Goal: Information Seeking & Learning: Find specific page/section

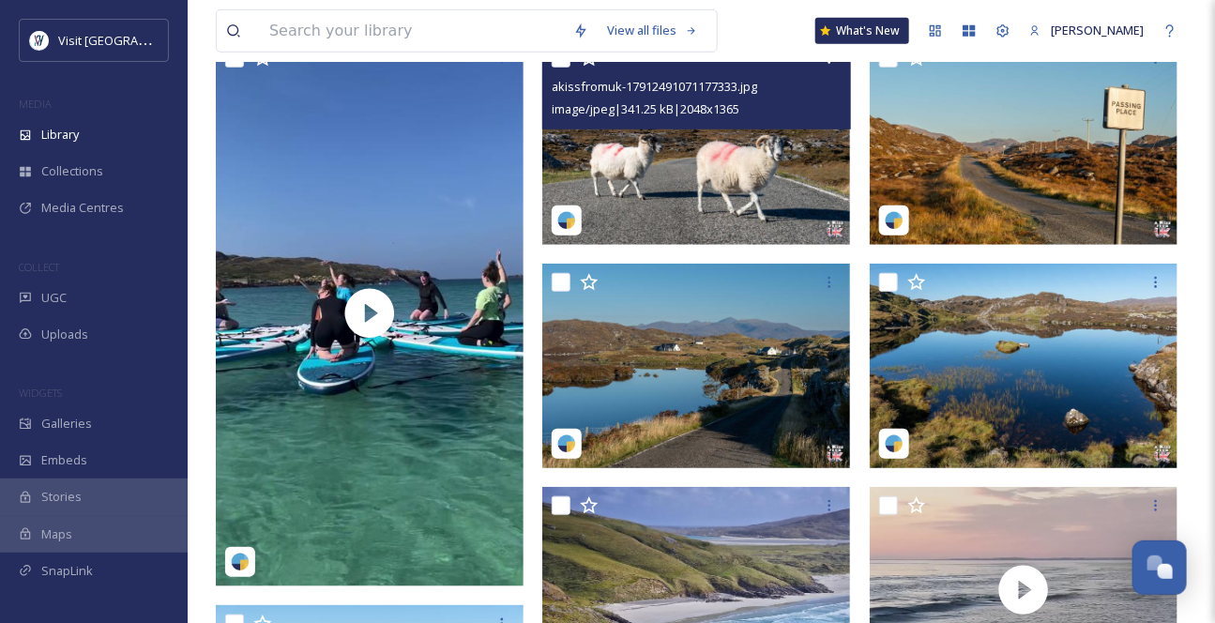
scroll to position [341, 0]
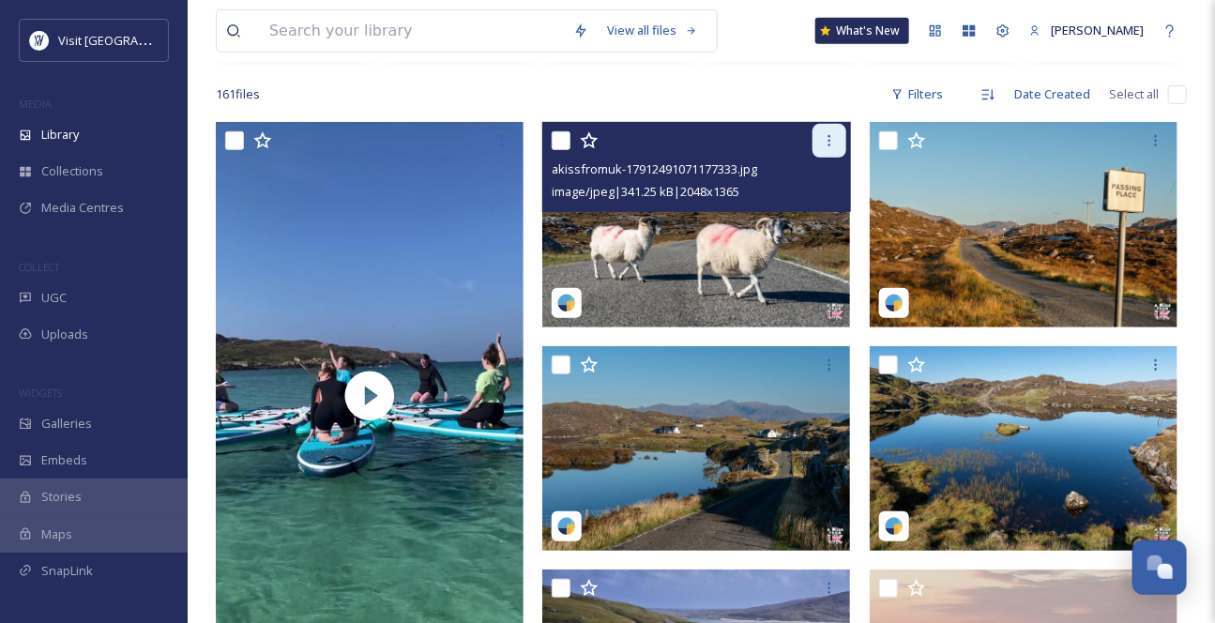
click at [825, 148] on icon at bounding box center [829, 140] width 15 height 15
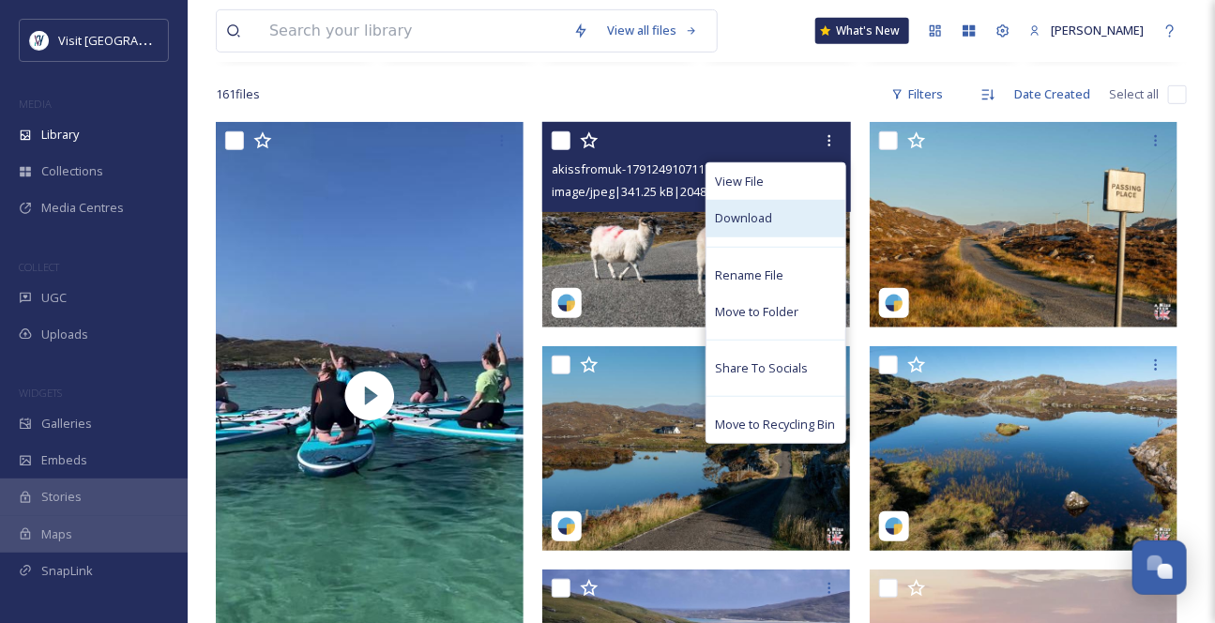
click at [758, 236] on div "Download" at bounding box center [775, 218] width 139 height 37
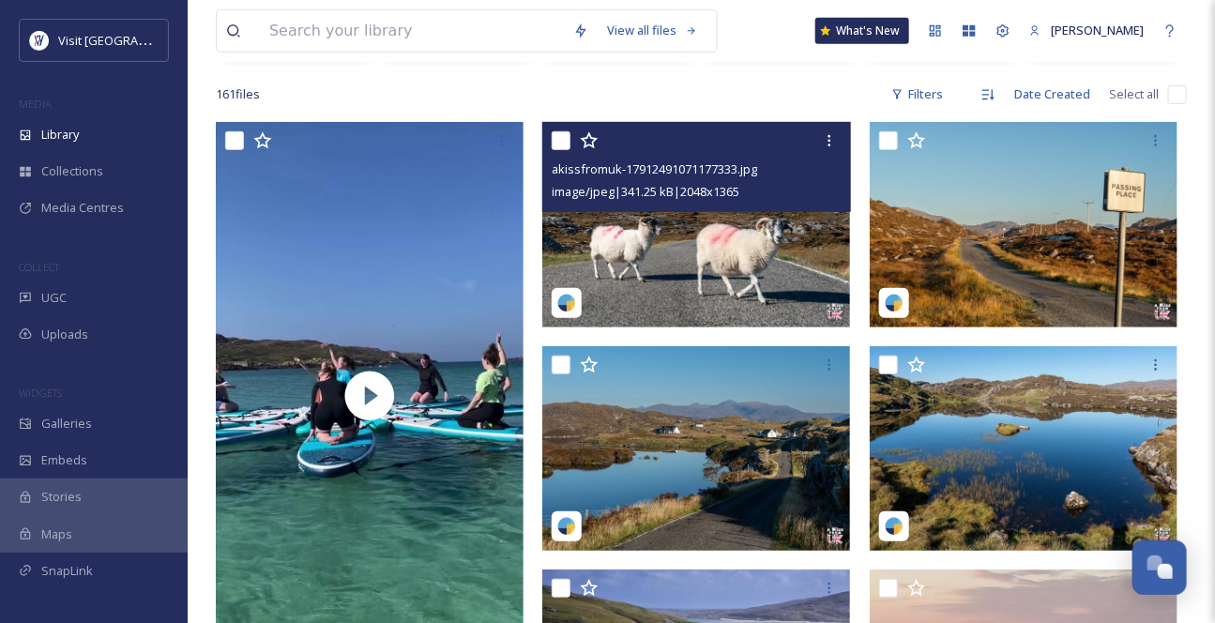
click at [721, 282] on img at bounding box center [696, 224] width 308 height 205
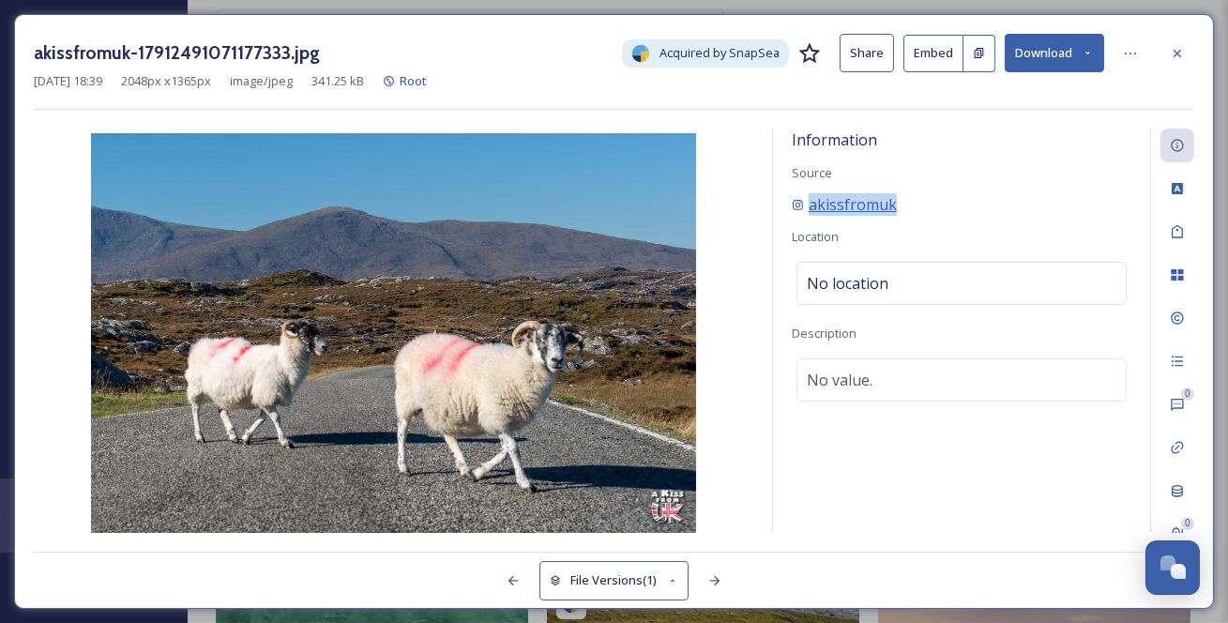
drag, startPoint x: 941, startPoint y: 224, endPoint x: 812, endPoint y: 232, distance: 128.7
click at [812, 216] on div "akissfromuk" at bounding box center [962, 204] width 340 height 23
click at [1173, 54] on icon at bounding box center [1177, 53] width 15 height 15
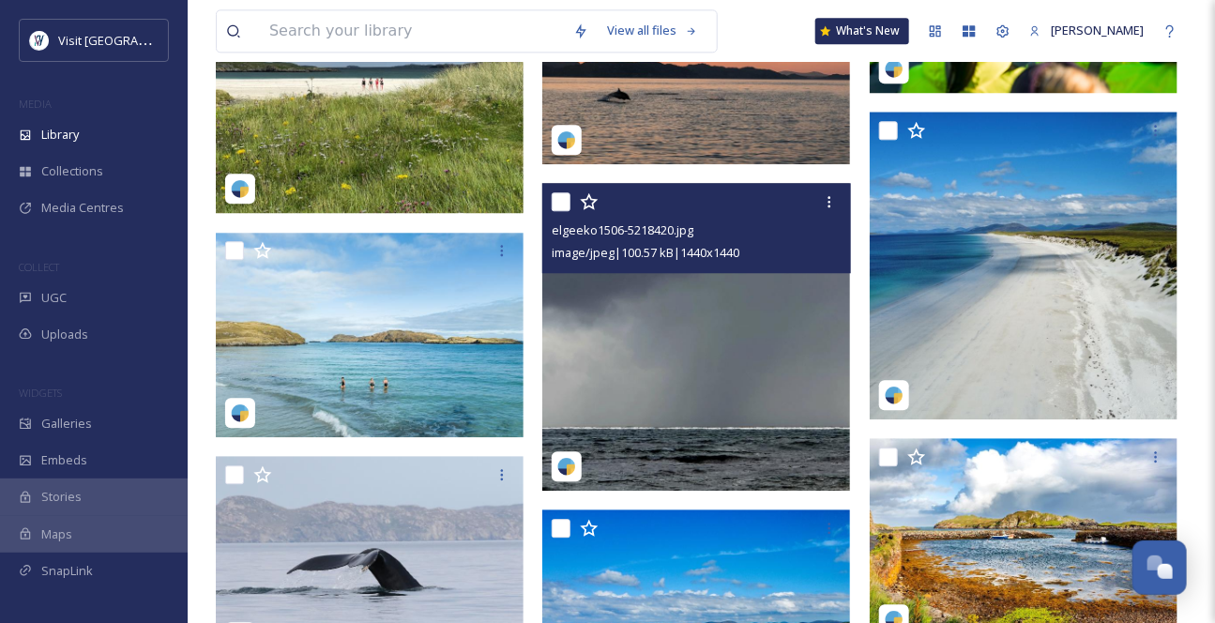
scroll to position [1705, 0]
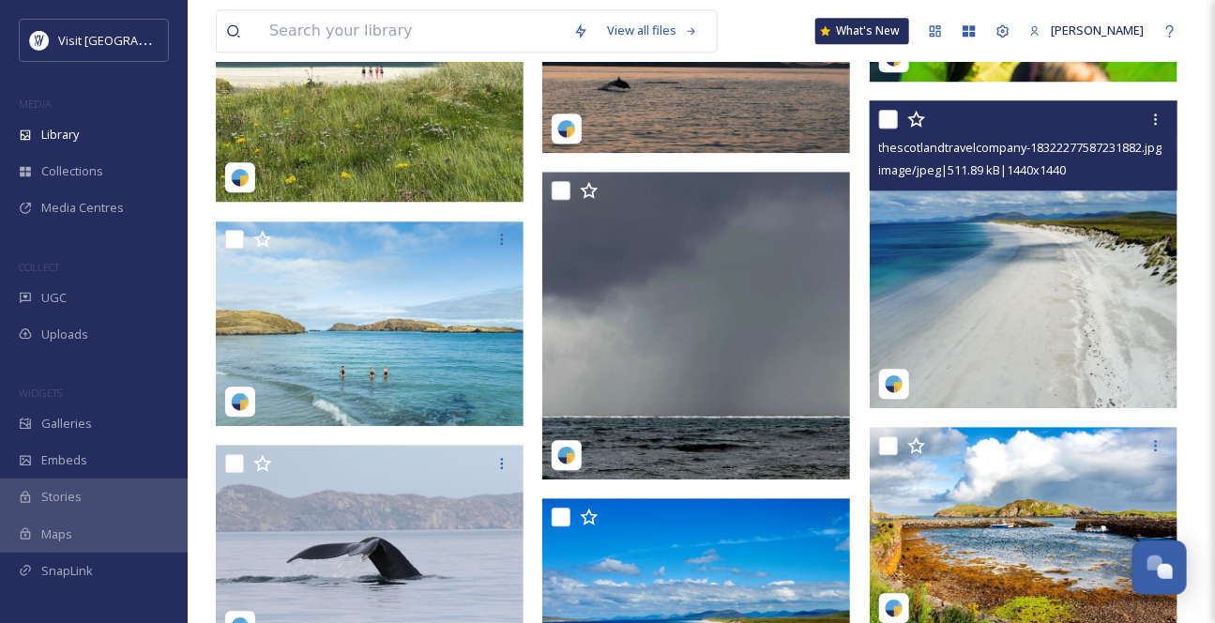
click at [1006, 310] on img at bounding box center [1024, 254] width 308 height 308
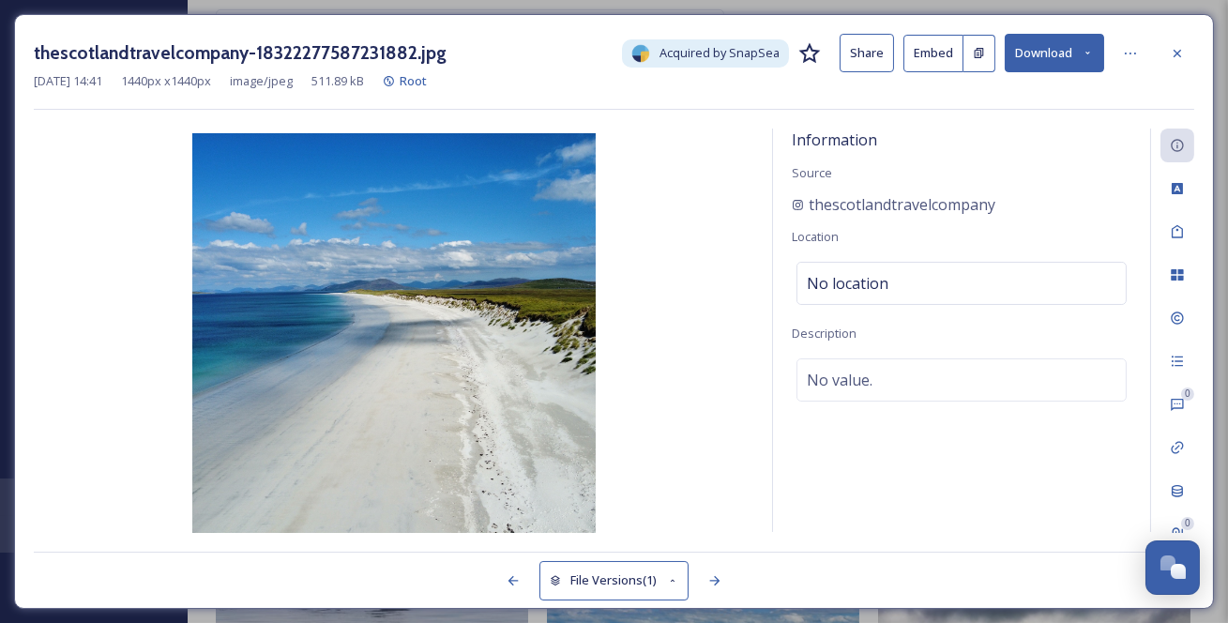
click at [1088, 59] on icon at bounding box center [1088, 53] width 12 height 12
click at [1184, 49] on icon at bounding box center [1177, 53] width 15 height 15
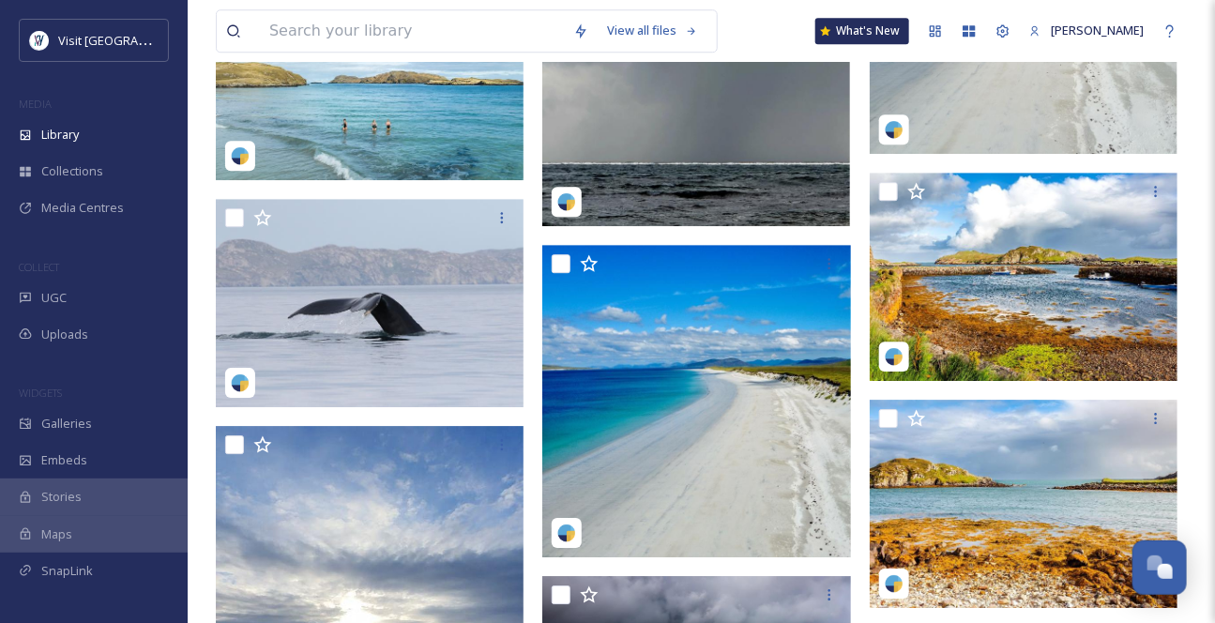
scroll to position [2046, 0]
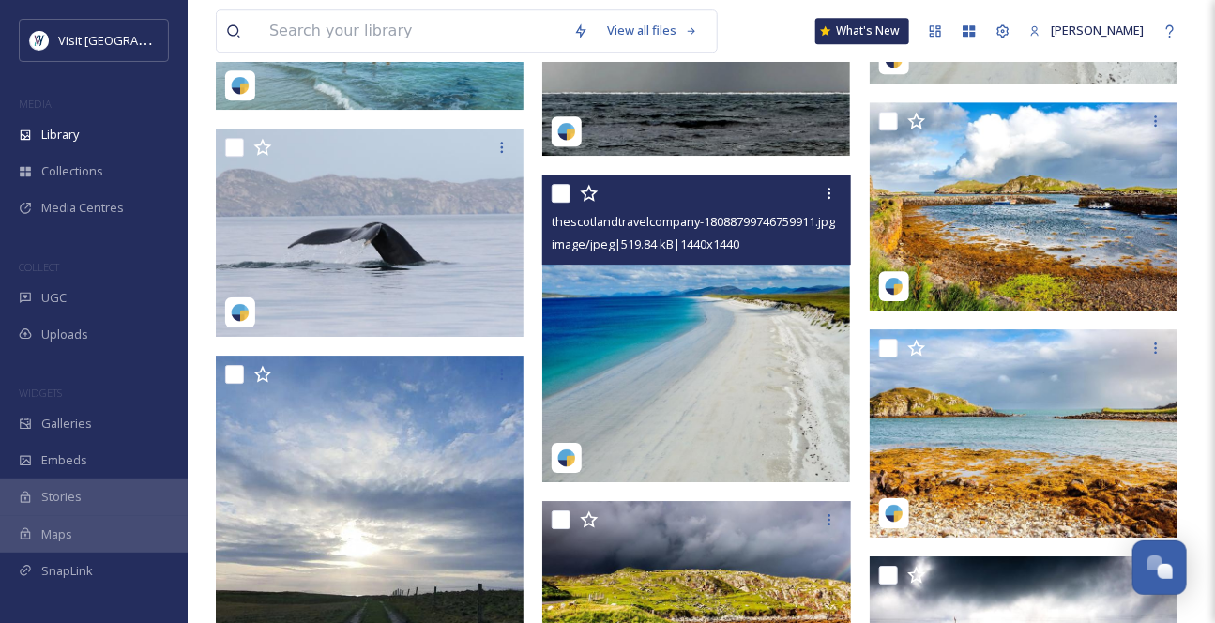
click at [739, 252] on span "image/jpeg | 519.84 kB | 1440 x 1440" at bounding box center [646, 243] width 188 height 17
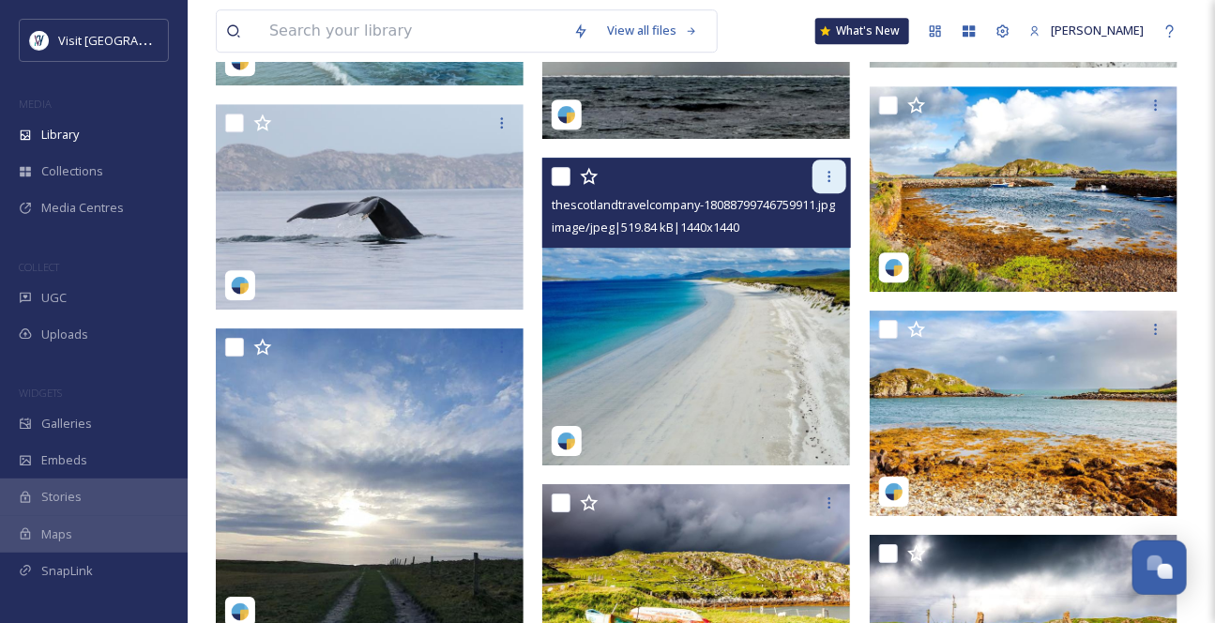
click at [826, 184] on icon at bounding box center [829, 176] width 15 height 15
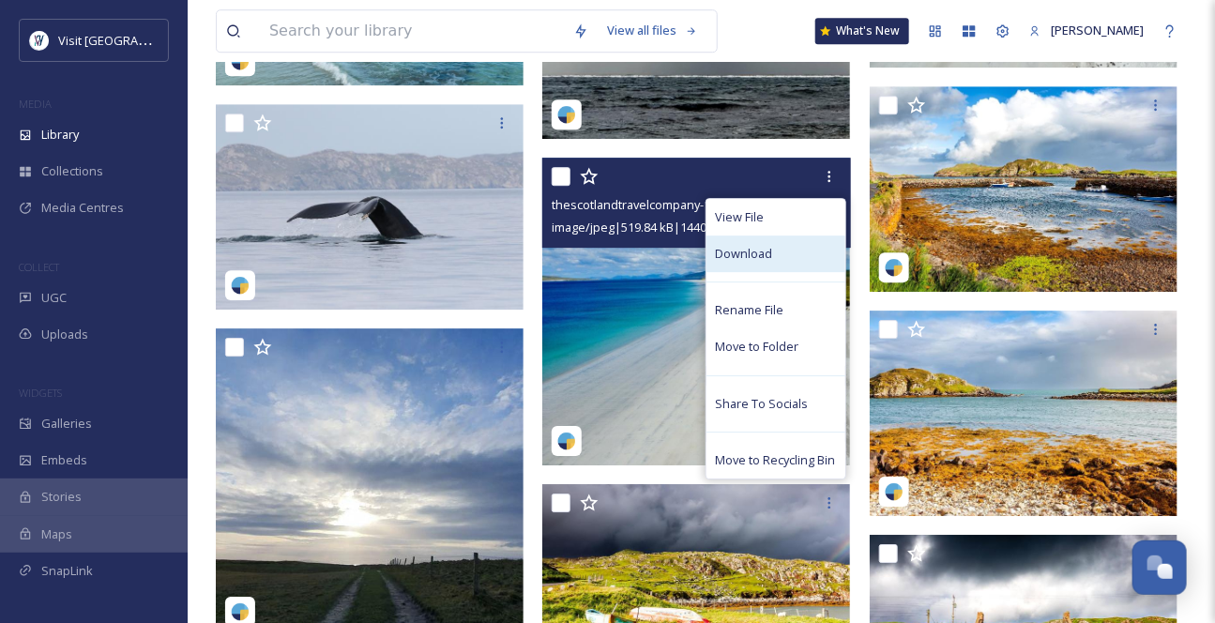
click at [795, 272] on div "Download" at bounding box center [775, 253] width 139 height 37
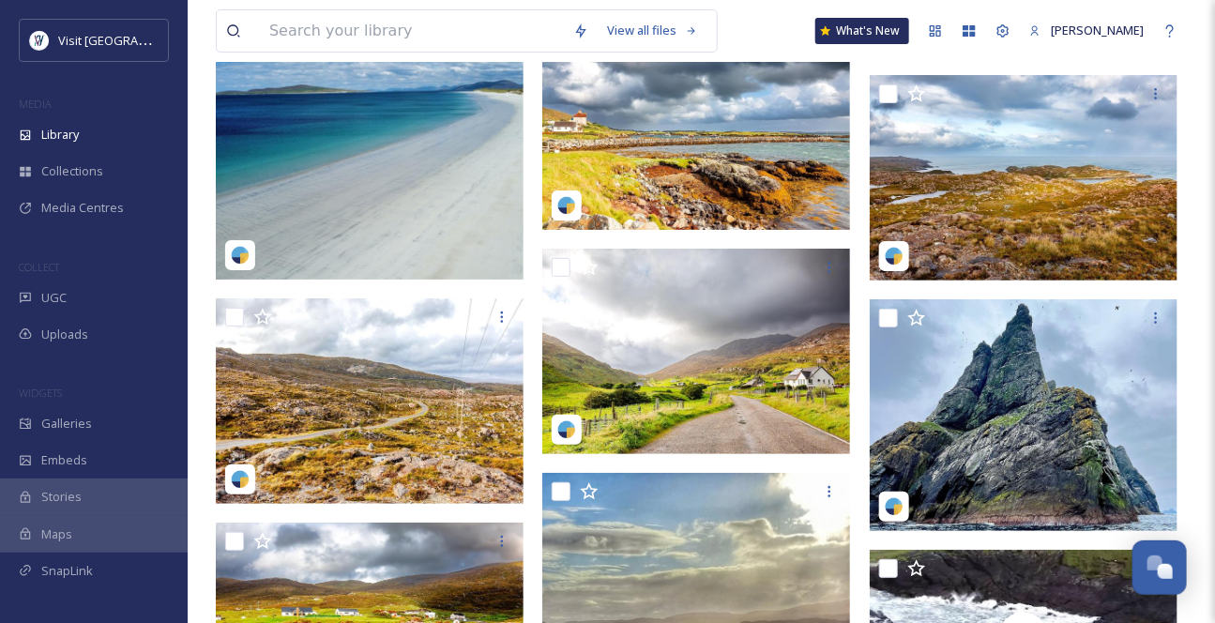
click at [438, 274] on img at bounding box center [370, 126] width 308 height 308
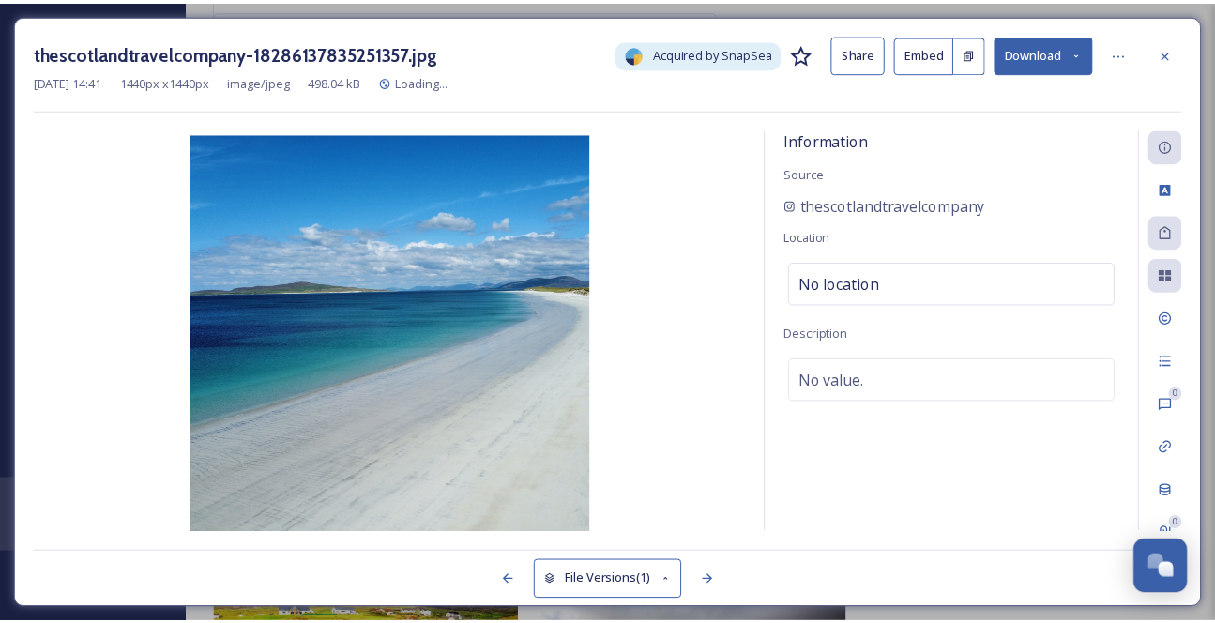
scroll to position [2434, 0]
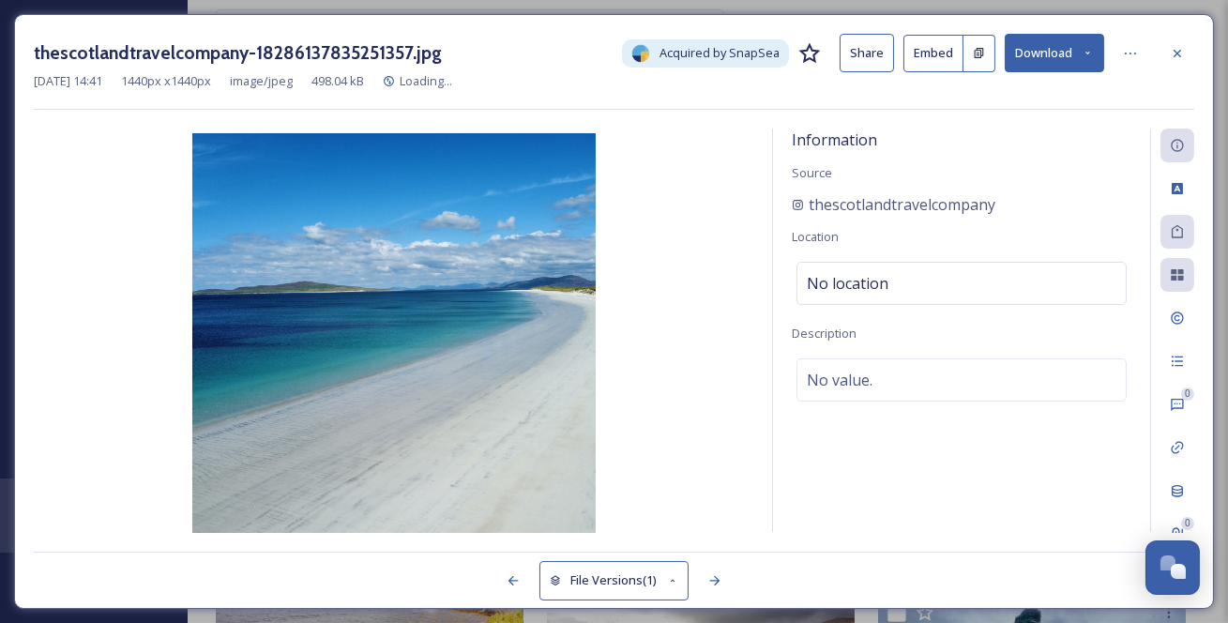
click at [1077, 58] on button "Download" at bounding box center [1054, 53] width 99 height 38
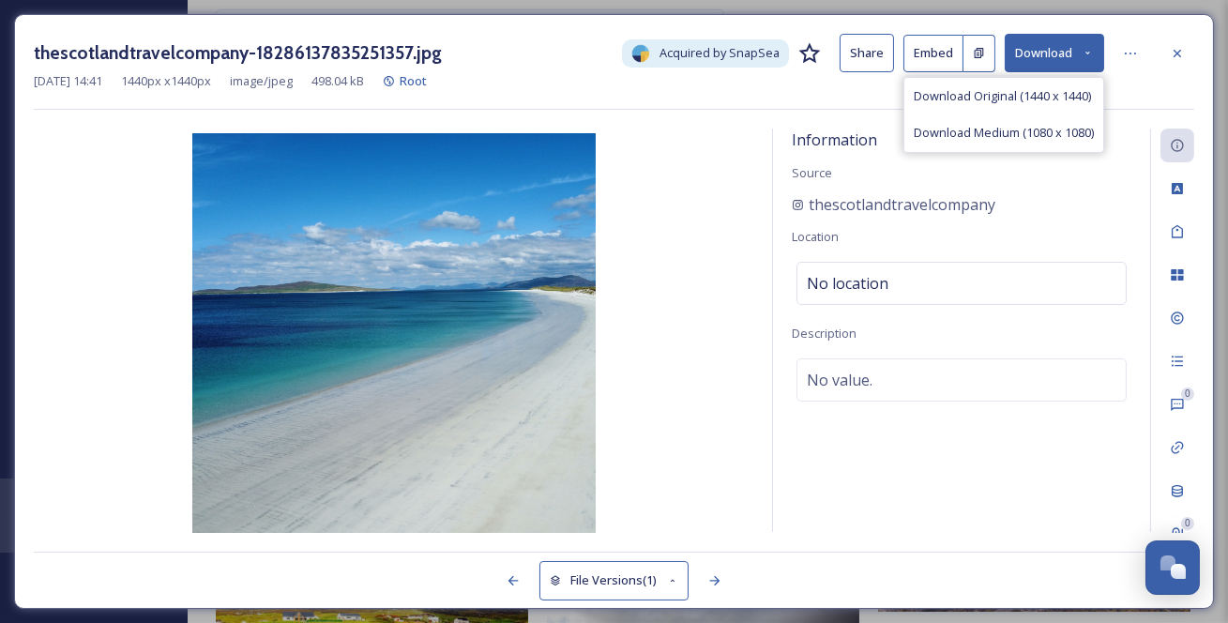
click at [1078, 58] on button "Download" at bounding box center [1054, 53] width 99 height 38
click at [1180, 47] on icon at bounding box center [1177, 53] width 15 height 15
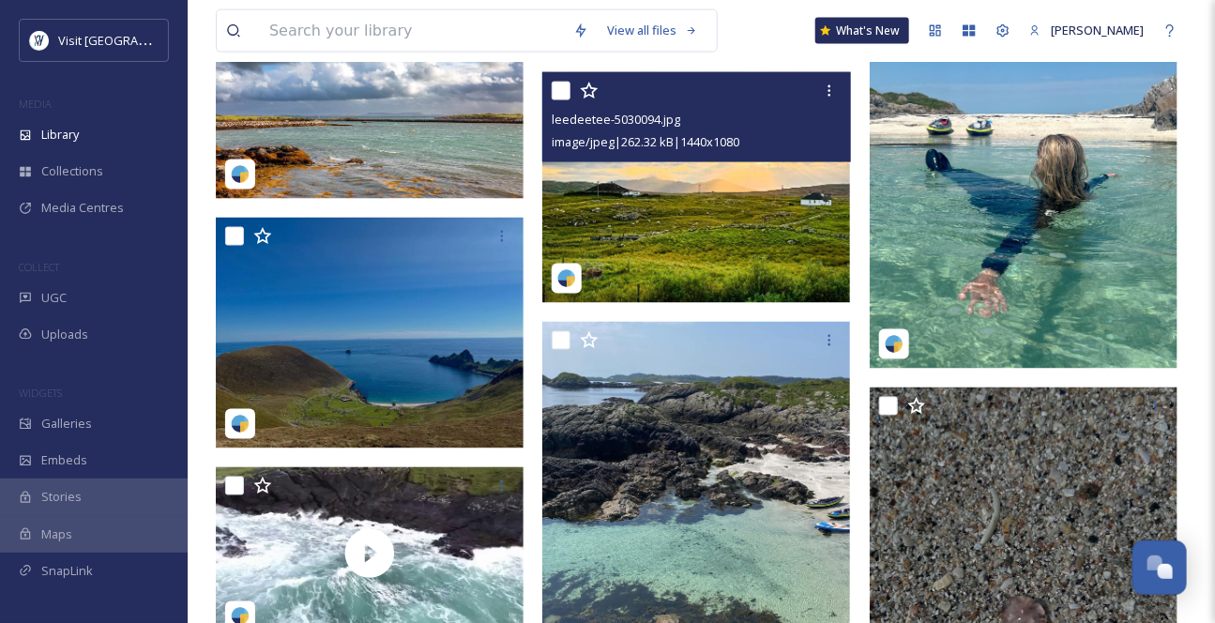
scroll to position [3686, 0]
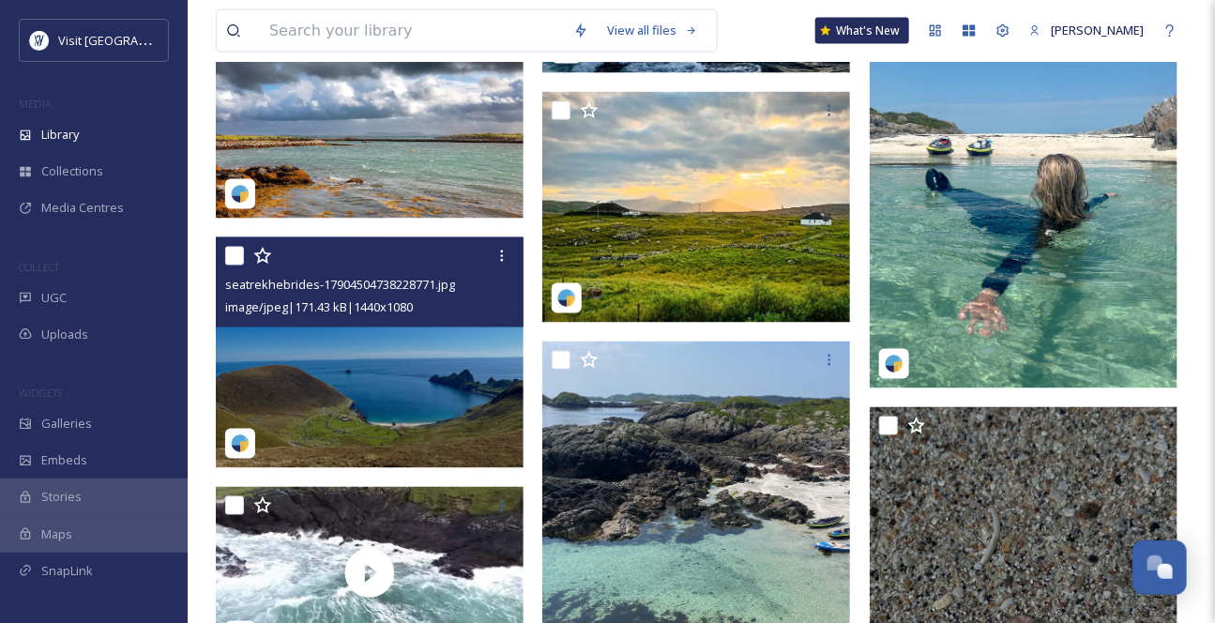
click at [445, 386] on img at bounding box center [370, 352] width 308 height 231
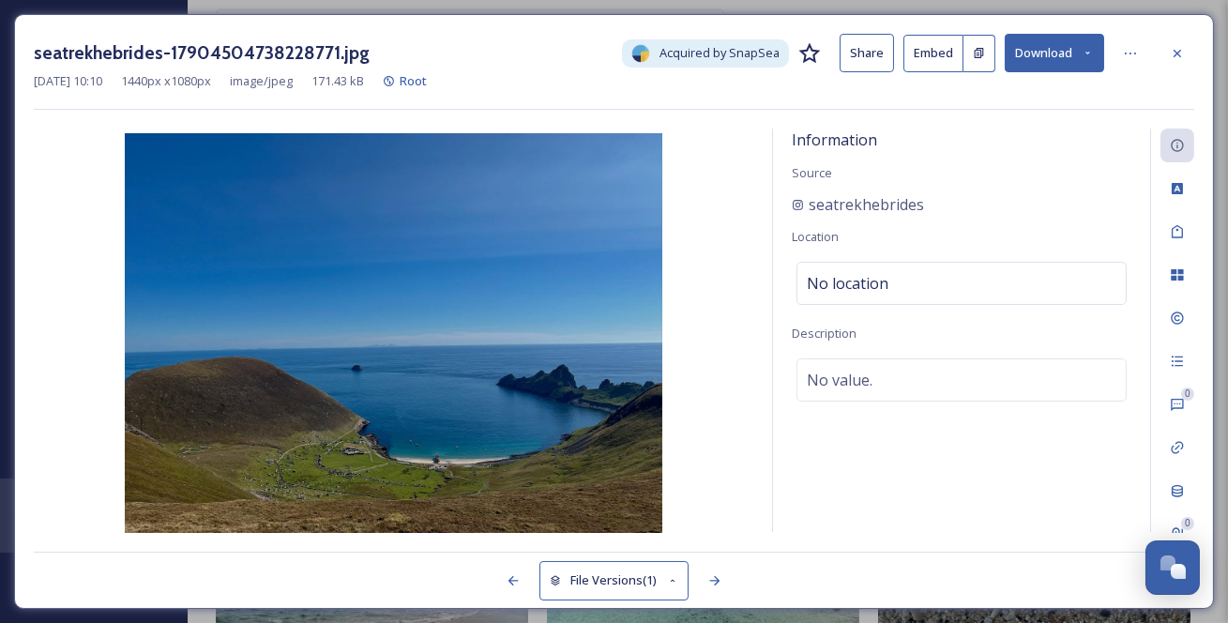
click at [1084, 54] on icon at bounding box center [1088, 53] width 12 height 12
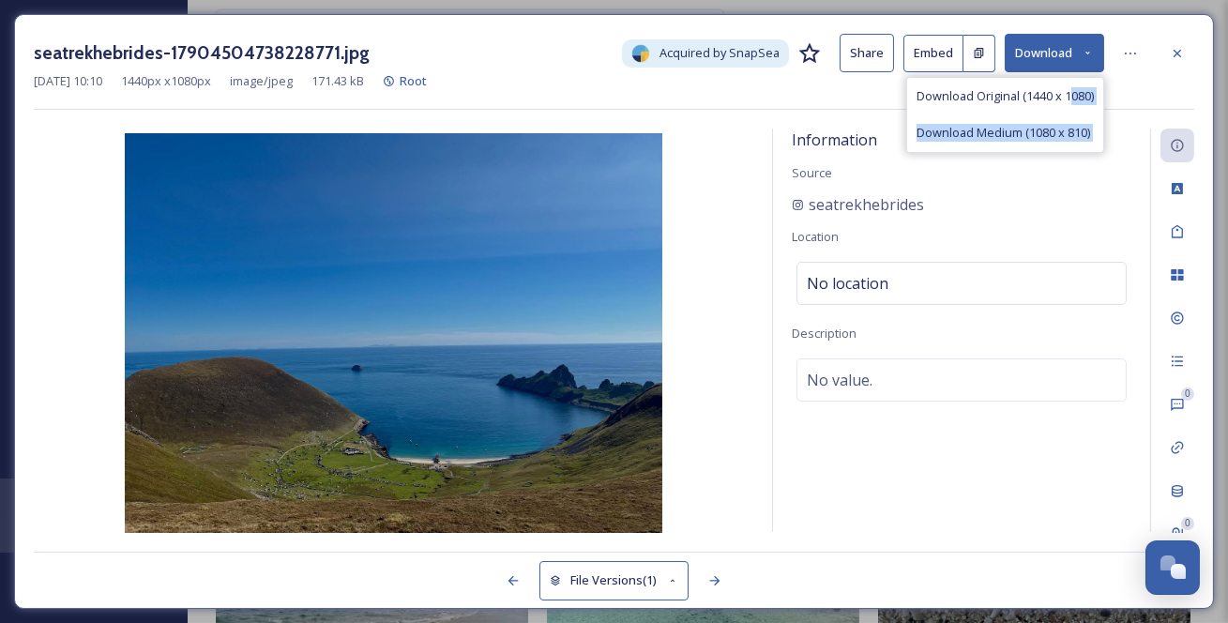
drag, startPoint x: 1061, startPoint y: 101, endPoint x: 1218, endPoint y: 45, distance: 166.5
click at [1218, 45] on div "seatrekhebrides-17904504738228771.jpg Acquired by SnapSea Share Embed Download …" at bounding box center [614, 311] width 1228 height 623
click at [1188, 48] on div at bounding box center [1177, 54] width 34 height 34
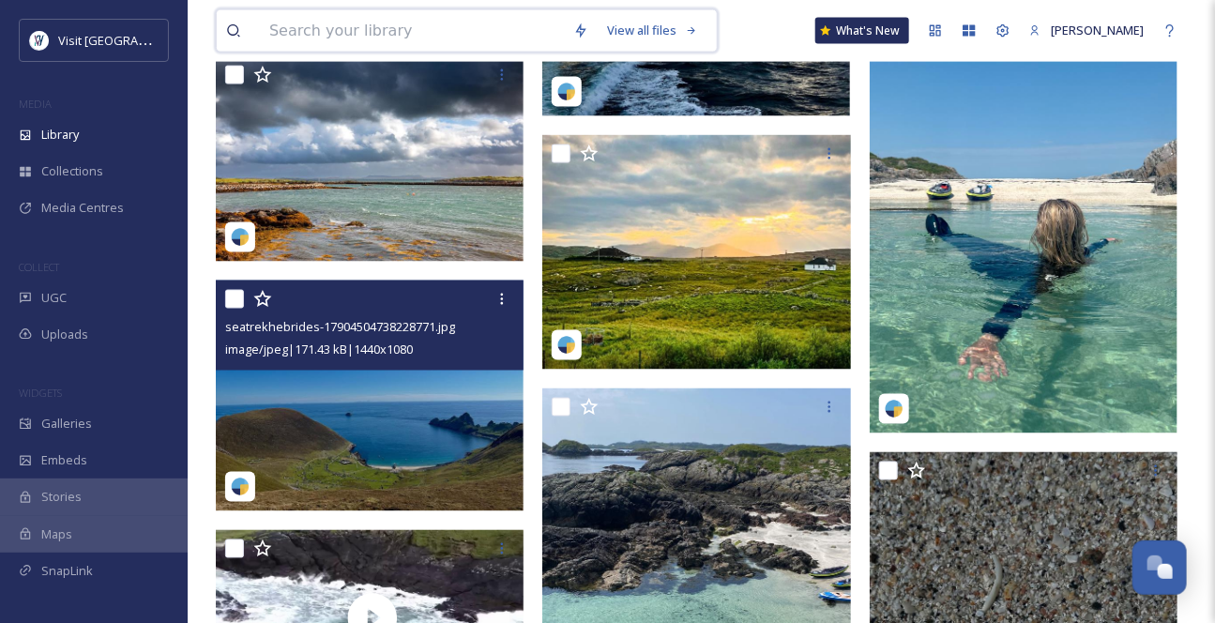
click at [314, 42] on input at bounding box center [412, 30] width 304 height 41
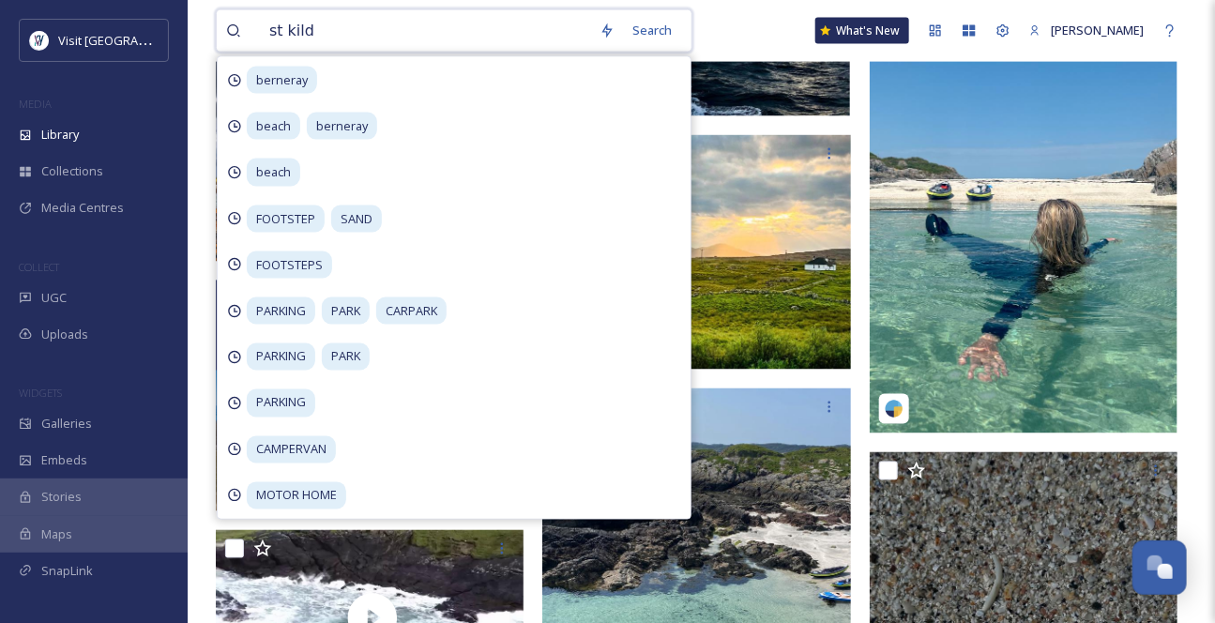
type input "st kilda"
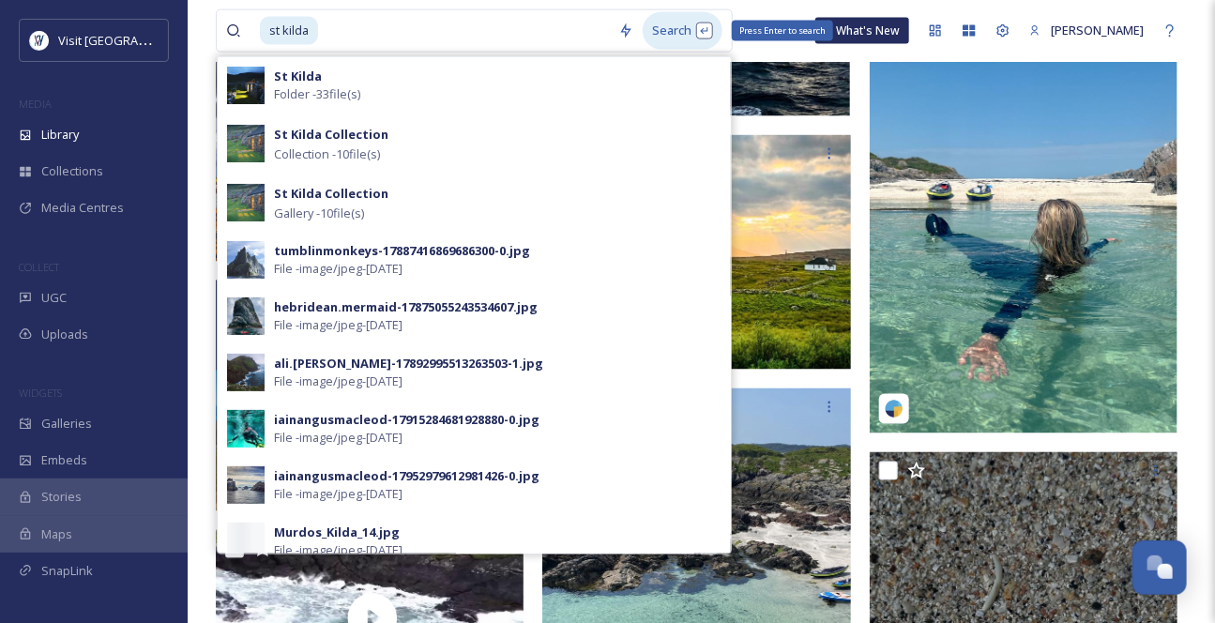
click at [689, 33] on div "Search Press Enter to search" at bounding box center [683, 30] width 80 height 37
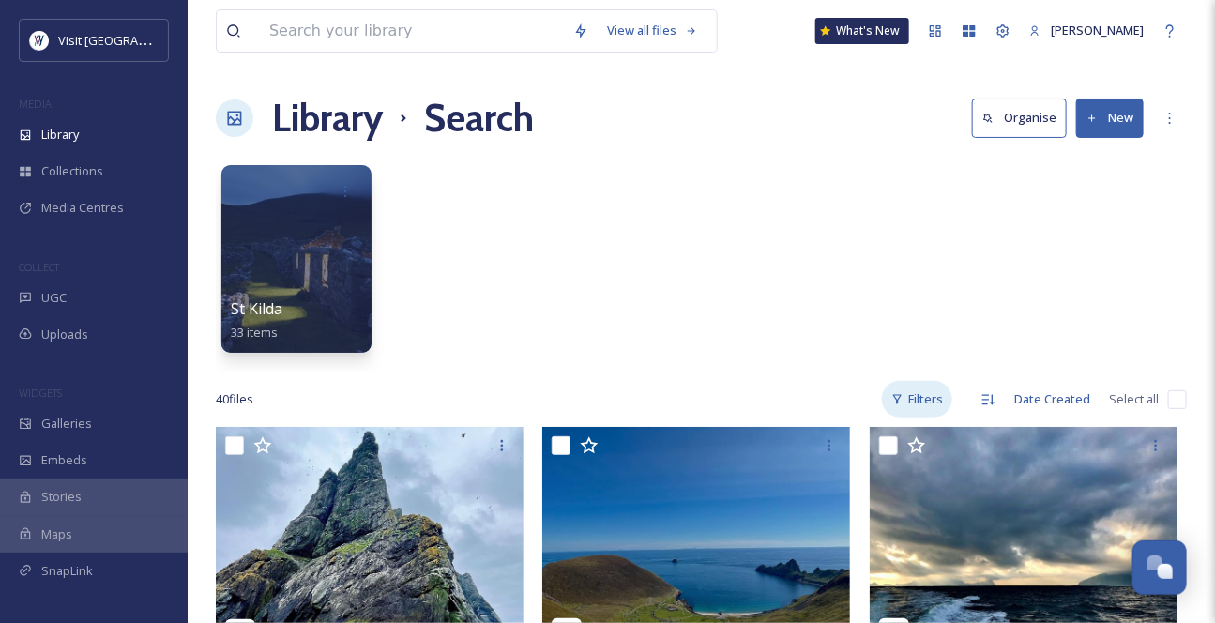
click at [910, 417] on div "Filters" at bounding box center [917, 399] width 70 height 37
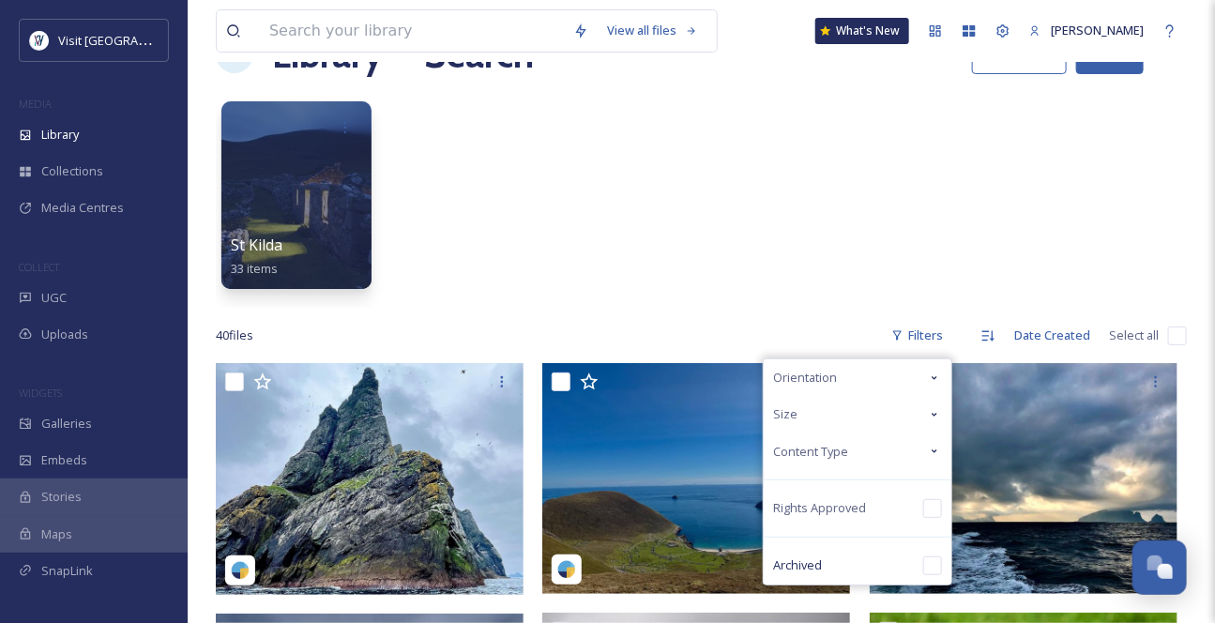
scroll to position [84, 0]
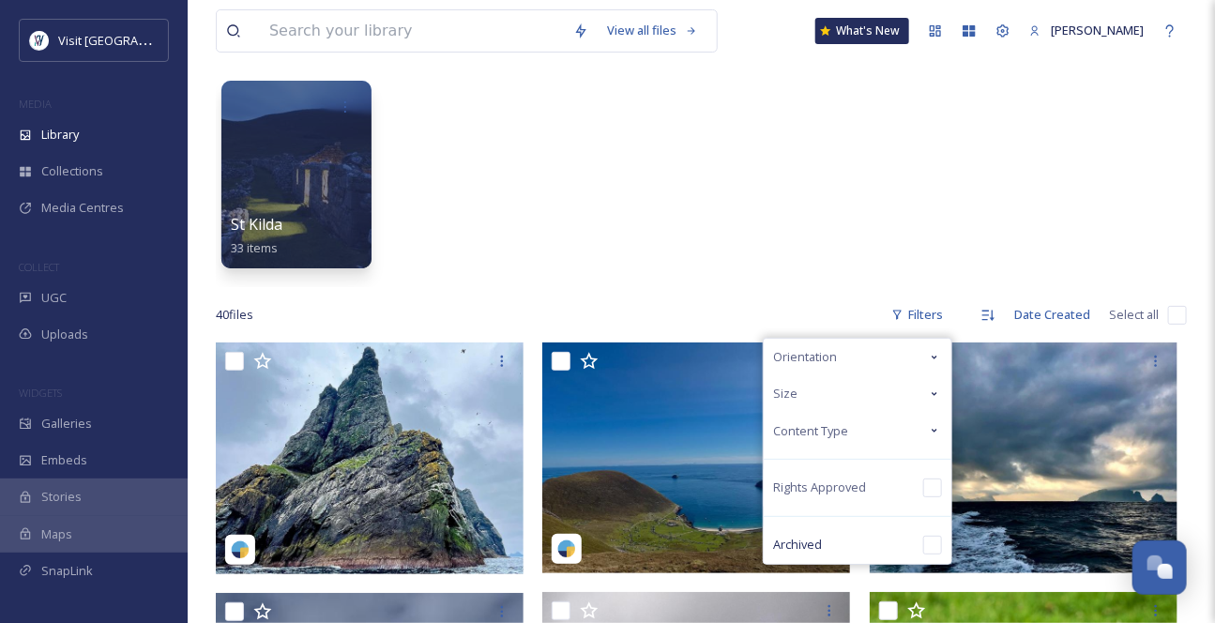
click at [927, 401] on icon at bounding box center [934, 393] width 15 height 15
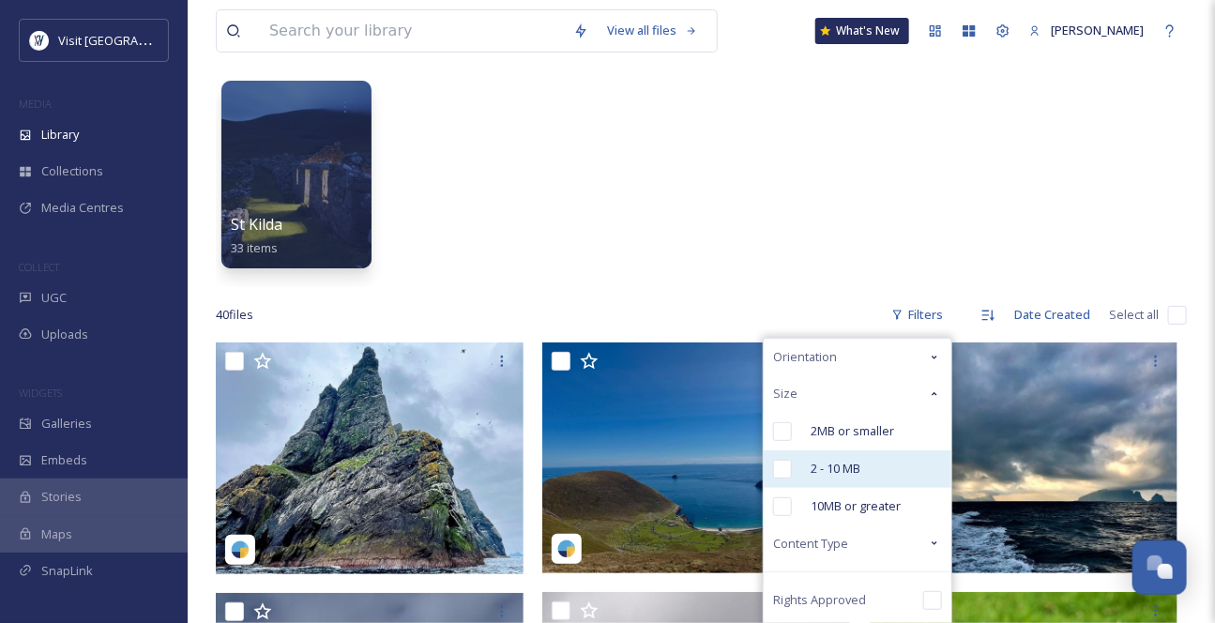
click at [773, 478] on input "checkbox" at bounding box center [782, 469] width 19 height 19
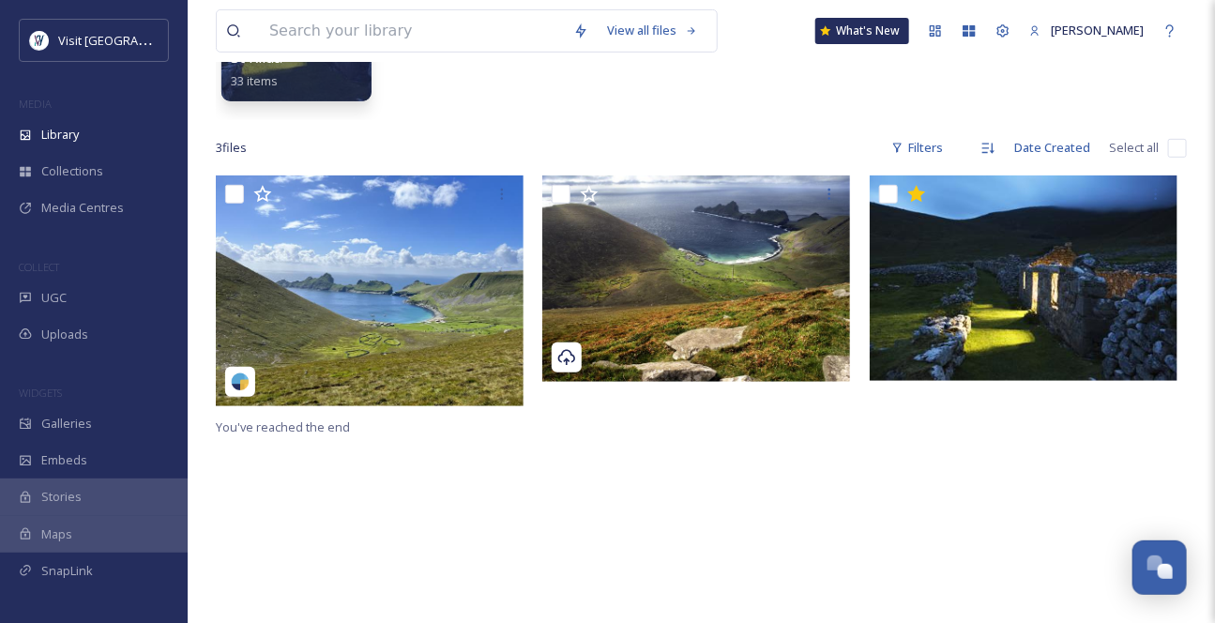
scroll to position [255, 0]
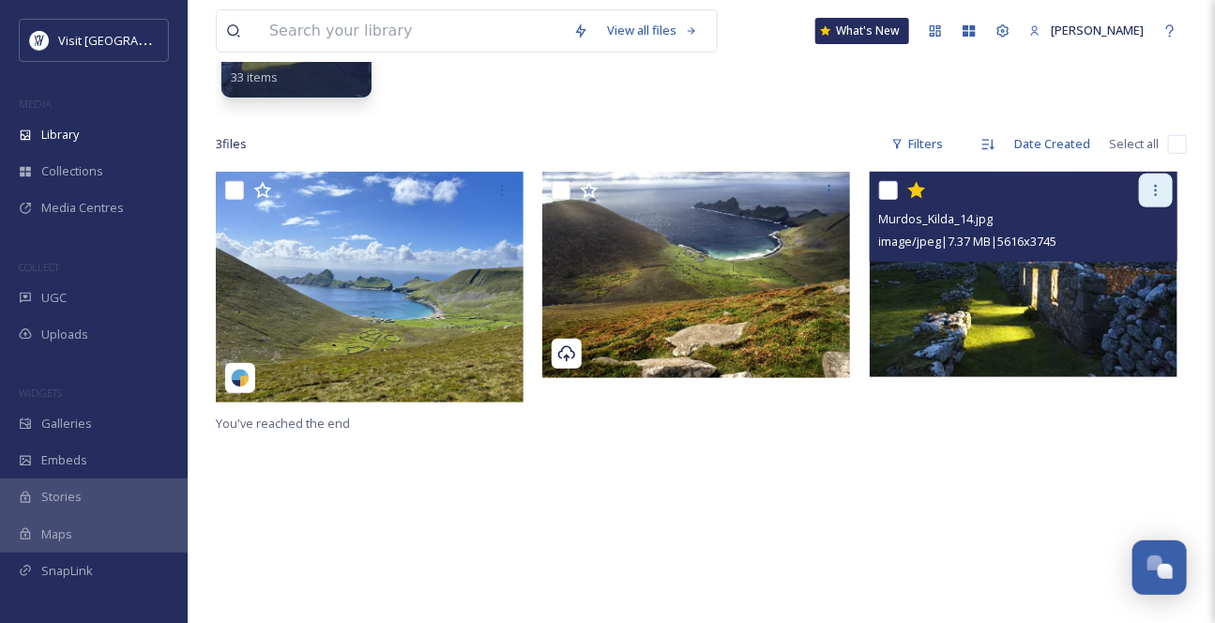
click at [1158, 198] on icon at bounding box center [1155, 190] width 15 height 15
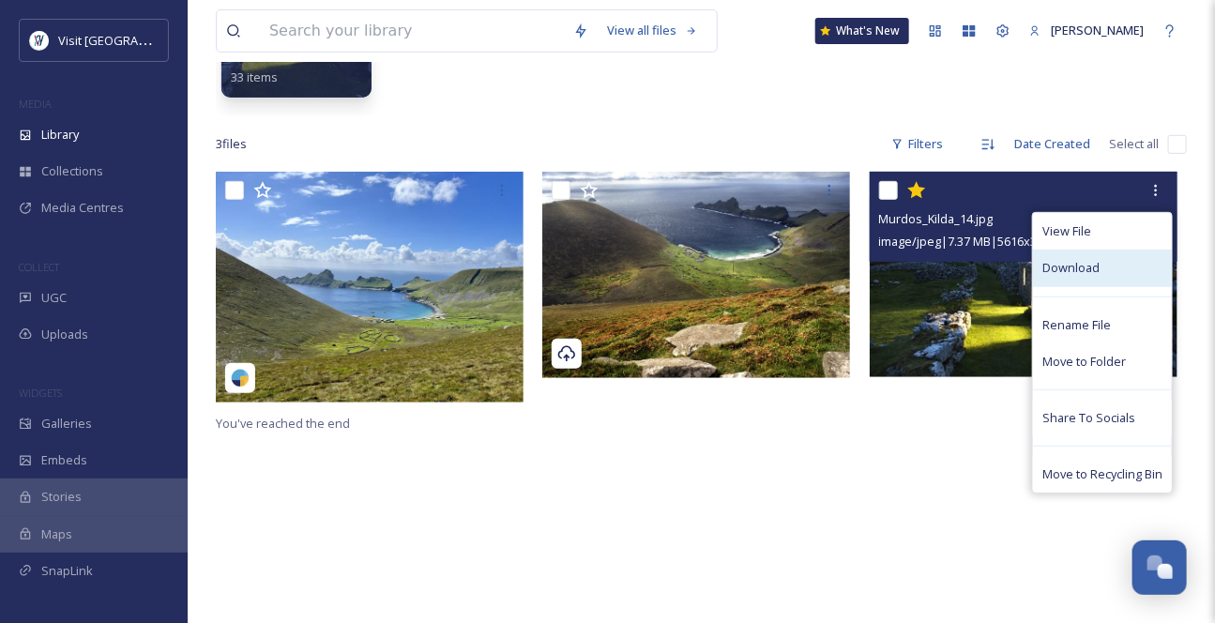
click at [1071, 277] on span "Download" at bounding box center [1070, 268] width 57 height 18
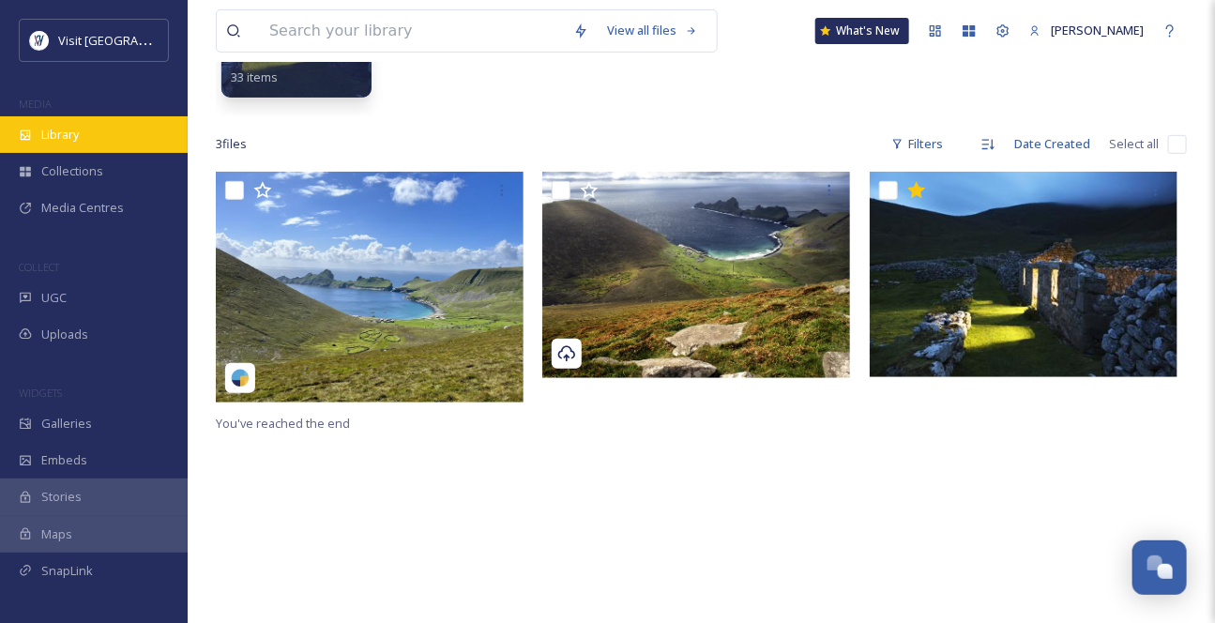
click at [109, 153] on div "Library" at bounding box center [94, 134] width 188 height 37
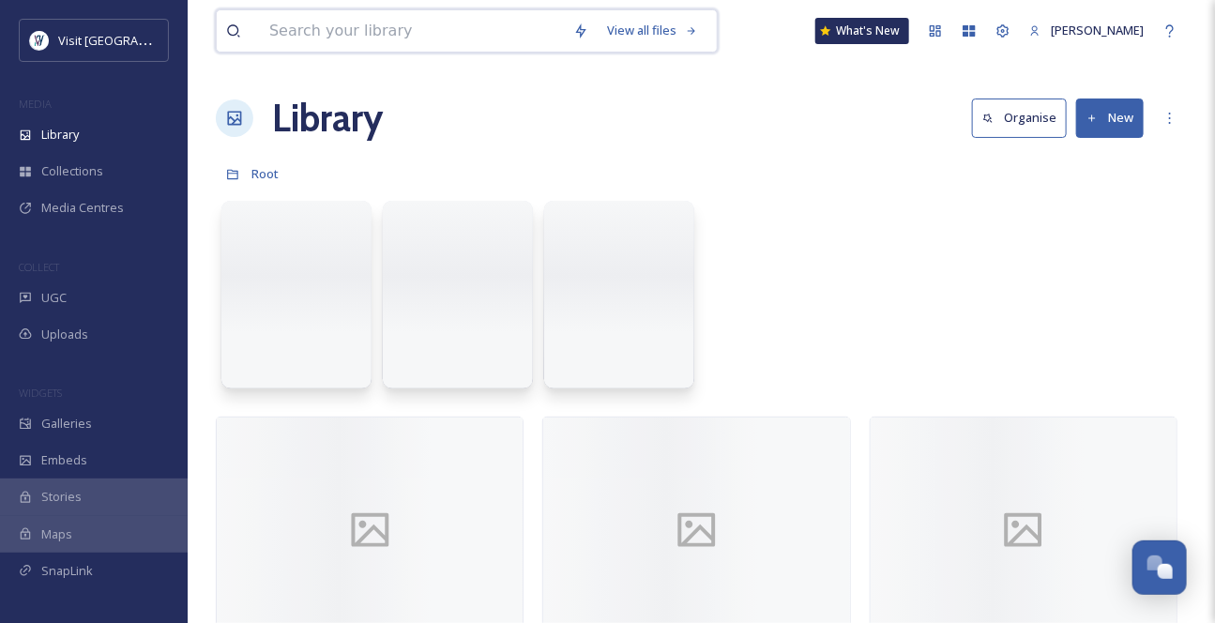
click at [324, 17] on input at bounding box center [412, 30] width 304 height 41
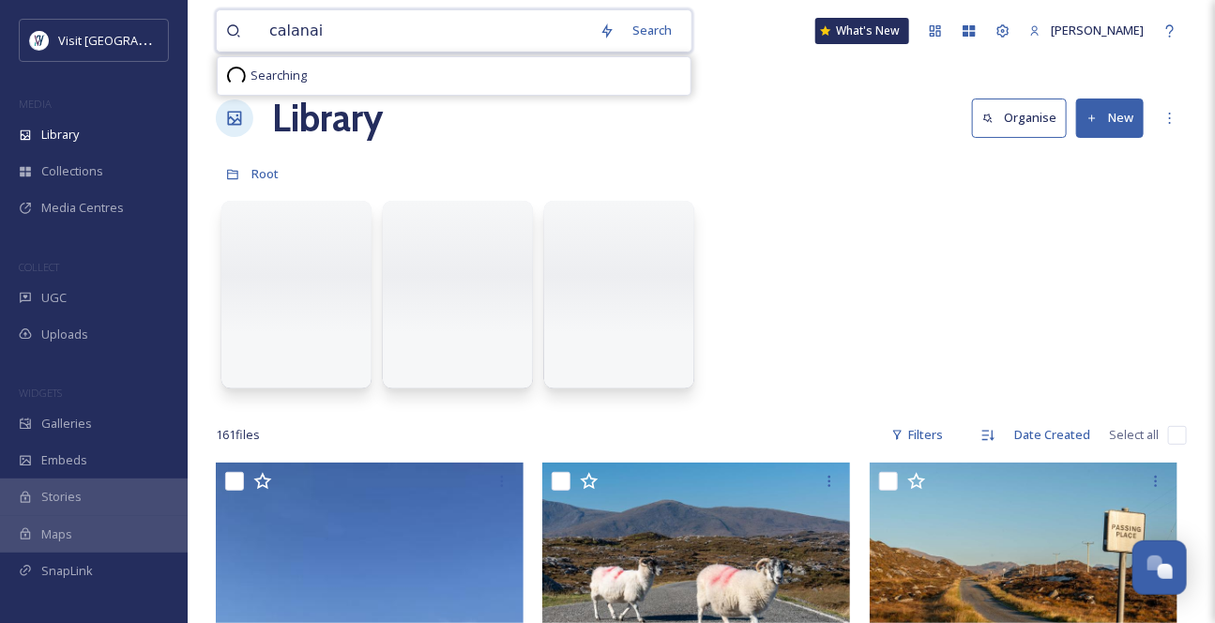
type input "calanais"
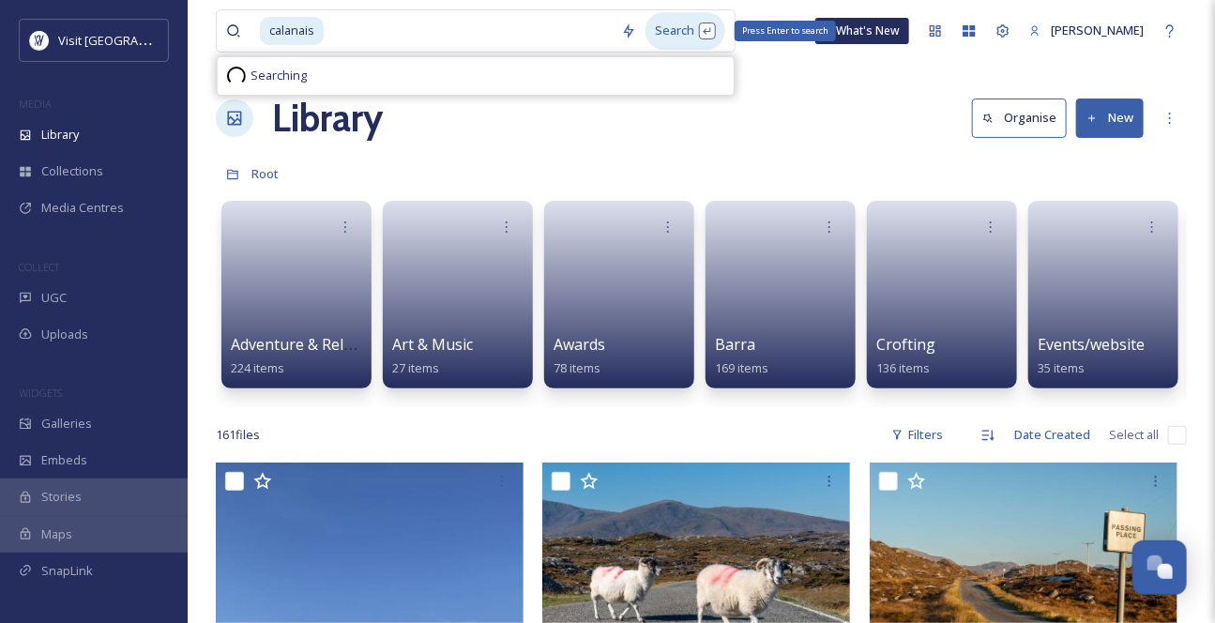
click at [683, 36] on div "Search Press Enter to search" at bounding box center [685, 30] width 80 height 37
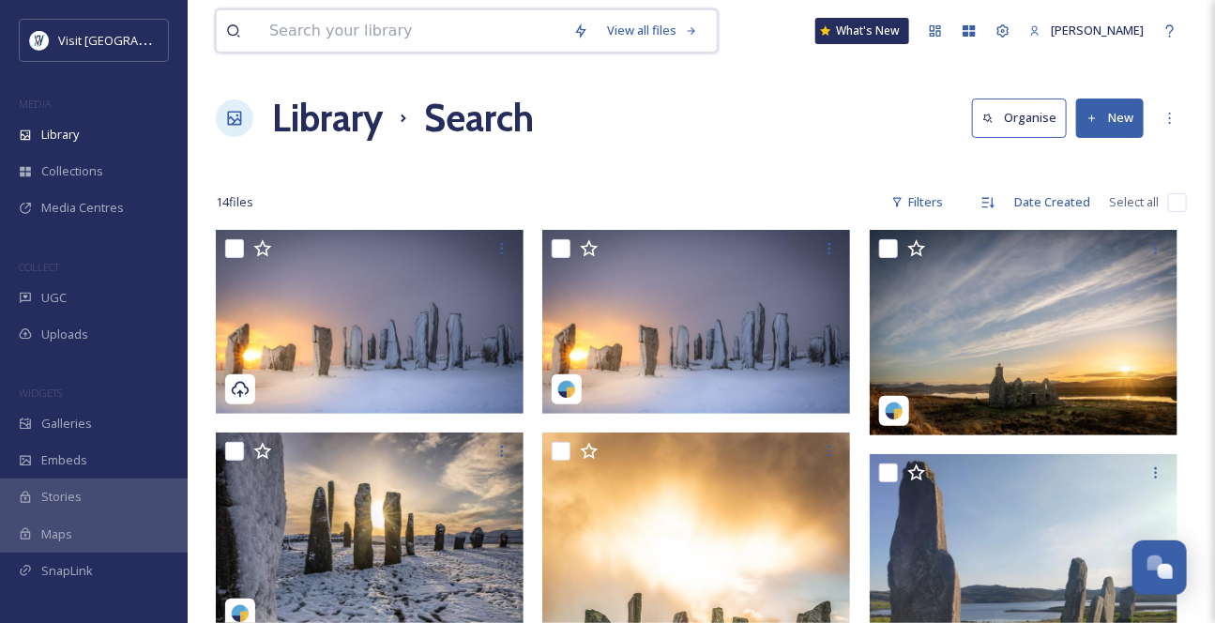
drag, startPoint x: 342, startPoint y: 32, endPoint x: 428, endPoint y: 21, distance: 86.1
click at [343, 30] on input at bounding box center [412, 30] width 304 height 41
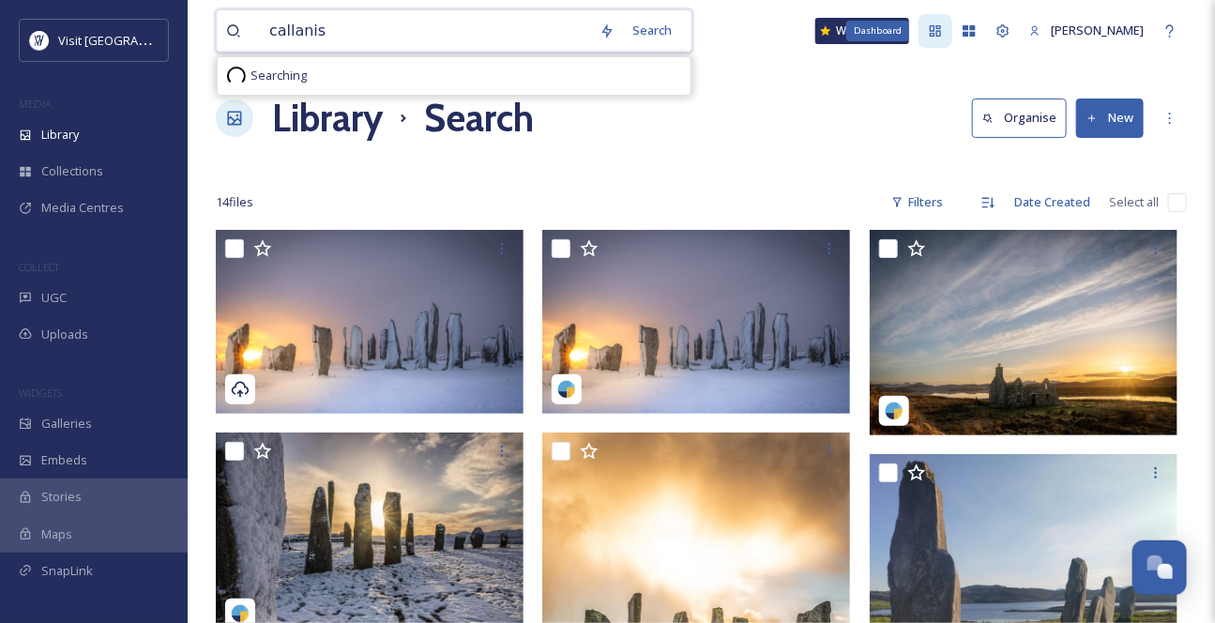
type input "callanish"
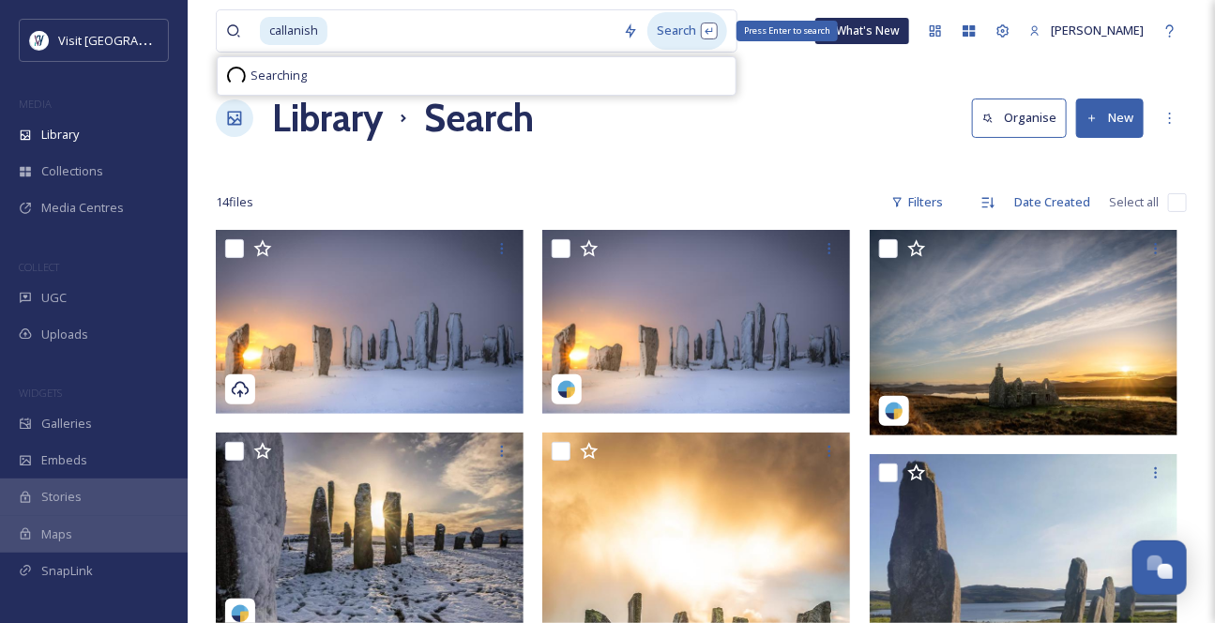
click at [693, 43] on div "Search Press Enter to search" at bounding box center [687, 30] width 80 height 37
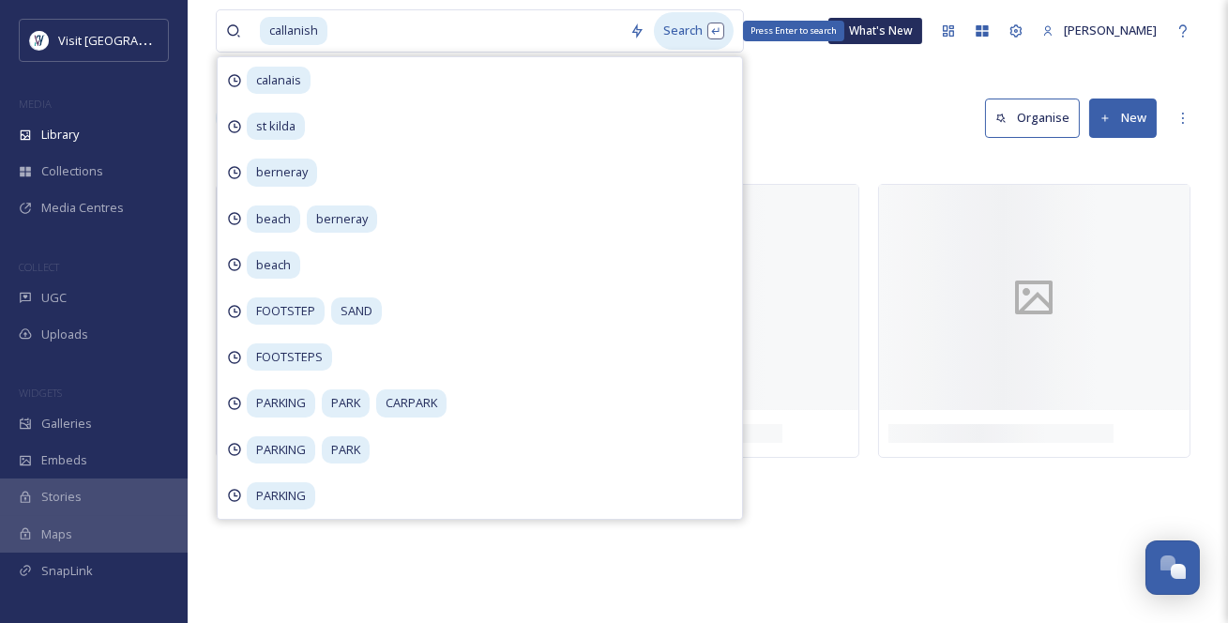
click at [697, 40] on div "Search Press Enter to search" at bounding box center [694, 30] width 80 height 37
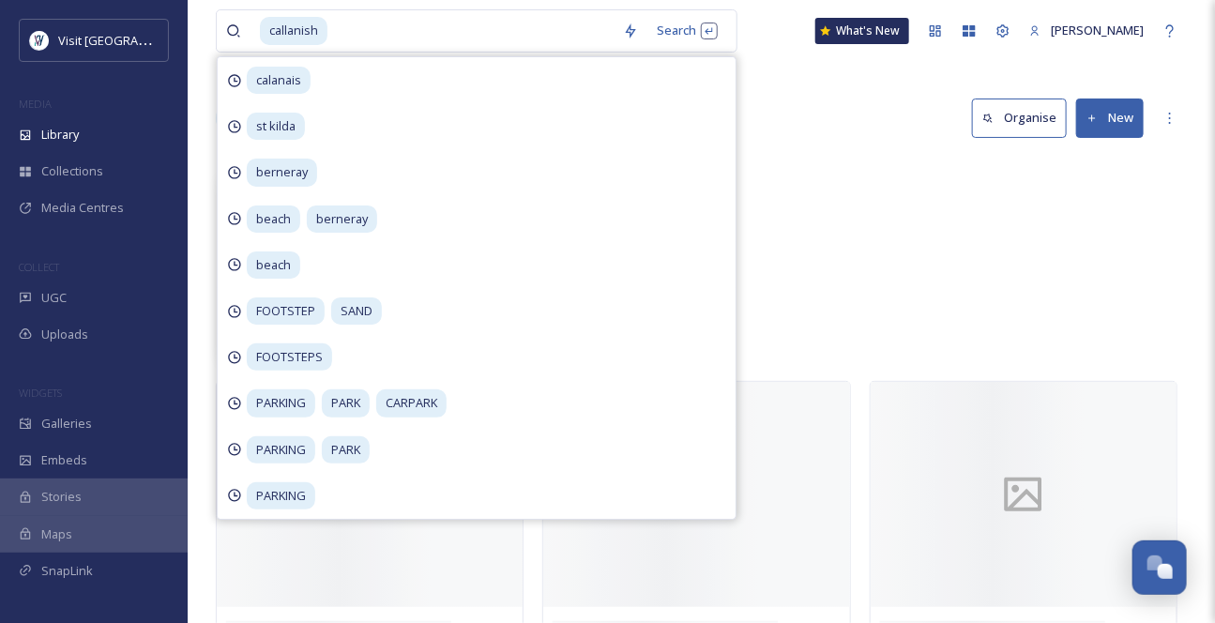
click at [796, 62] on div "callanish Search calanais [GEOGRAPHIC_DATA] [GEOGRAPHIC_DATA] [GEOGRAPHIC_DATA]…" at bounding box center [701, 31] width 971 height 62
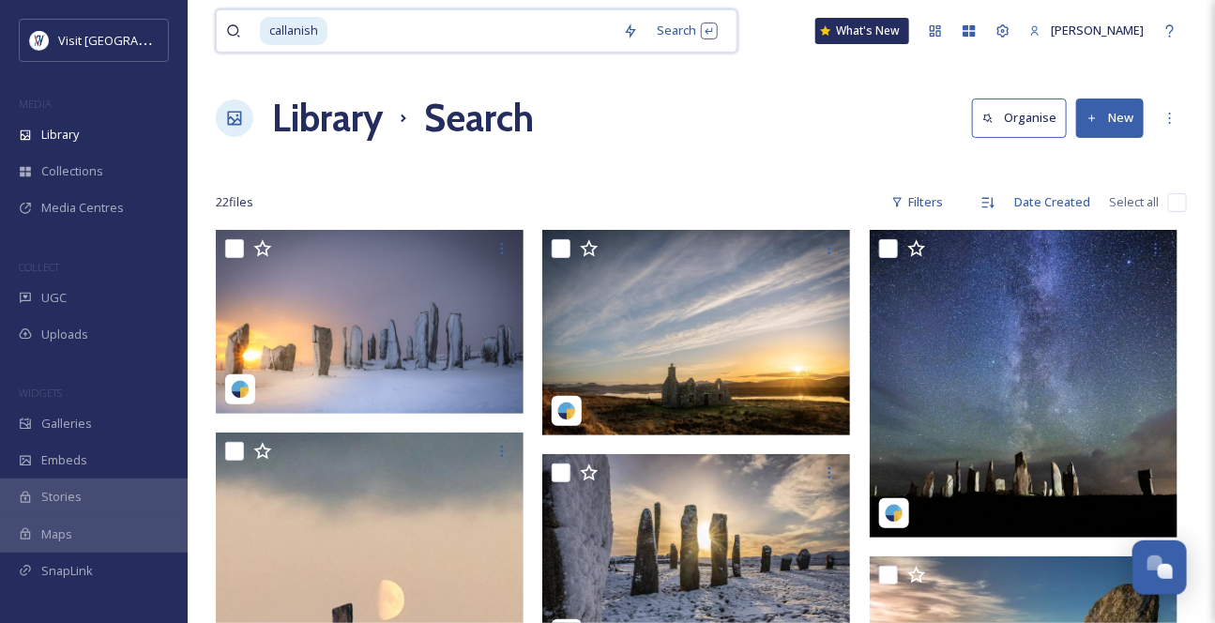
click at [421, 38] on input at bounding box center [471, 30] width 284 height 41
type input "calanais"
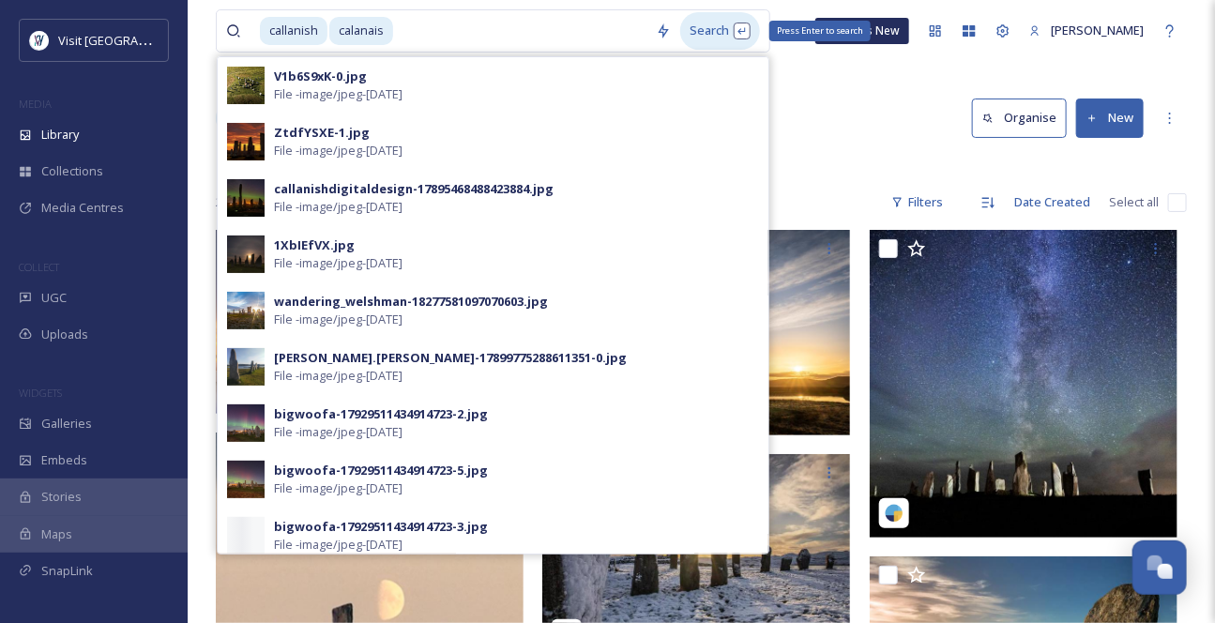
click at [741, 33] on div "Search Press Enter to search" at bounding box center [720, 30] width 80 height 37
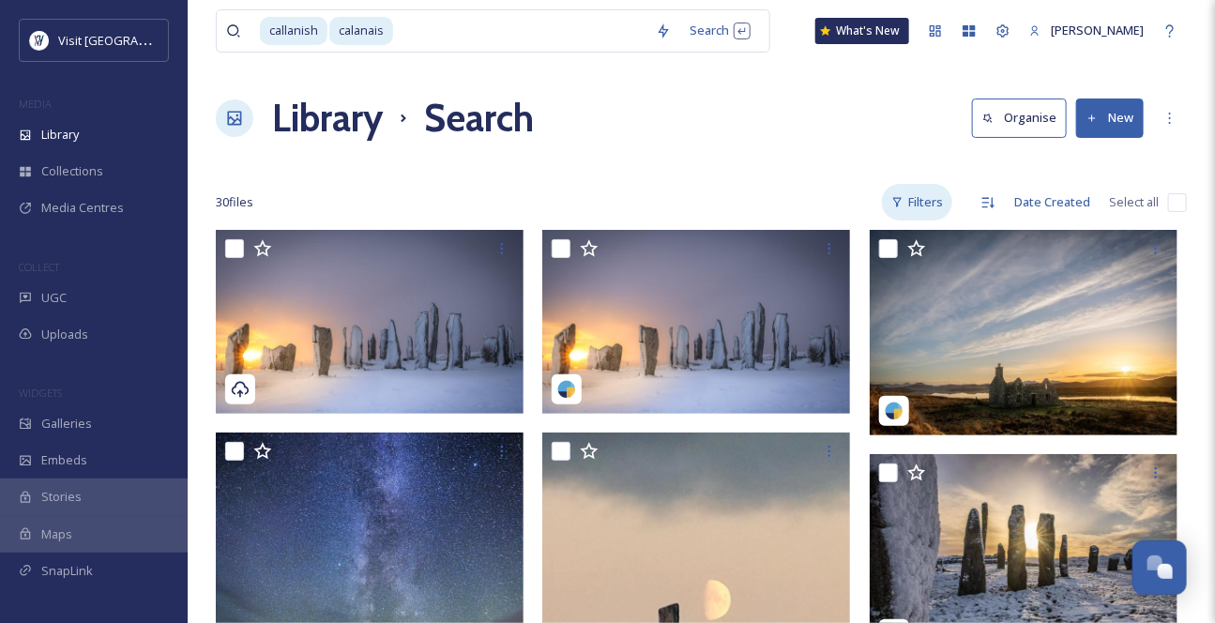
click at [901, 220] on div "Filters" at bounding box center [917, 202] width 70 height 37
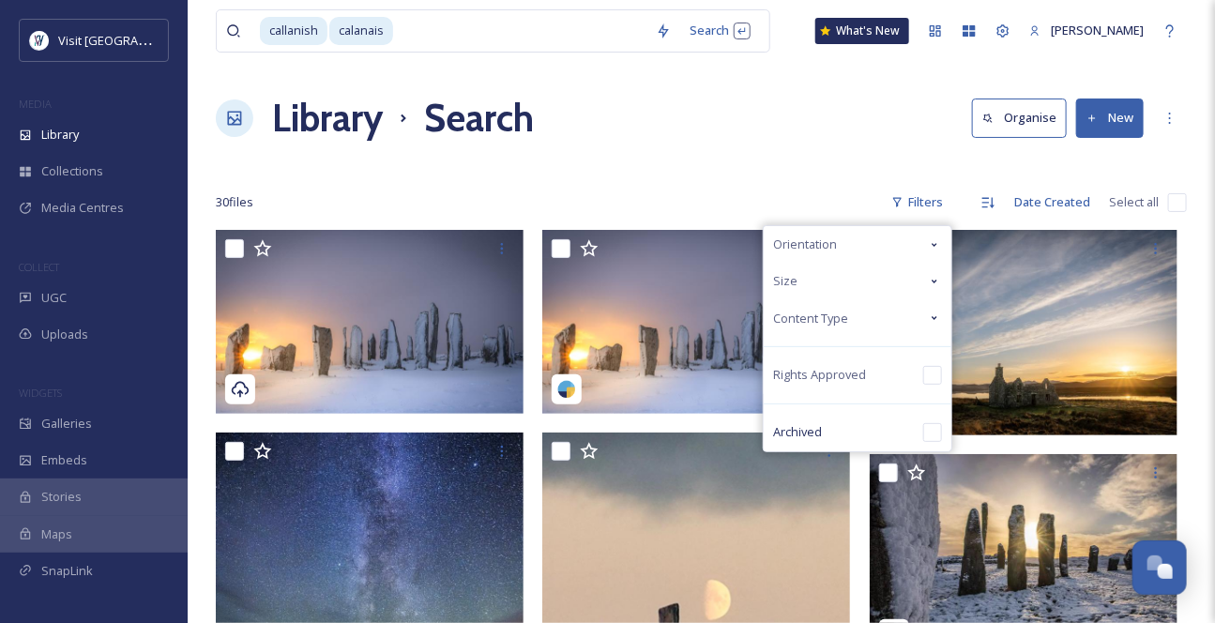
click at [927, 289] on icon at bounding box center [934, 281] width 15 height 15
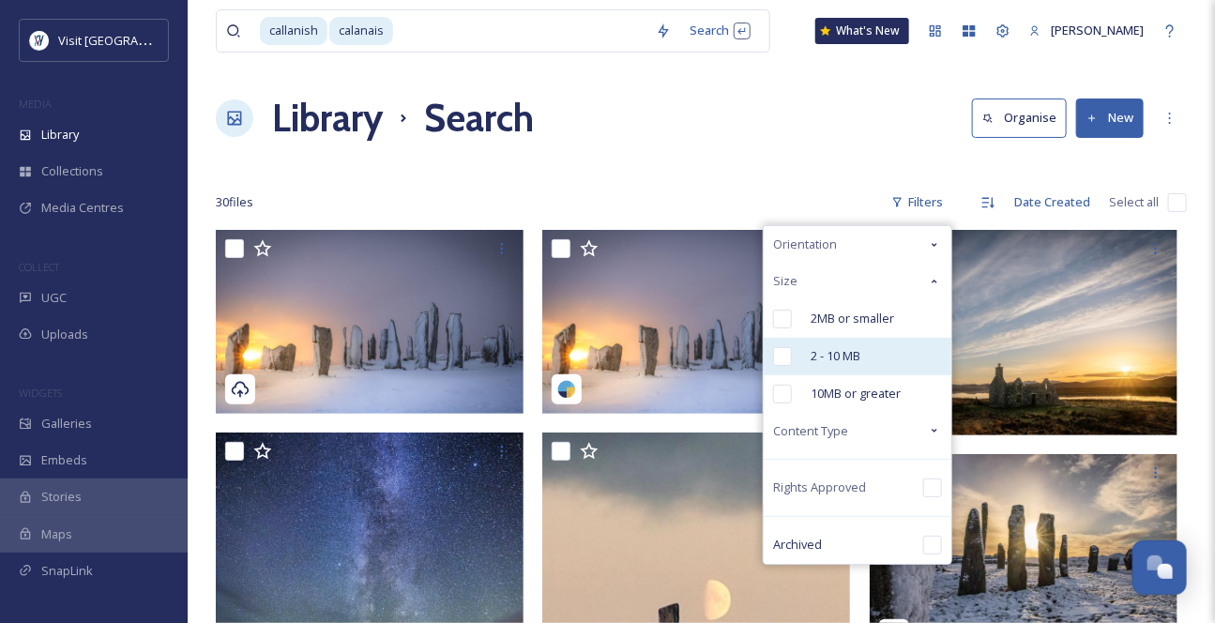
click at [810, 365] on span "2 - 10 MB" at bounding box center [835, 356] width 50 height 18
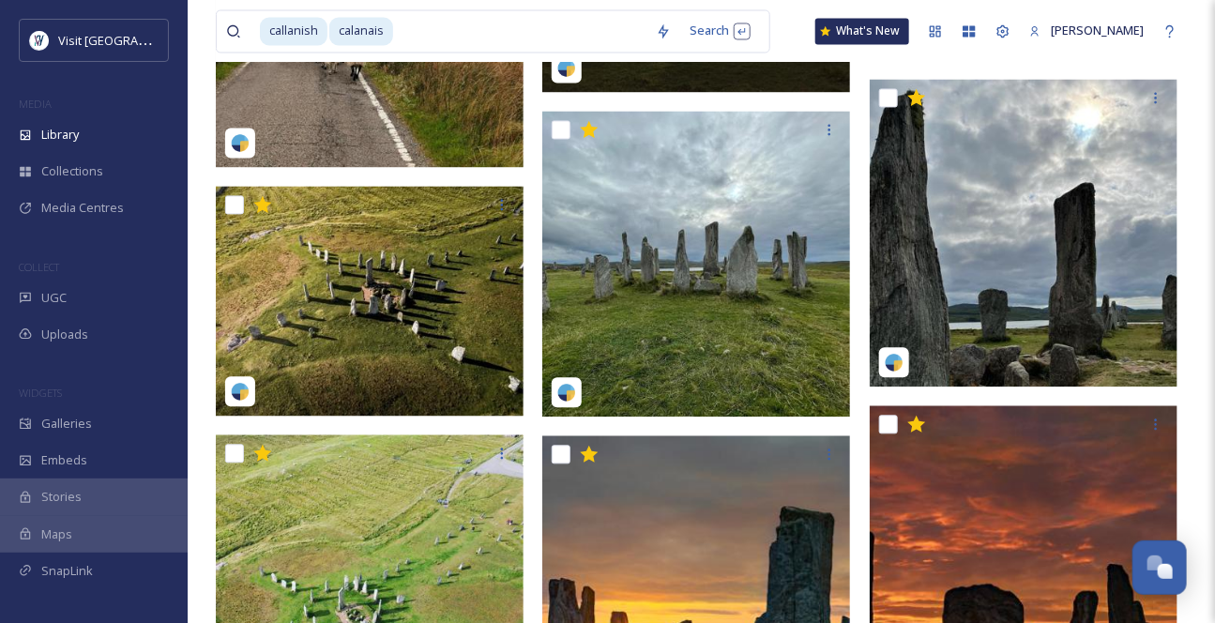
scroll to position [1364, 0]
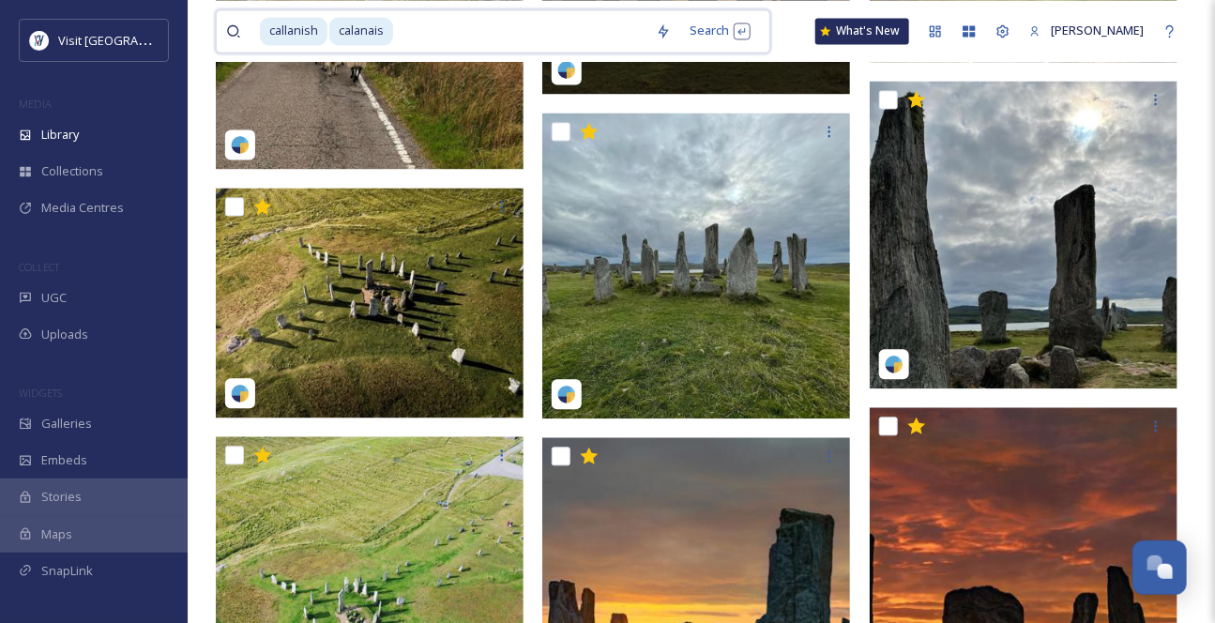
drag, startPoint x: 433, startPoint y: 45, endPoint x: 197, endPoint y: 43, distance: 236.4
click at [197, 44] on div "callanish calanais Search What's New [PERSON_NAME] Library Search Organise New …" at bounding box center [701, 62] width 1027 height 2852
type input "c"
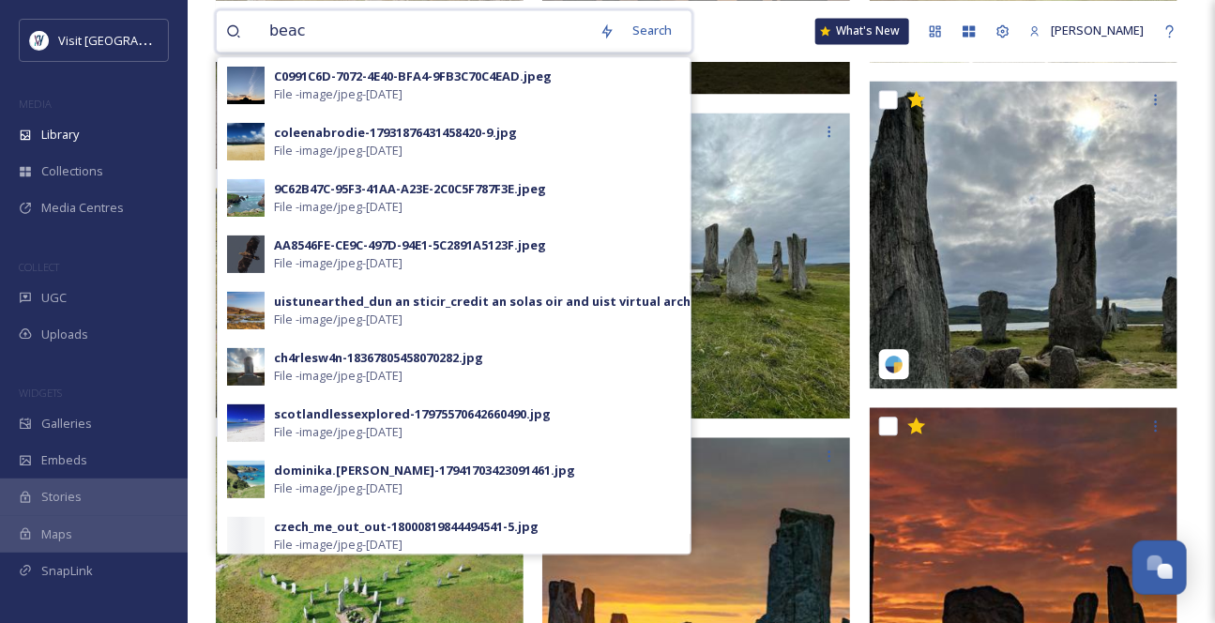
type input "beach"
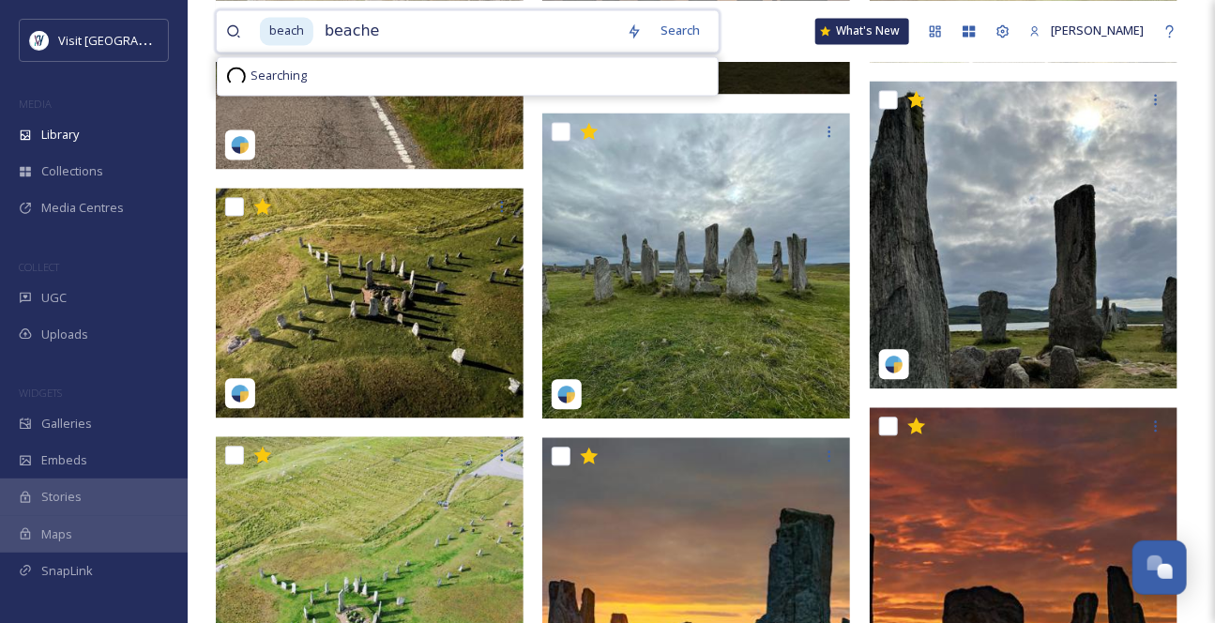
type input "beaches"
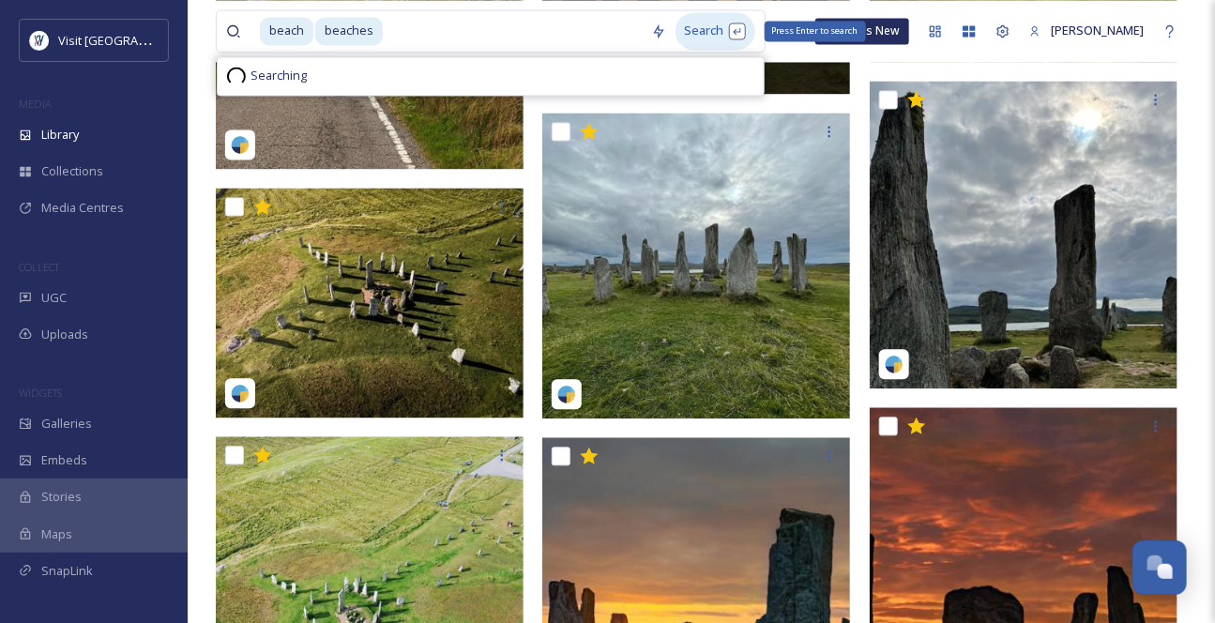
click at [713, 35] on div "Search Press Enter to search" at bounding box center [715, 30] width 80 height 37
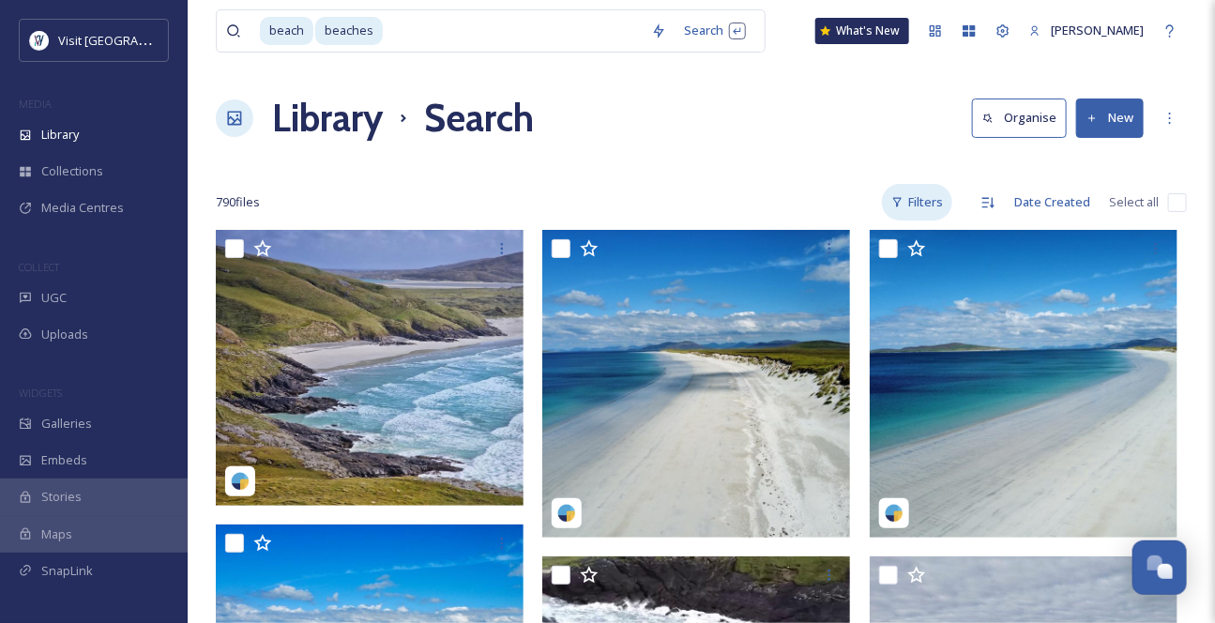
click at [917, 220] on div "Filters" at bounding box center [917, 202] width 70 height 37
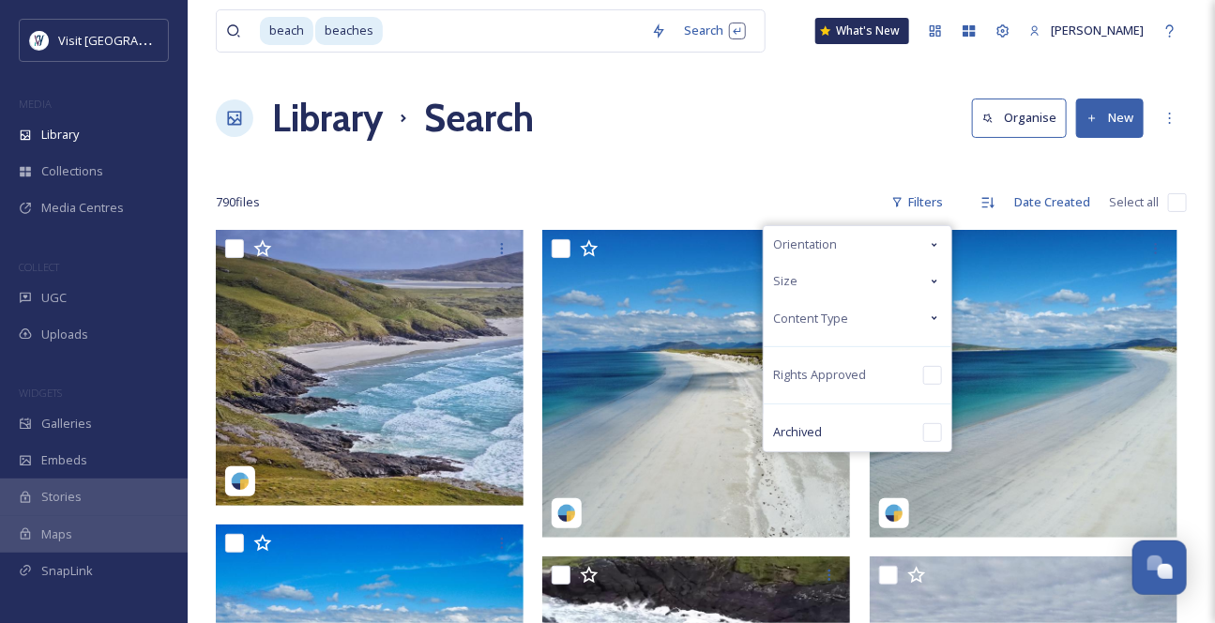
click at [927, 289] on icon at bounding box center [934, 281] width 15 height 15
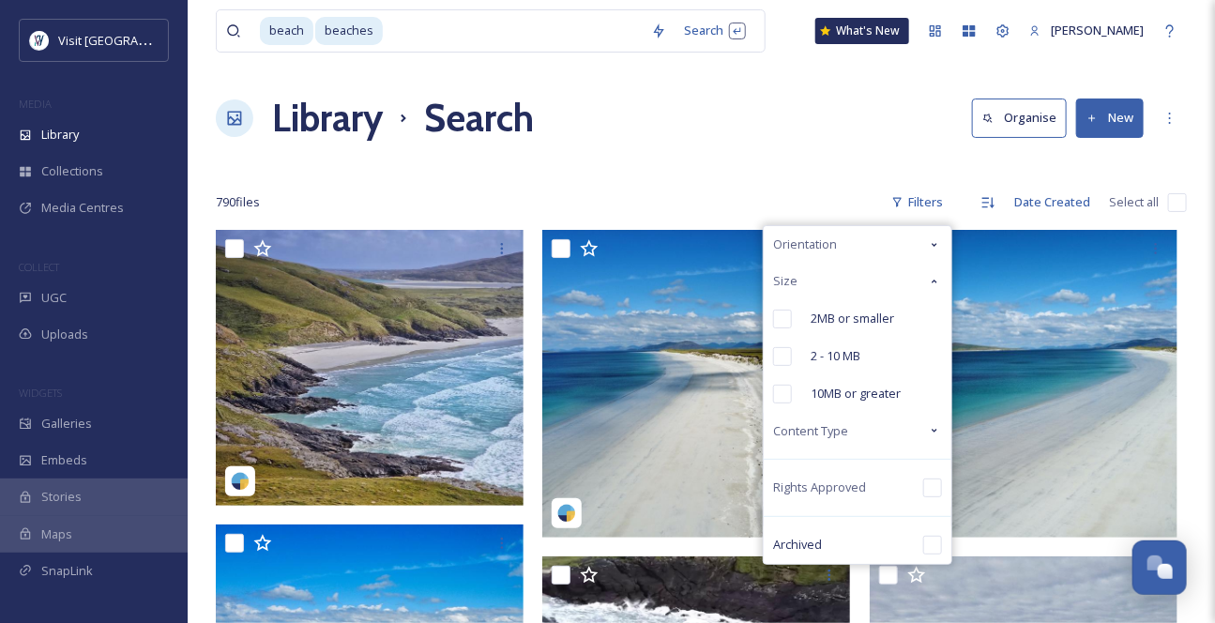
click at [773, 366] on input "checkbox" at bounding box center [782, 356] width 19 height 19
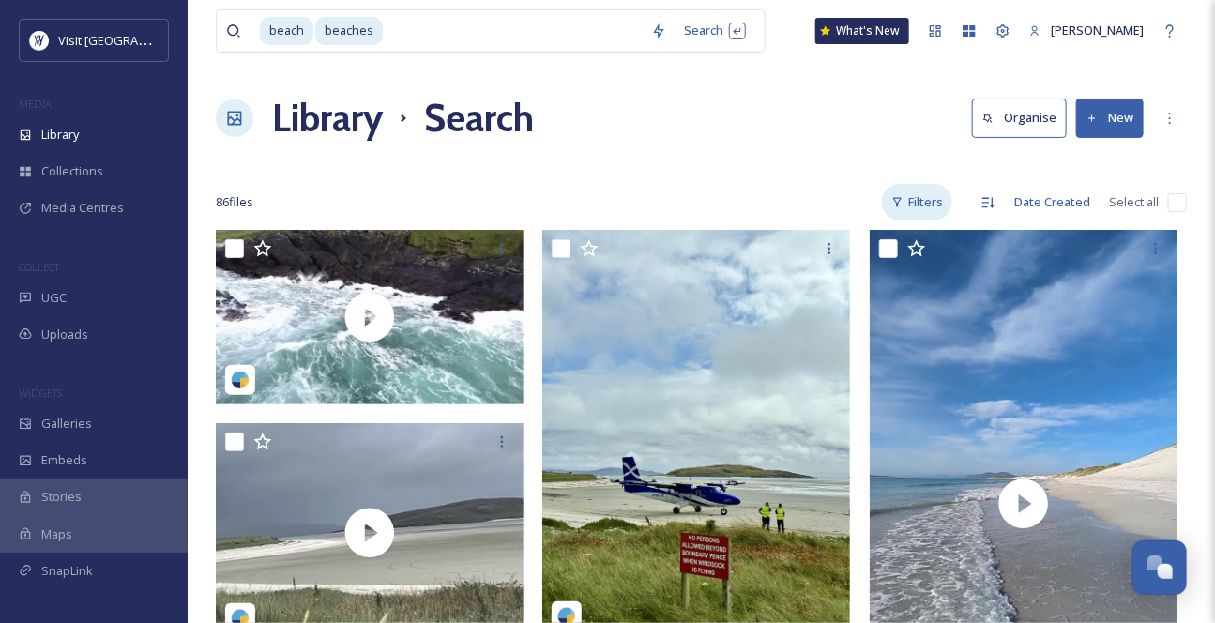
click at [892, 220] on div "Filters" at bounding box center [917, 202] width 70 height 37
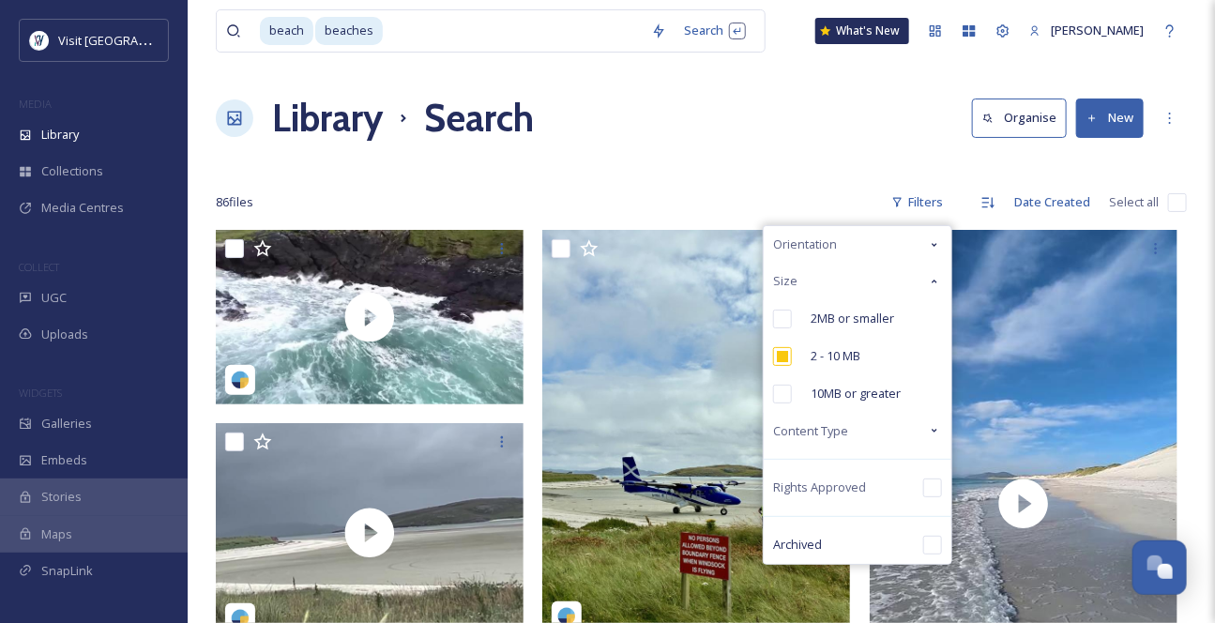
click at [889, 449] on div "Content Type" at bounding box center [858, 431] width 188 height 37
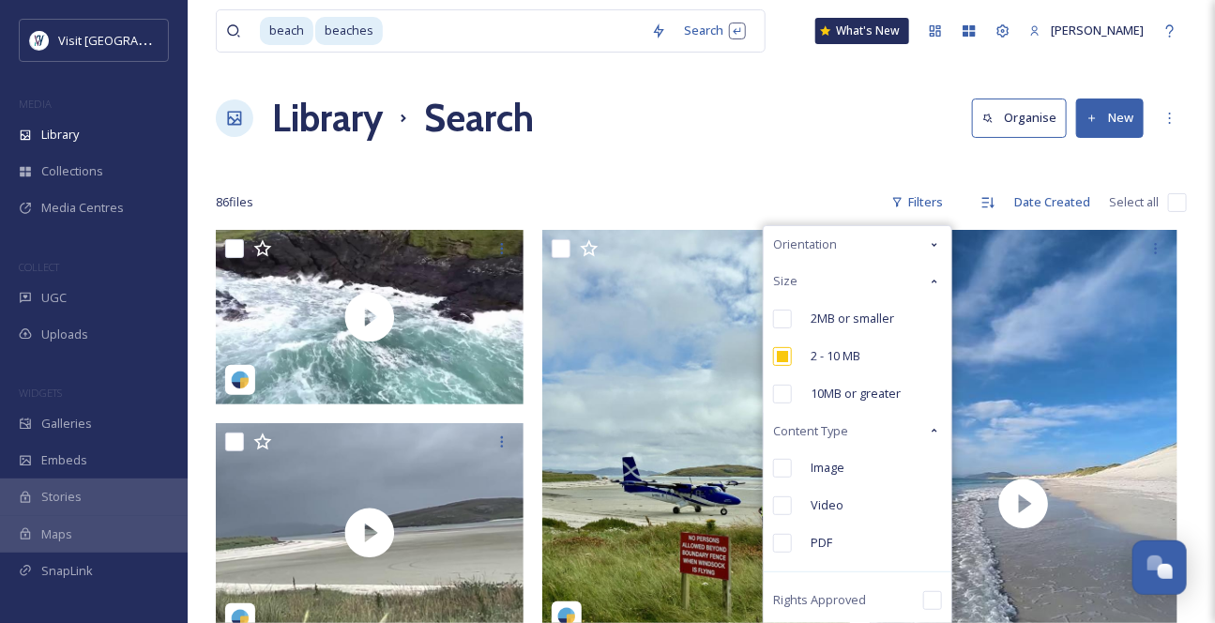
click at [773, 477] on input "checkbox" at bounding box center [782, 468] width 19 height 19
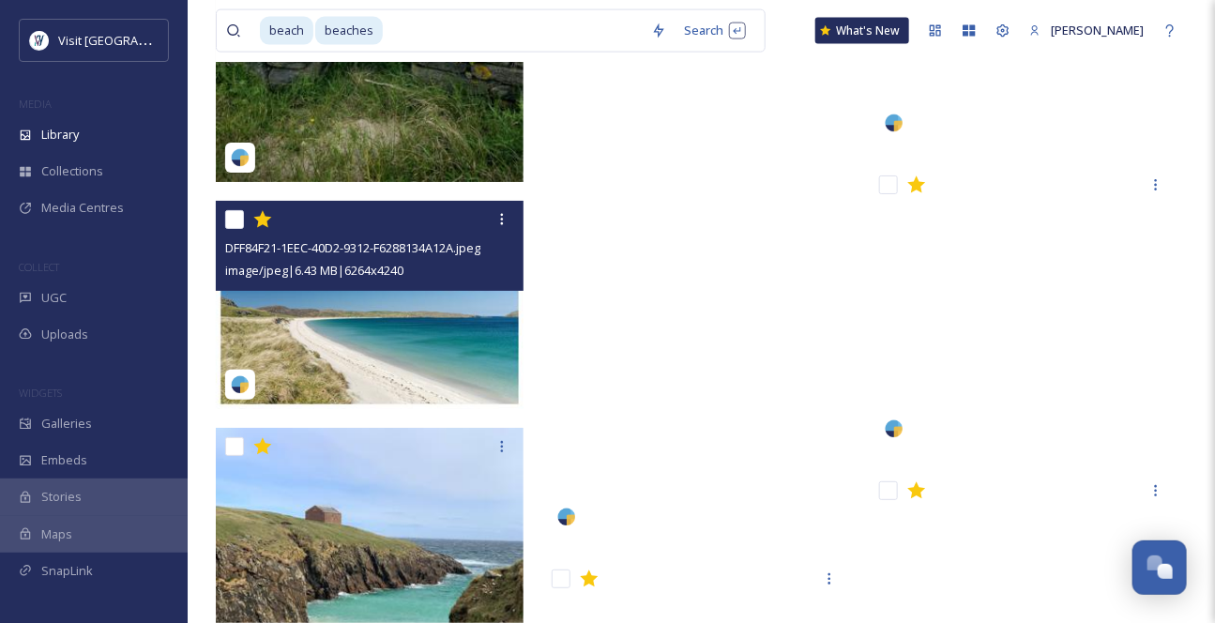
scroll to position [6396, 0]
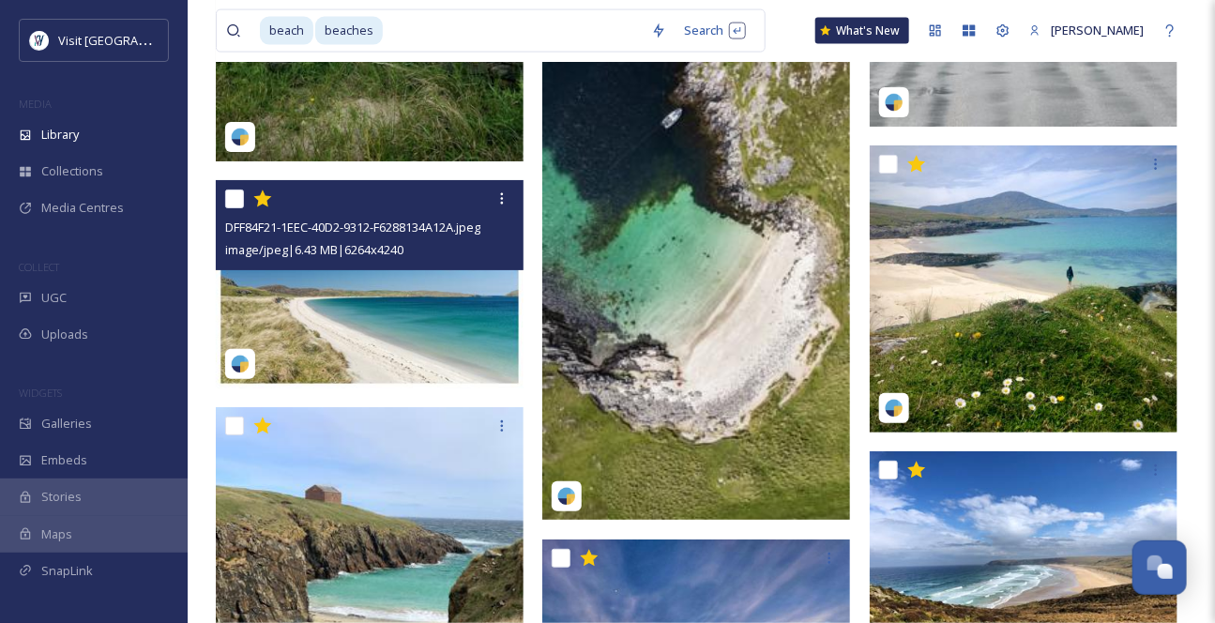
click at [420, 371] on img at bounding box center [370, 284] width 308 height 208
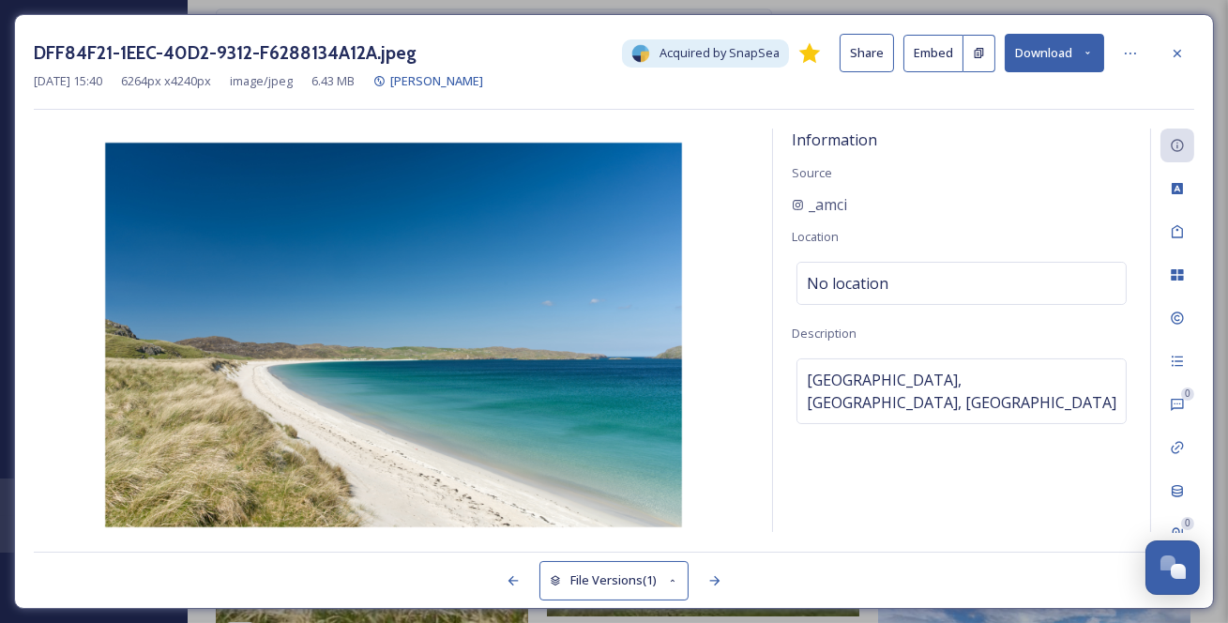
click at [1097, 53] on button "Download" at bounding box center [1054, 53] width 99 height 38
click at [1066, 101] on span "Download Original (6264 x 4240)" at bounding box center [1005, 96] width 177 height 18
drag, startPoint x: 1198, startPoint y: 20, endPoint x: 1187, endPoint y: 30, distance: 15.3
click at [1198, 20] on div "DFF84F21-1EEC-40D2-9312-F6288134A12A.jpeg Acquired by SnapSea Share Embed Downl…" at bounding box center [614, 311] width 1200 height 595
click at [865, 216] on div "_amci" at bounding box center [962, 204] width 340 height 23
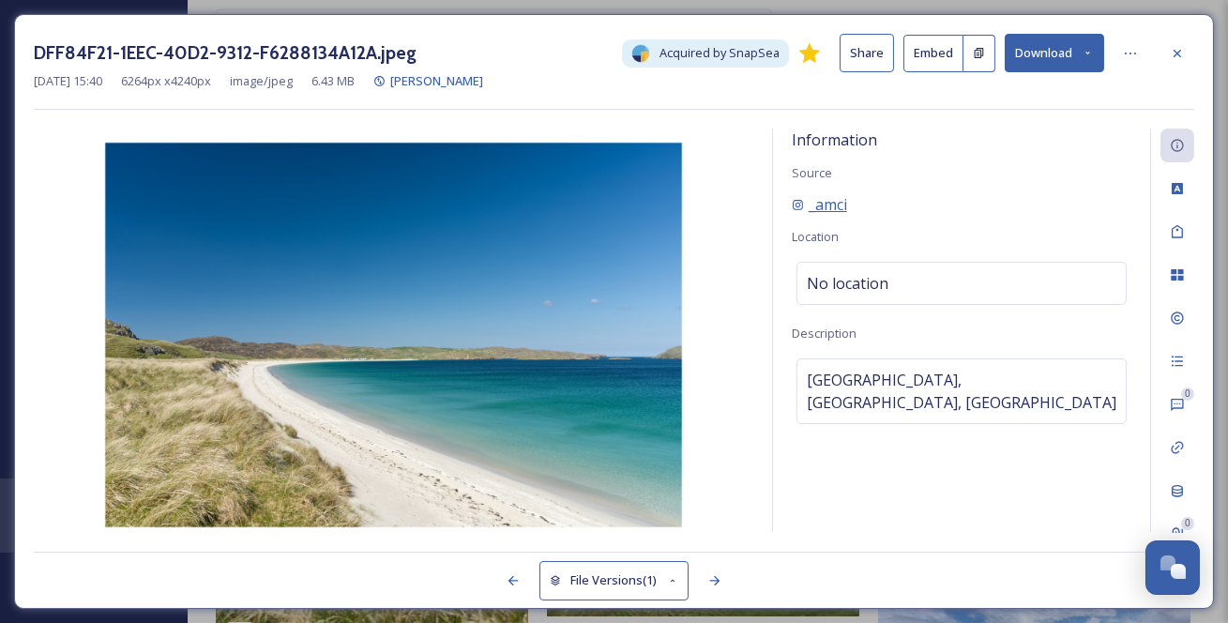
click at [845, 216] on span "_amci" at bounding box center [828, 204] width 38 height 23
click at [1135, 53] on icon at bounding box center [1130, 53] width 15 height 15
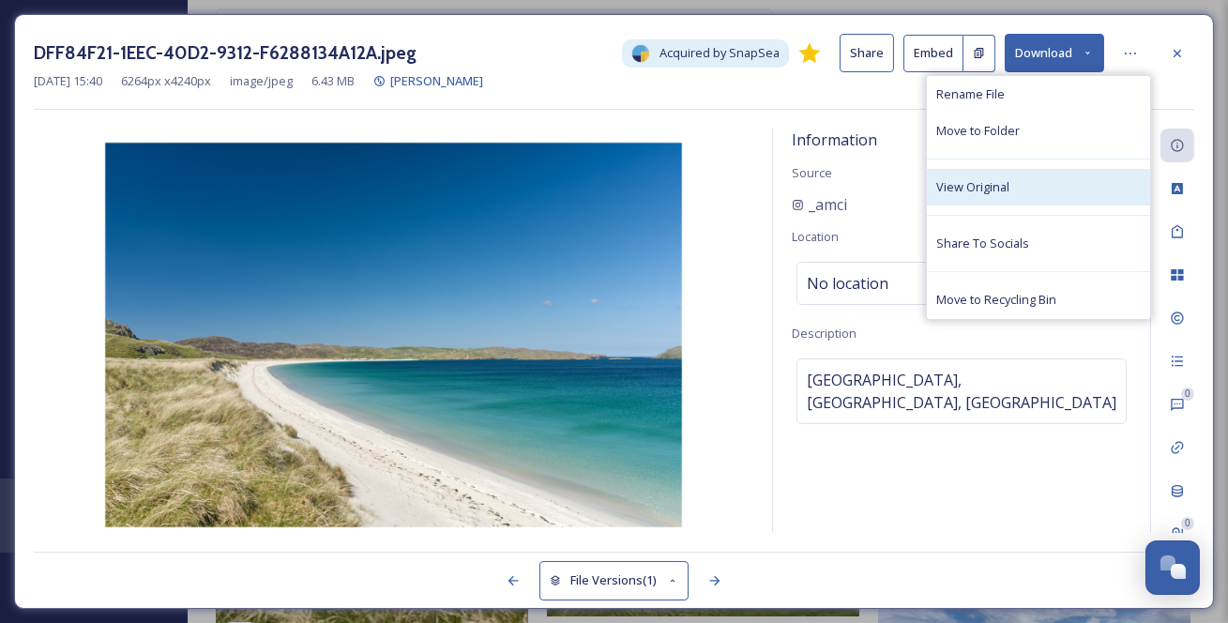
click at [1056, 196] on div "View Original" at bounding box center [1038, 187] width 223 height 37
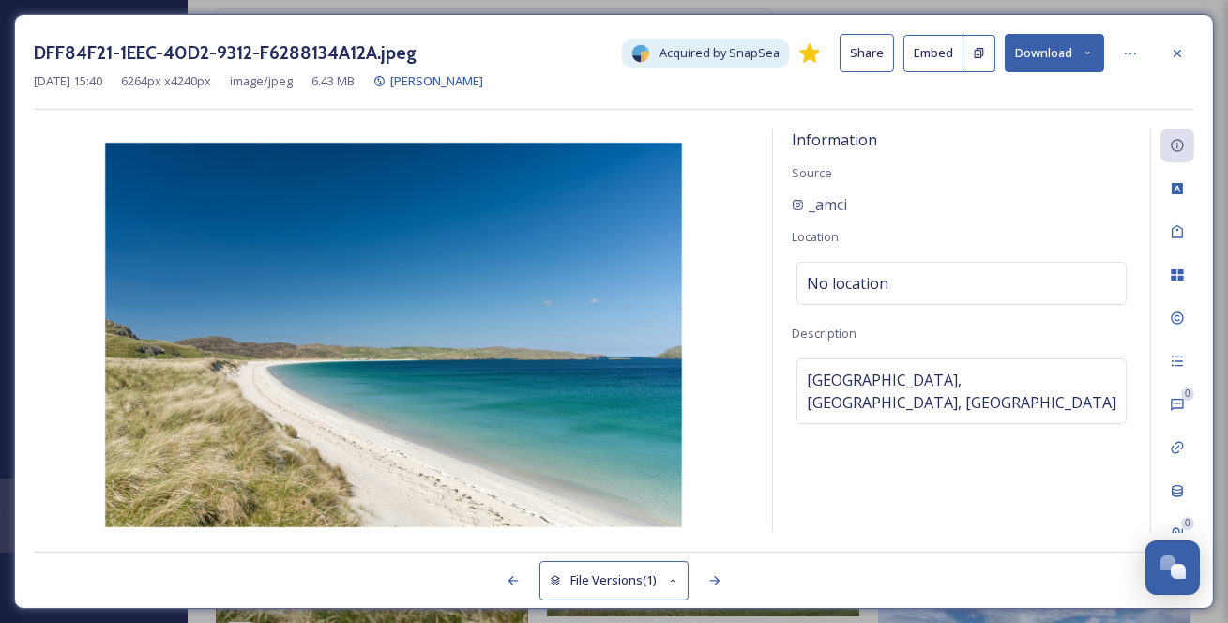
drag, startPoint x: 1174, startPoint y: 52, endPoint x: 1175, endPoint y: 61, distance: 9.6
click at [1175, 52] on icon at bounding box center [1177, 53] width 15 height 15
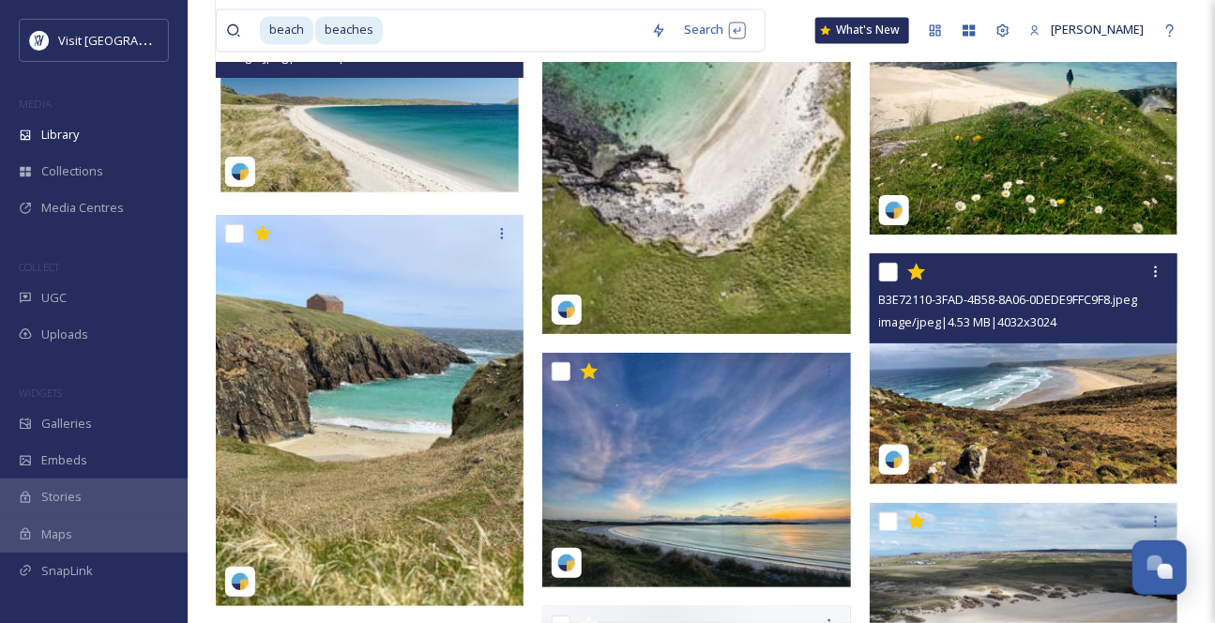
scroll to position [6822, 0]
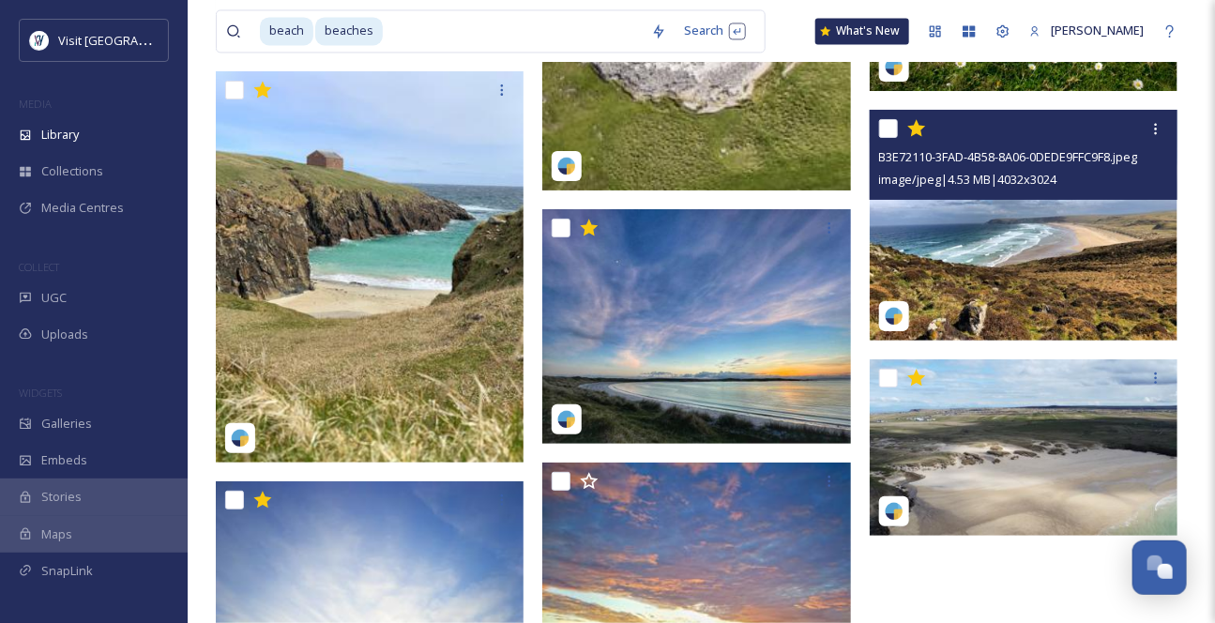
click at [1065, 276] on img at bounding box center [1024, 225] width 308 height 231
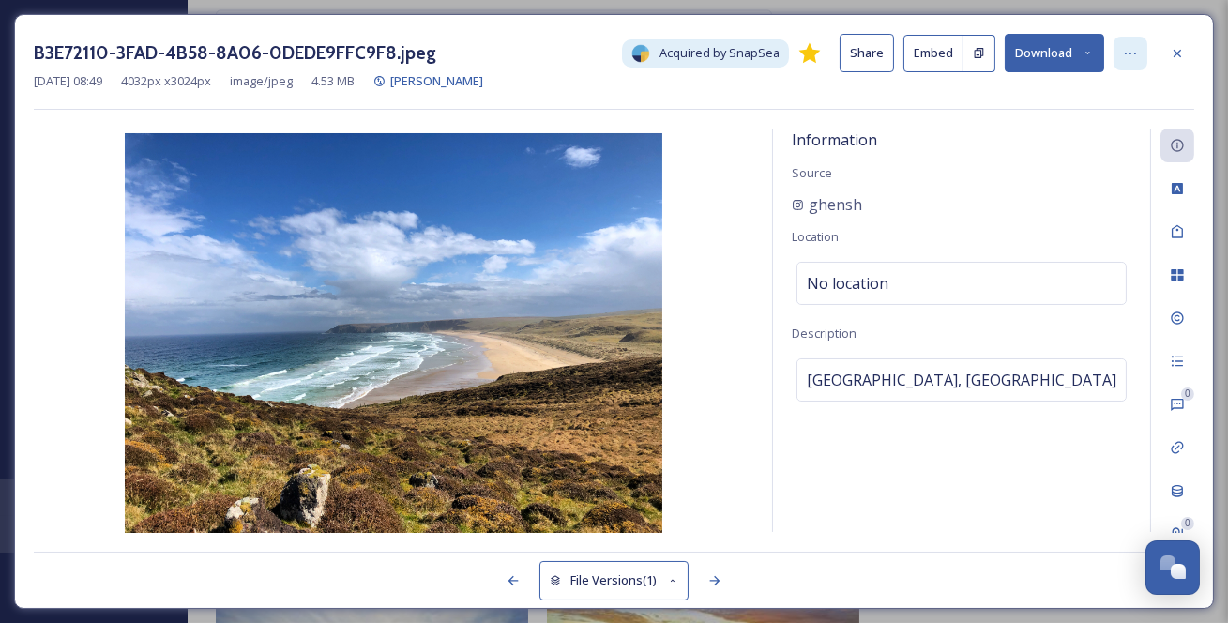
click at [1132, 59] on icon at bounding box center [1130, 53] width 15 height 15
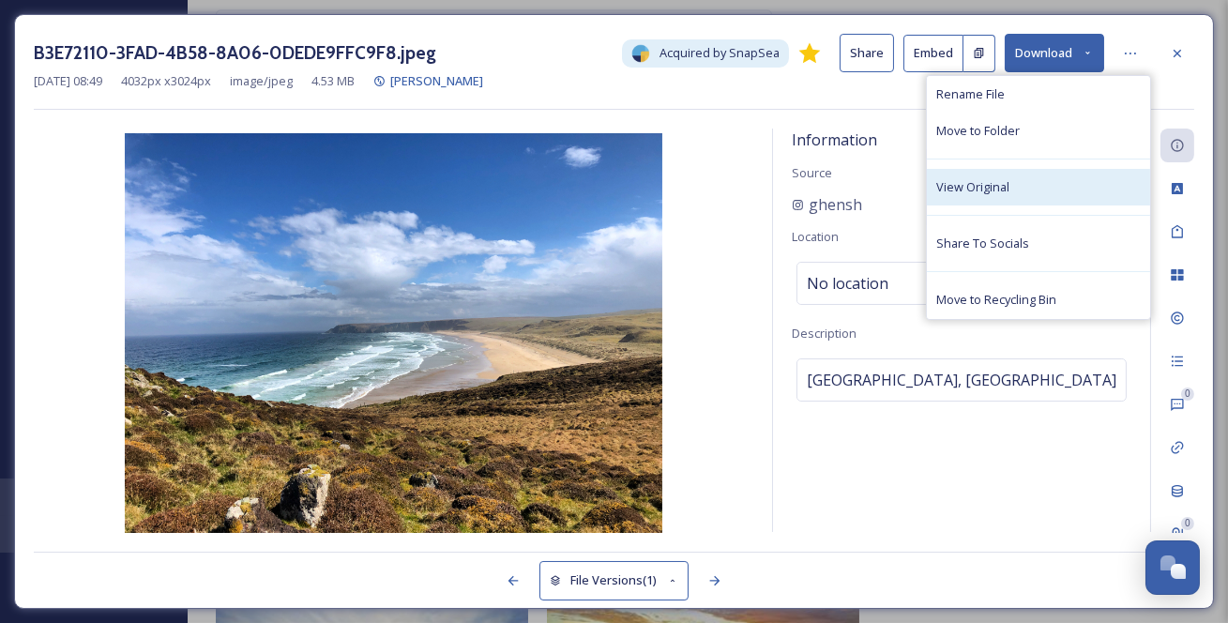
click at [1038, 205] on div "View Original" at bounding box center [1038, 187] width 223 height 37
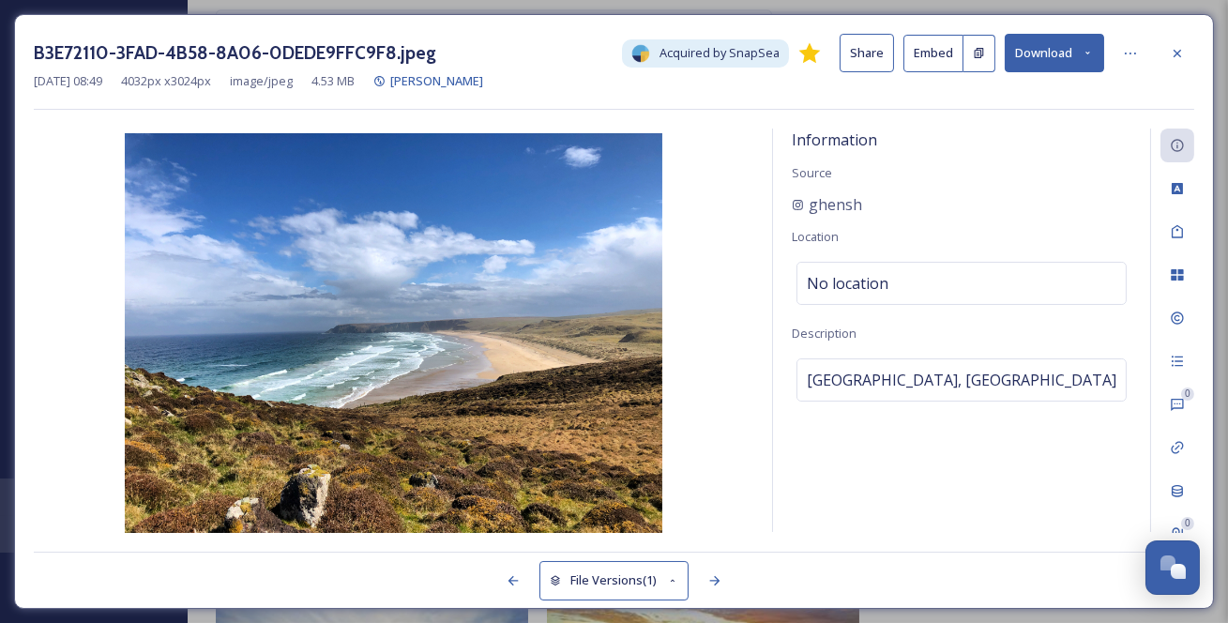
click at [1041, 71] on button "Download" at bounding box center [1054, 53] width 99 height 38
click at [1054, 103] on span "Download Original (4032 x 3024)" at bounding box center [1005, 96] width 177 height 18
click at [1179, 51] on icon at bounding box center [1177, 53] width 15 height 15
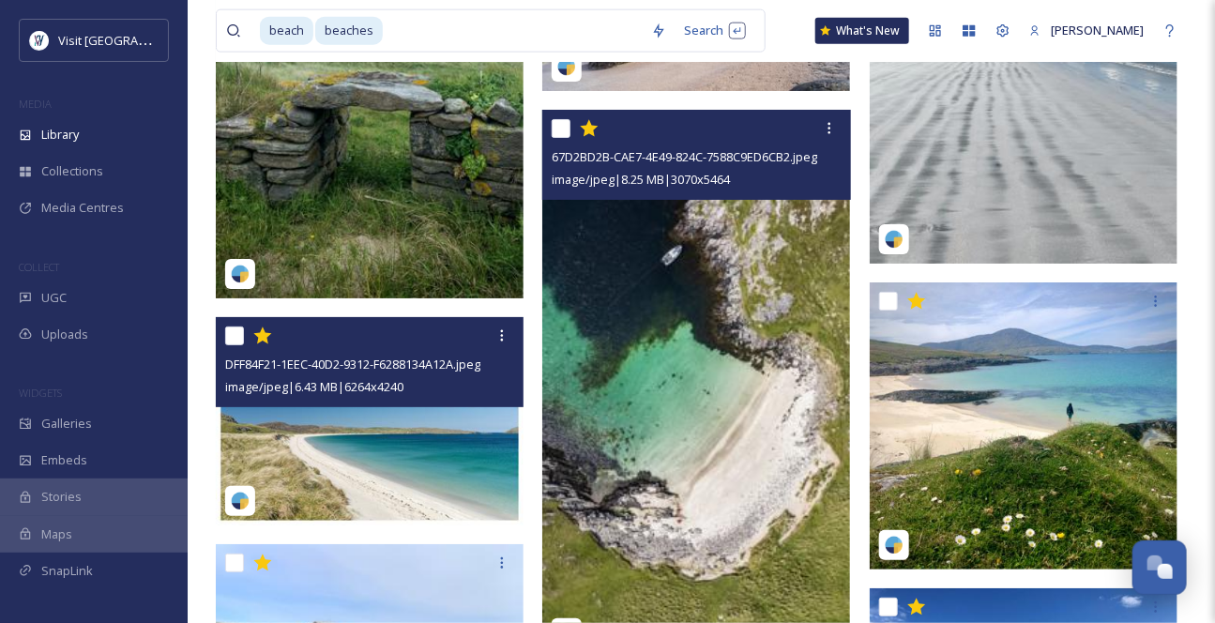
scroll to position [6201, 0]
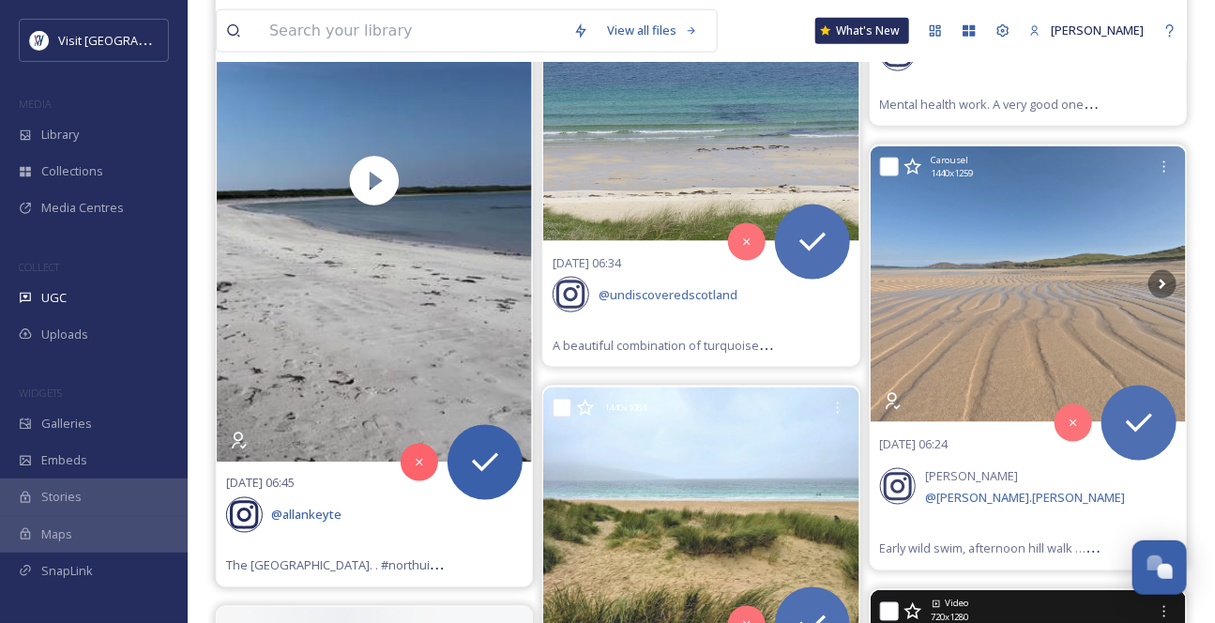
scroll to position [853, 0]
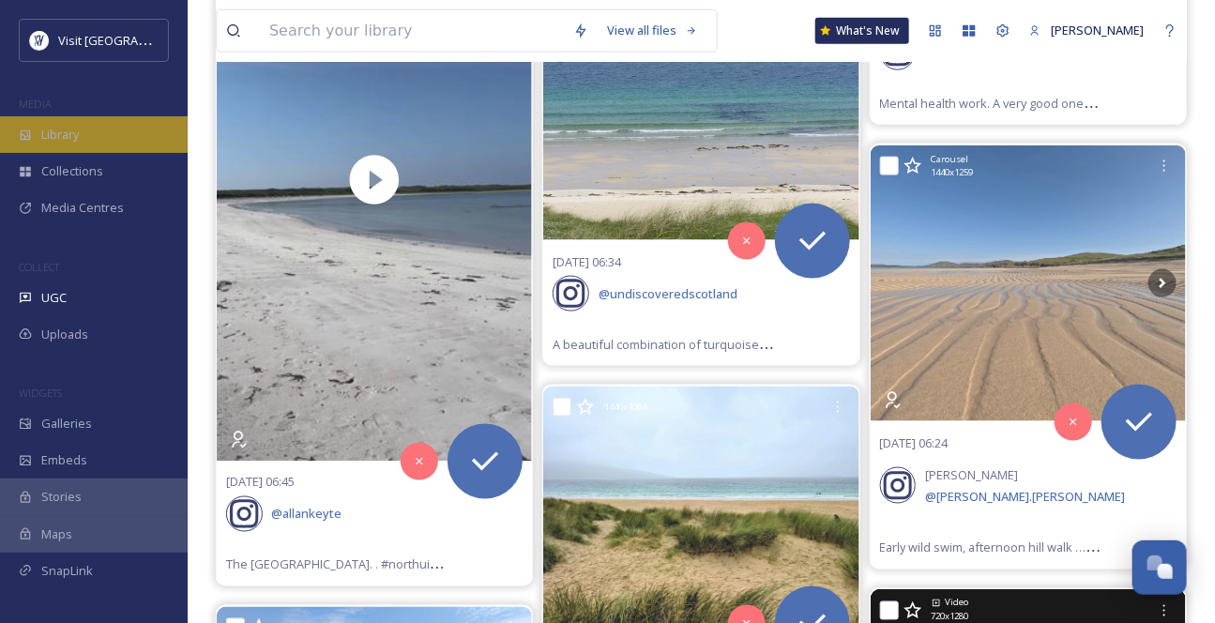
click at [59, 153] on div "Library" at bounding box center [94, 134] width 188 height 37
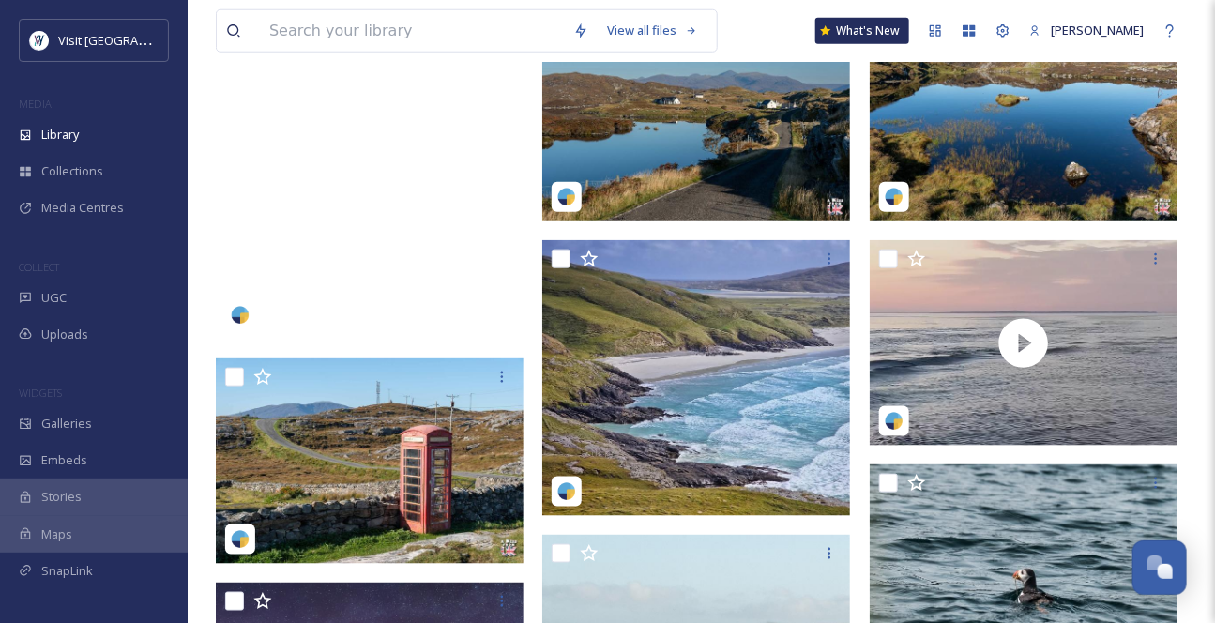
scroll to position [597, 0]
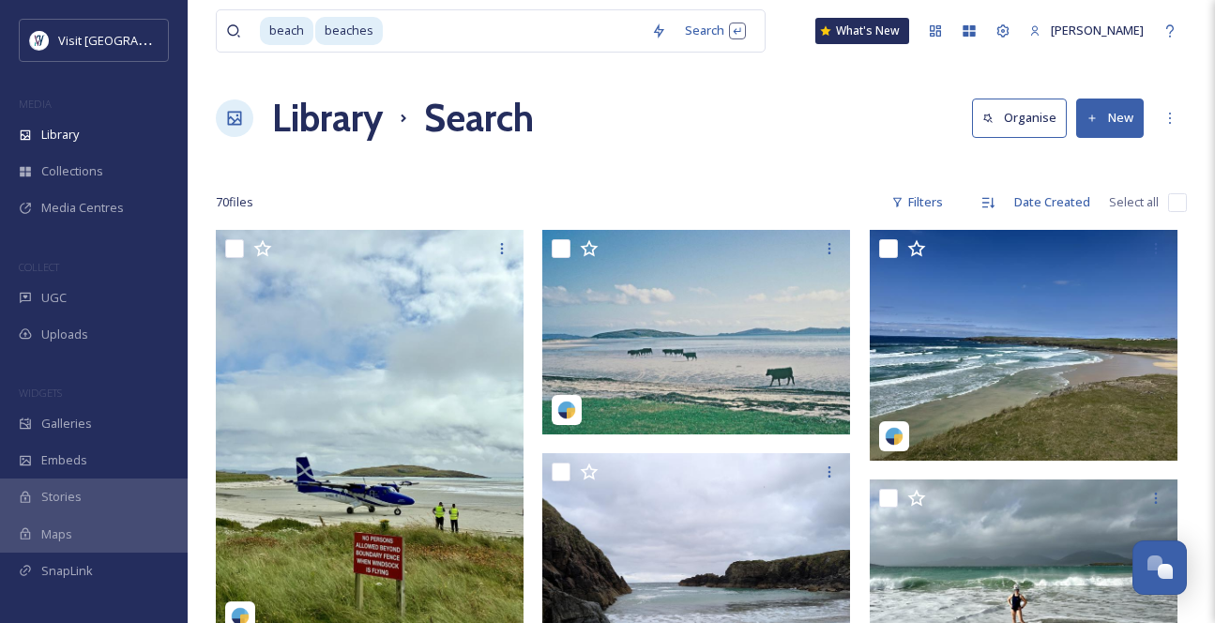
scroll to position [6201, 0]
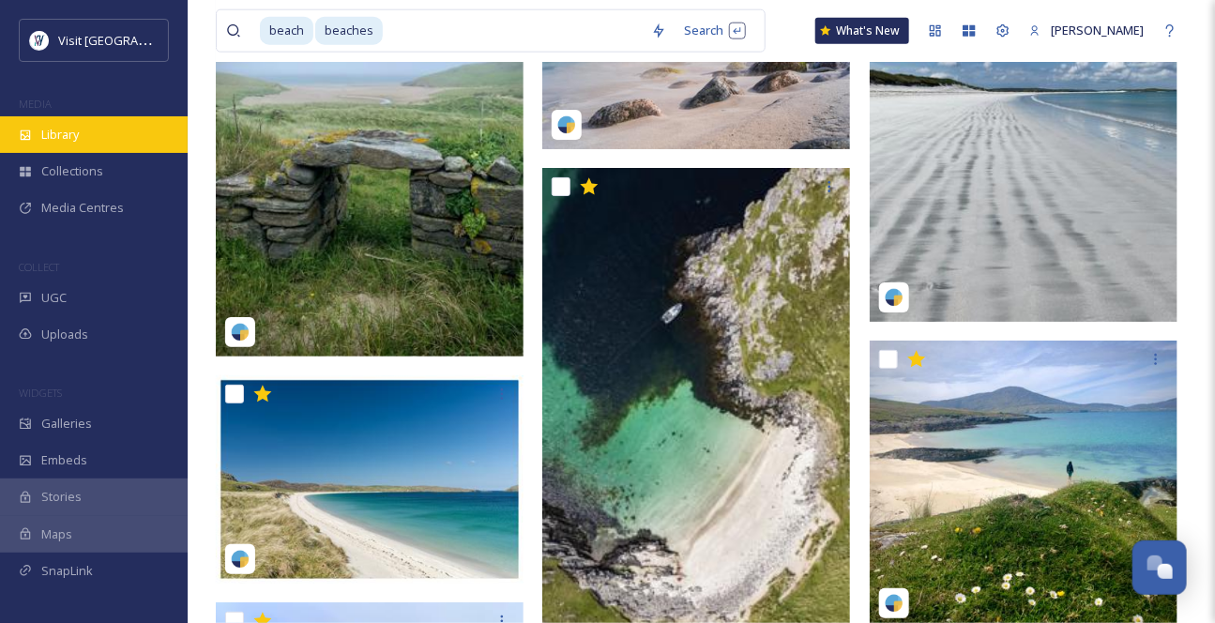
click at [70, 144] on span "Library" at bounding box center [60, 135] width 38 height 18
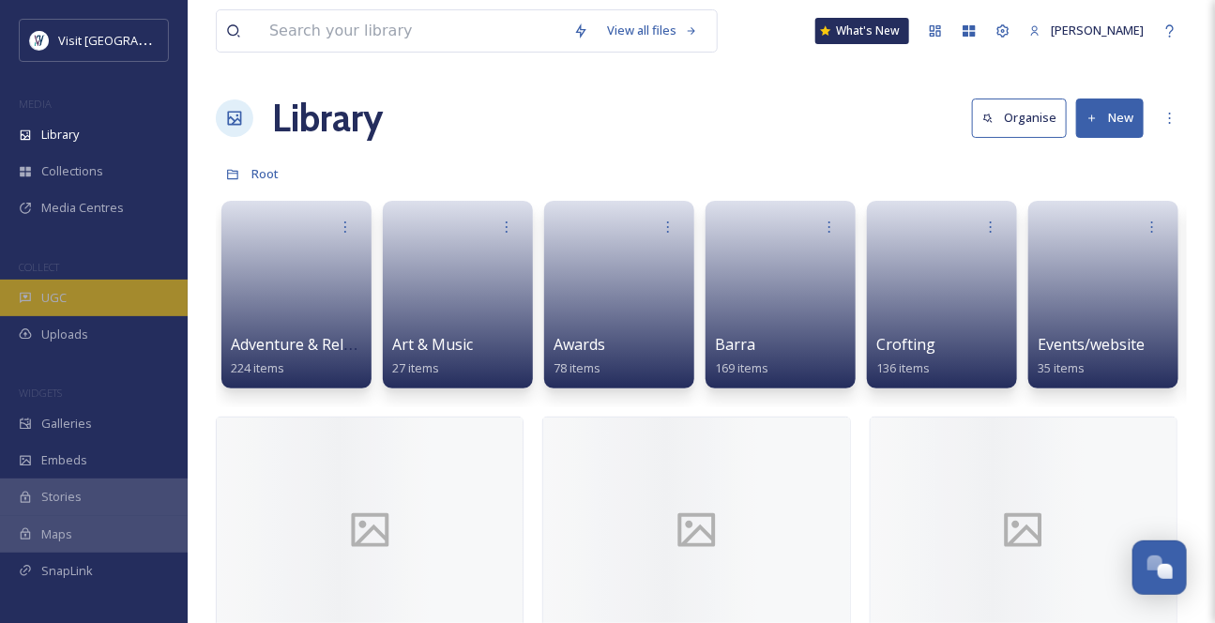
click at [77, 316] on div "UGC" at bounding box center [94, 298] width 188 height 37
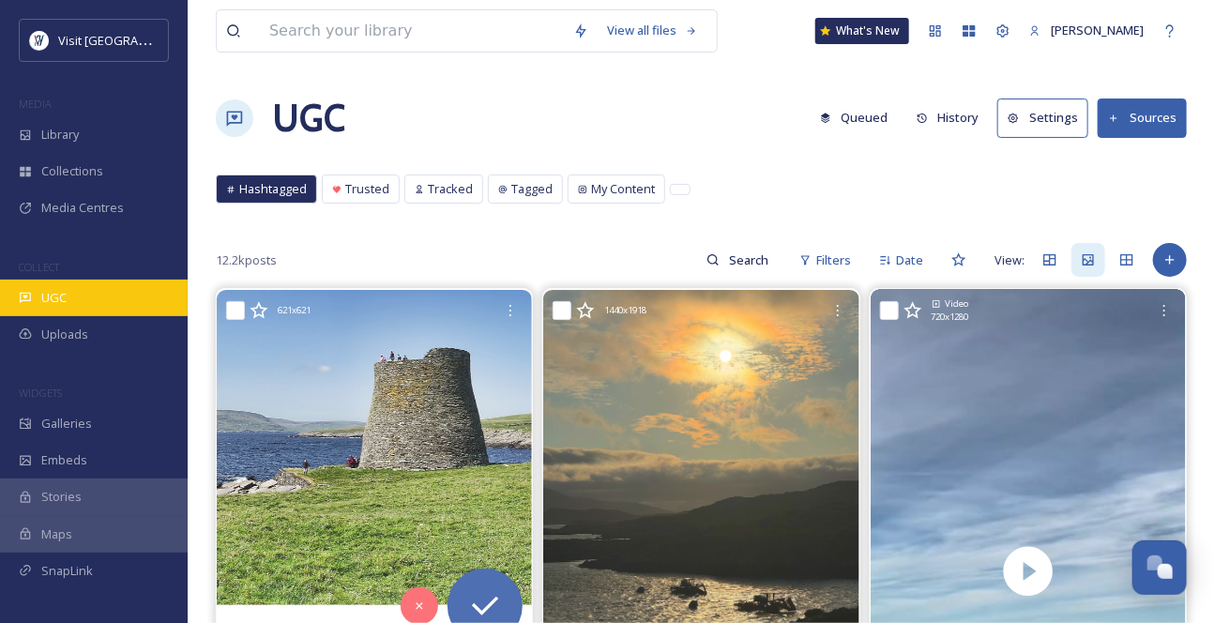
click at [118, 316] on div "UGC" at bounding box center [94, 298] width 188 height 37
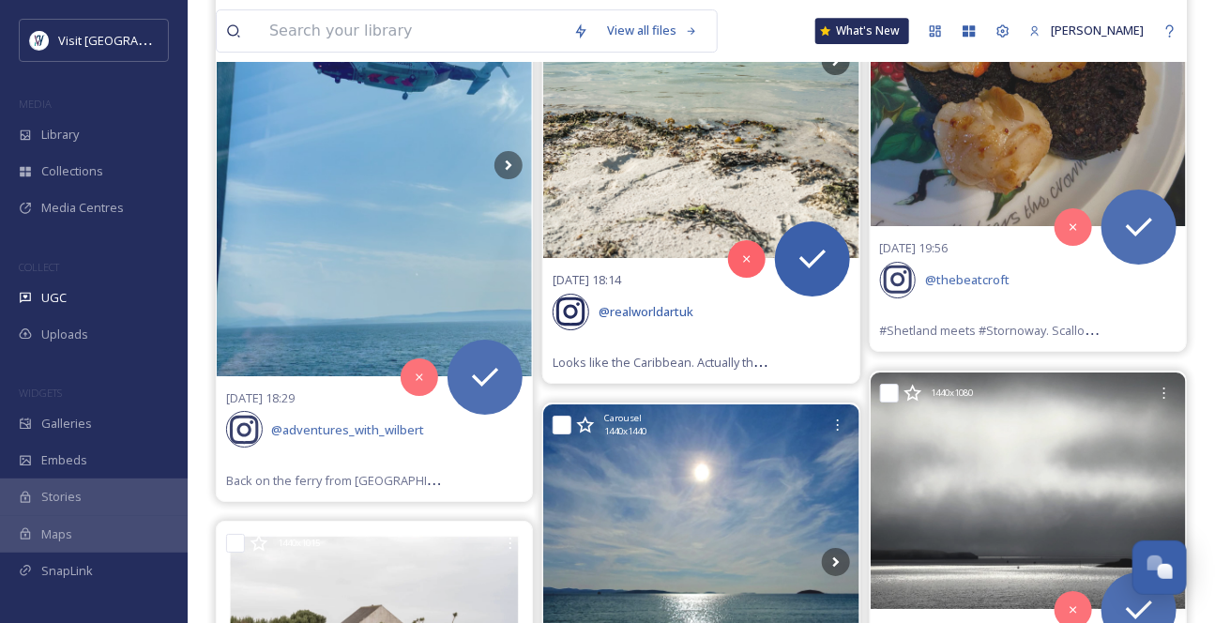
scroll to position [2302, 0]
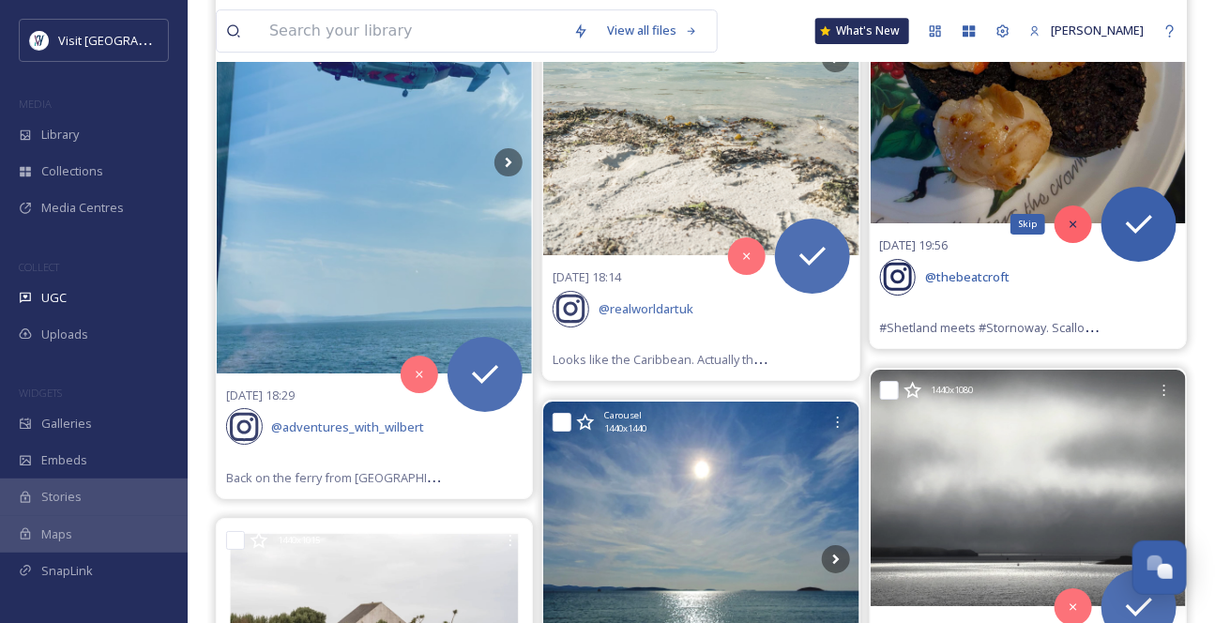
click at [1077, 231] on icon at bounding box center [1073, 224] width 13 height 13
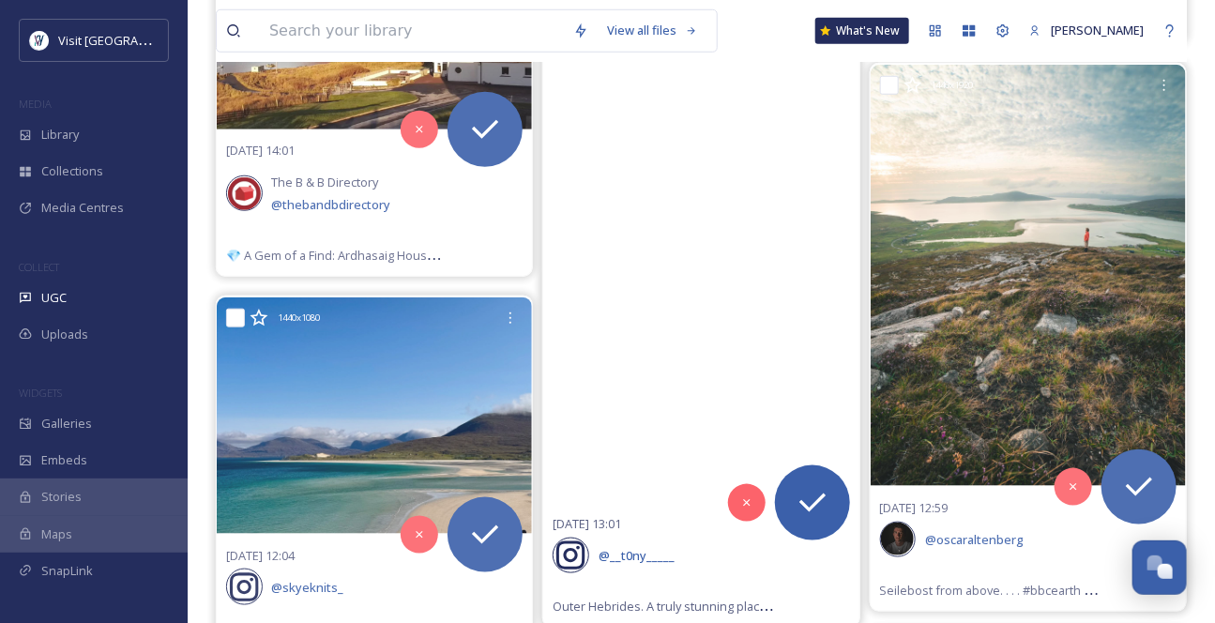
scroll to position [3155, 0]
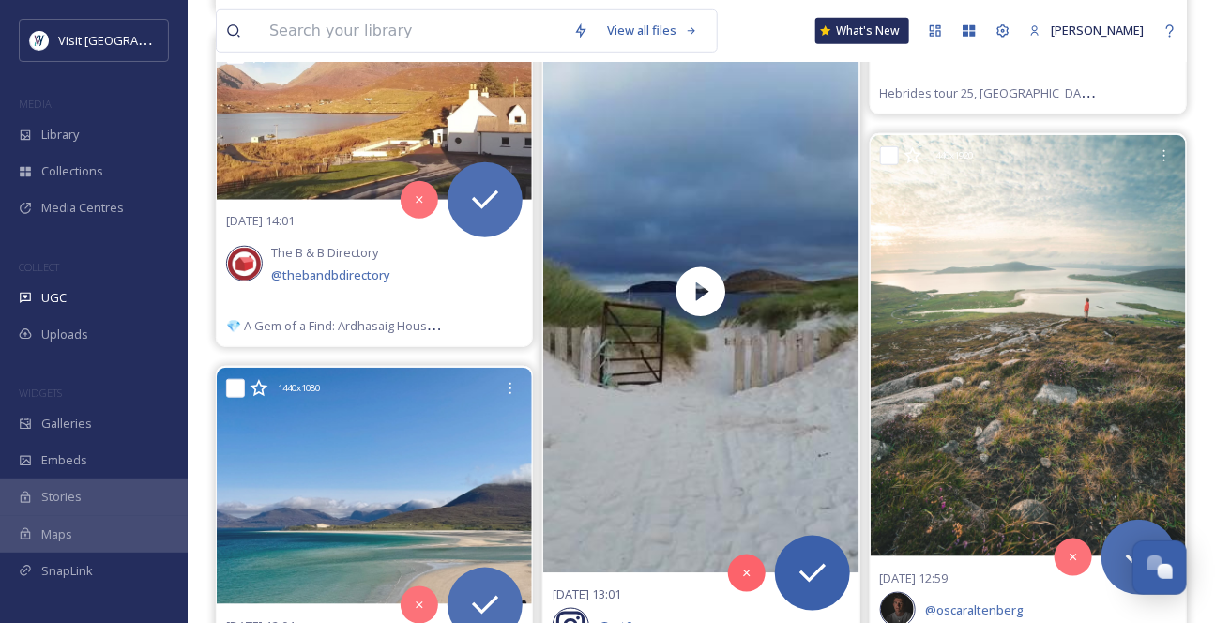
click at [587, 40] on icon at bounding box center [585, 31] width 19 height 19
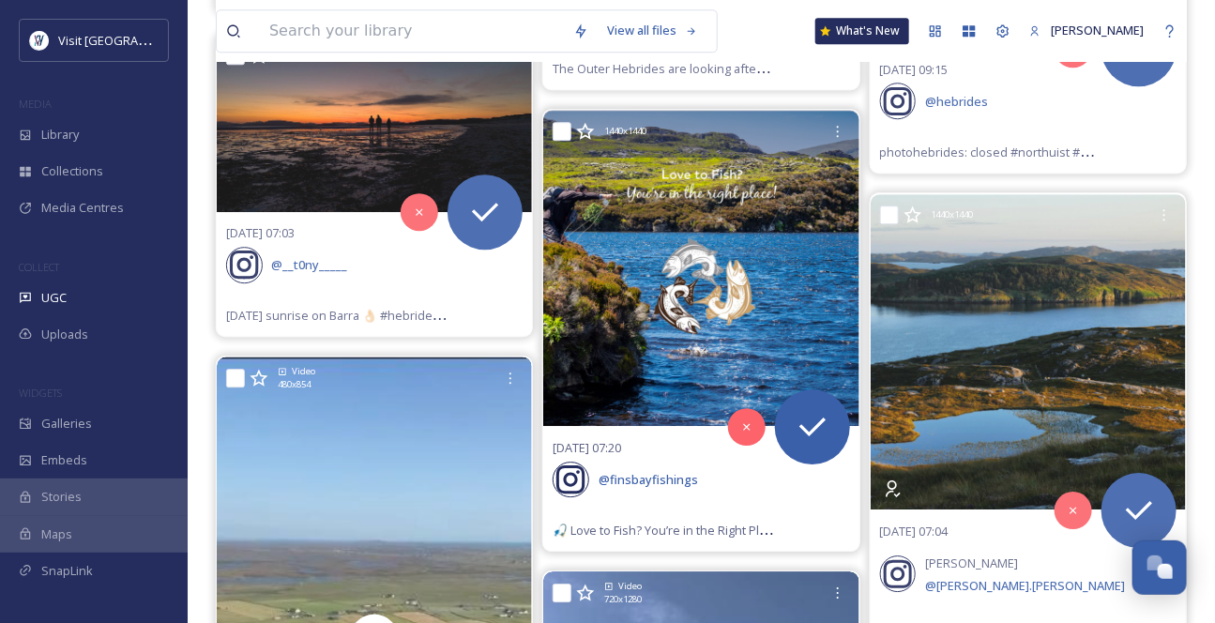
scroll to position [4605, 0]
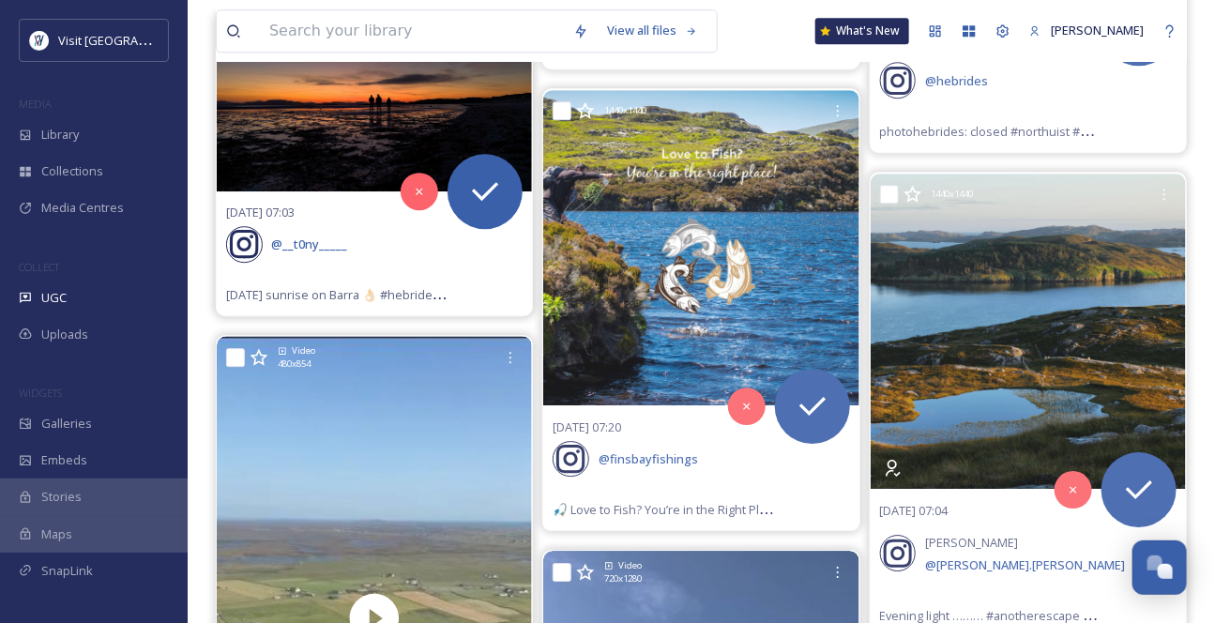
click at [257, 44] on icon at bounding box center [259, 34] width 19 height 19
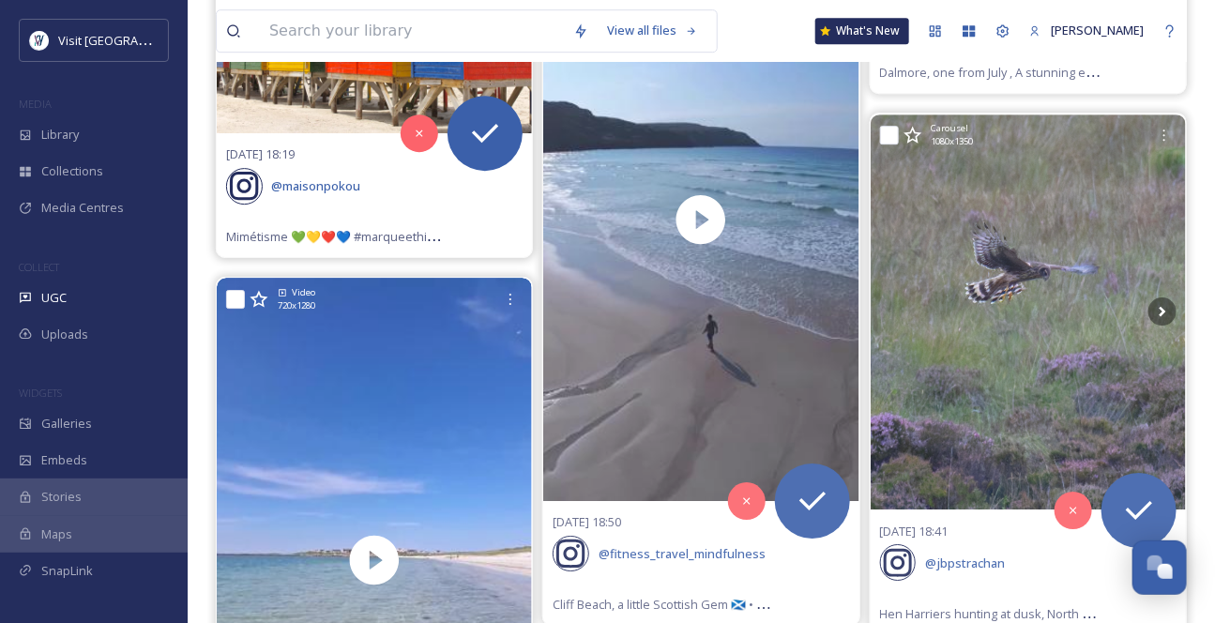
scroll to position [7505, 0]
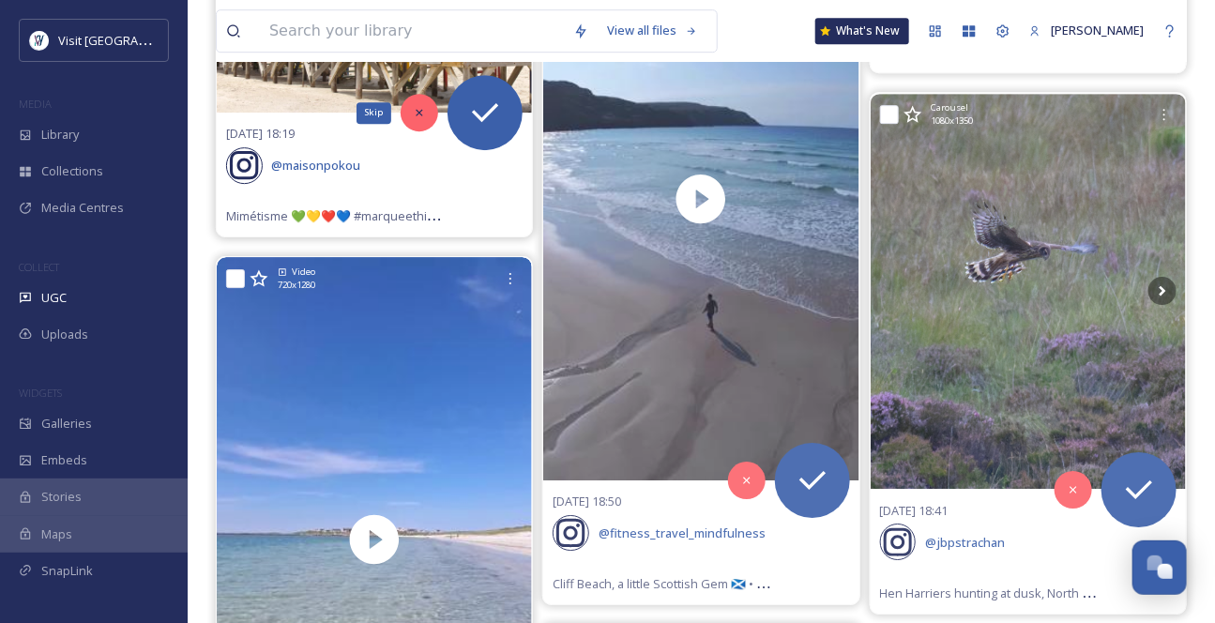
click at [417, 119] on icon at bounding box center [419, 112] width 13 height 13
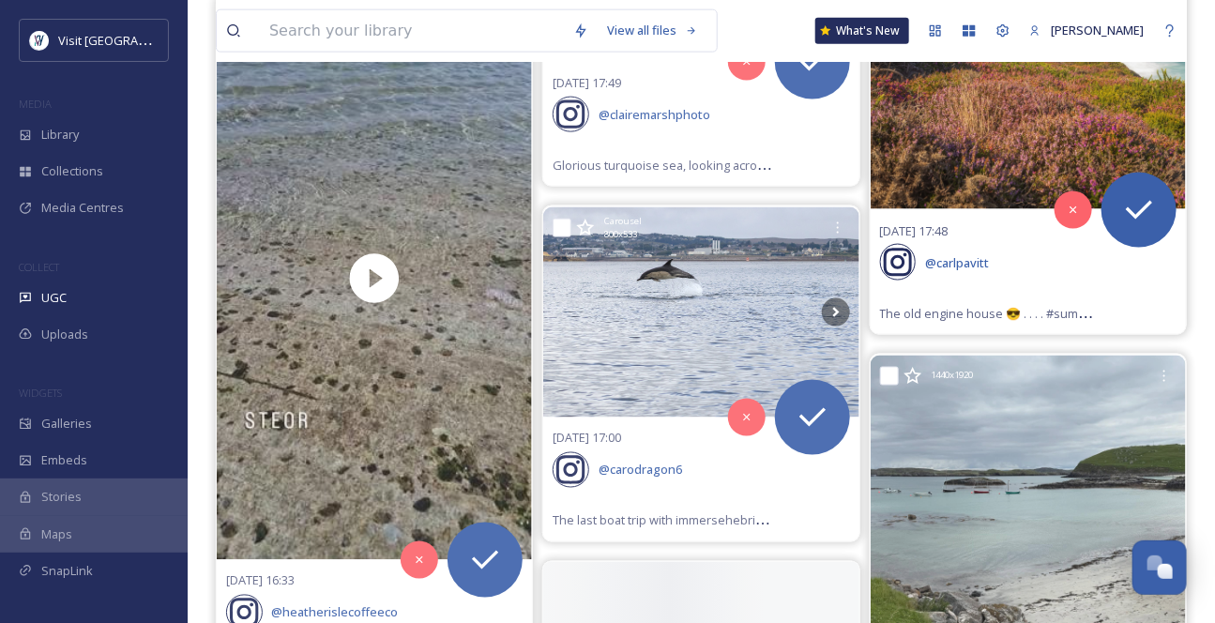
scroll to position [9039, 0]
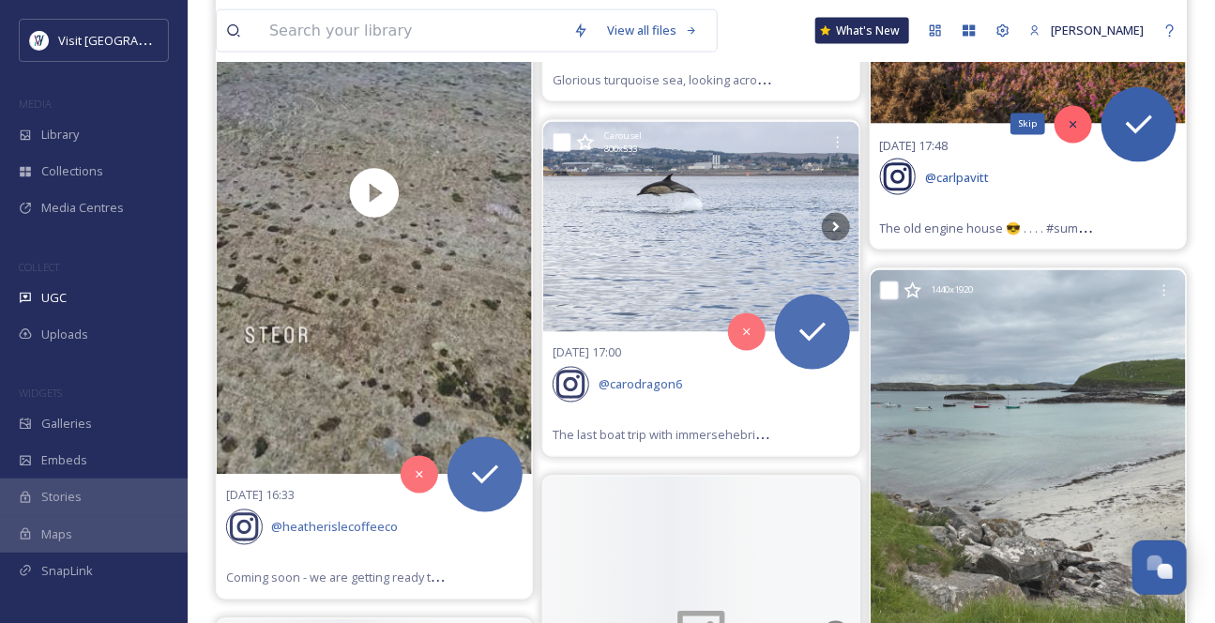
click at [1076, 131] on icon at bounding box center [1073, 124] width 13 height 13
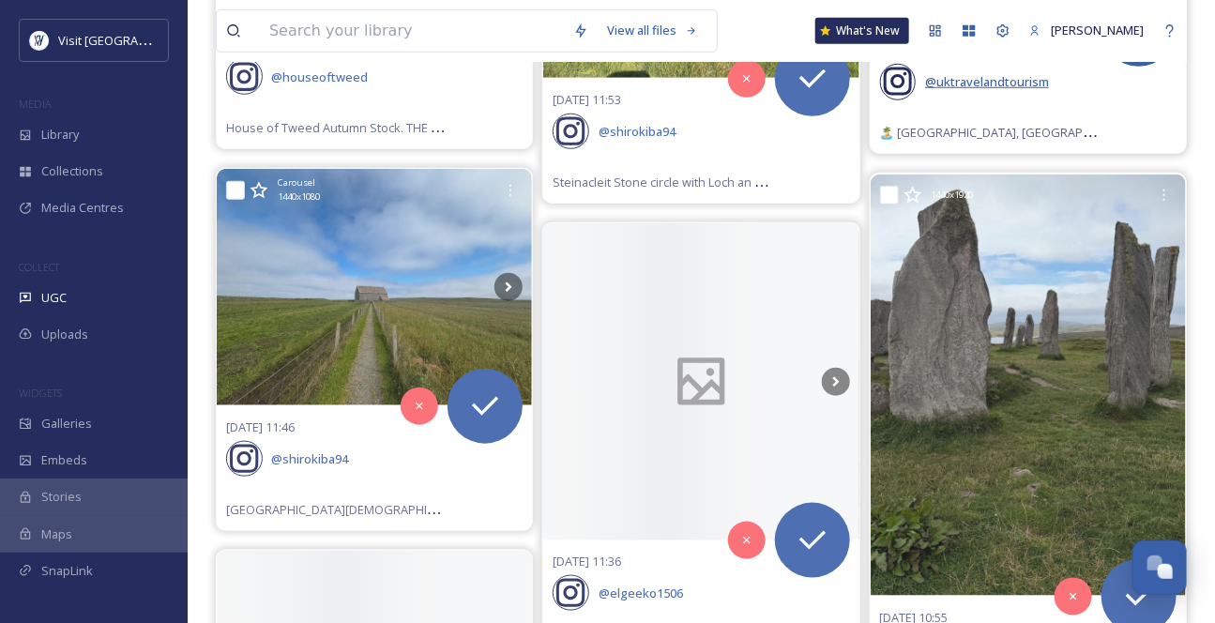
scroll to position [11257, 0]
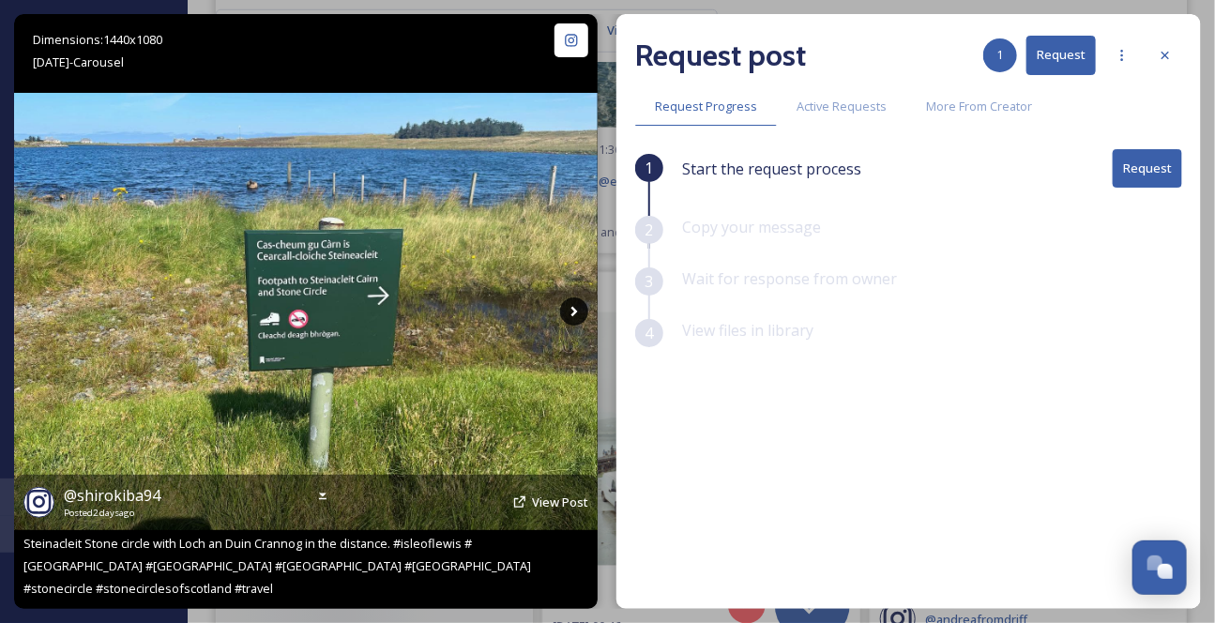
click at [571, 310] on icon at bounding box center [574, 311] width 28 height 28
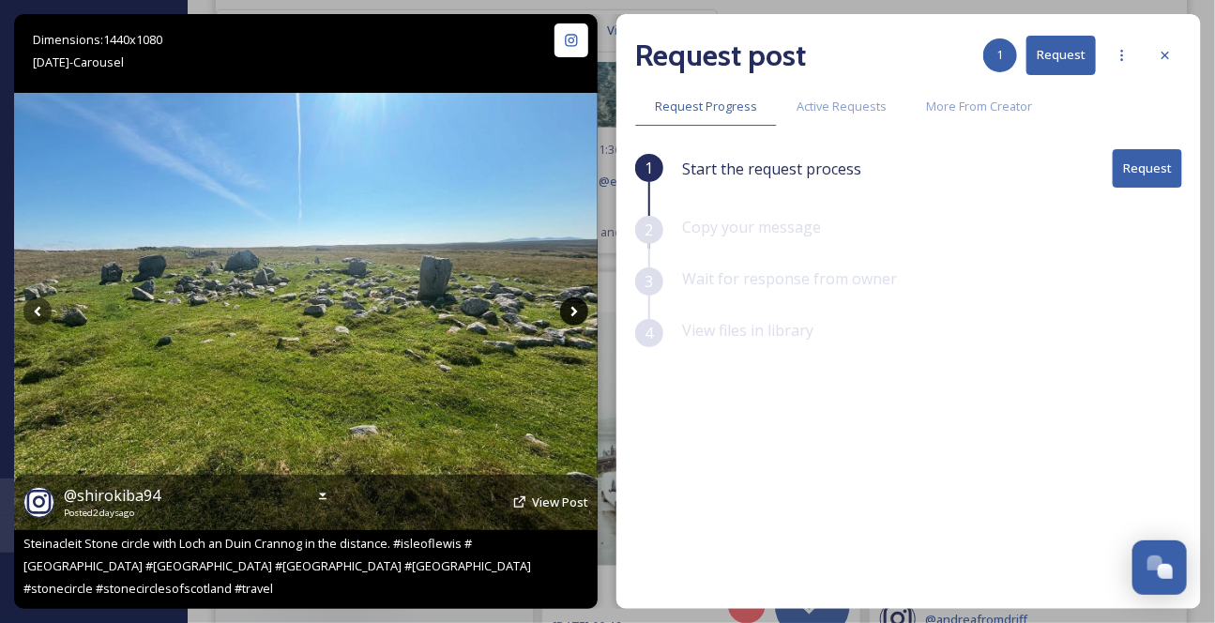
click at [571, 311] on icon at bounding box center [574, 311] width 28 height 28
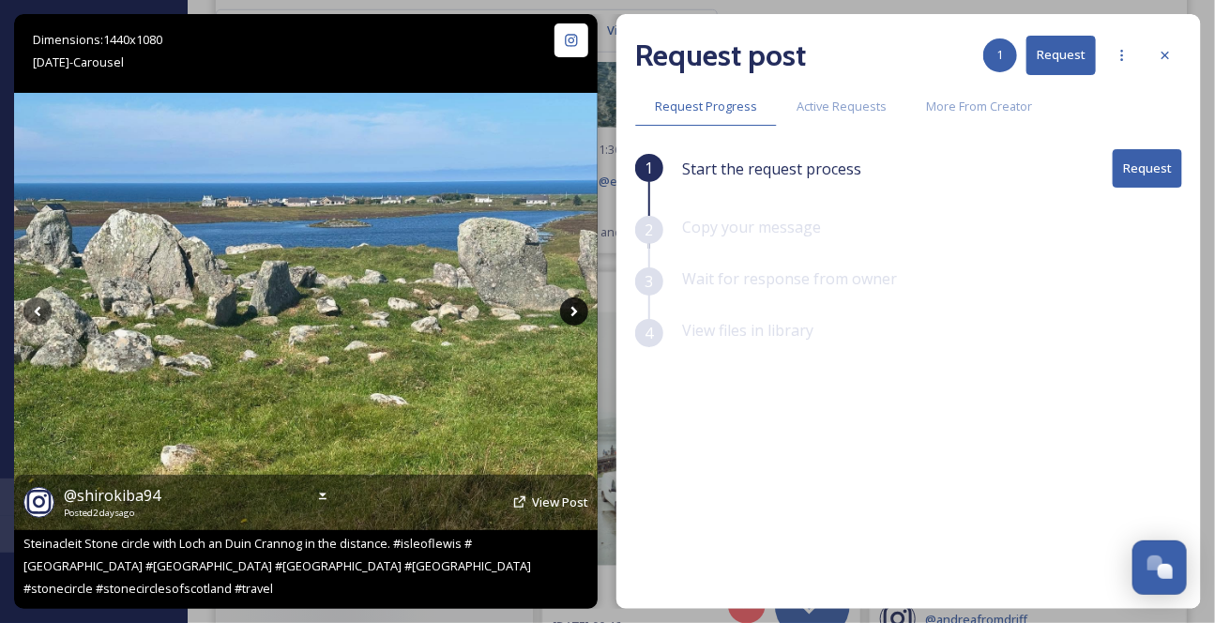
click at [570, 311] on icon at bounding box center [574, 311] width 28 height 28
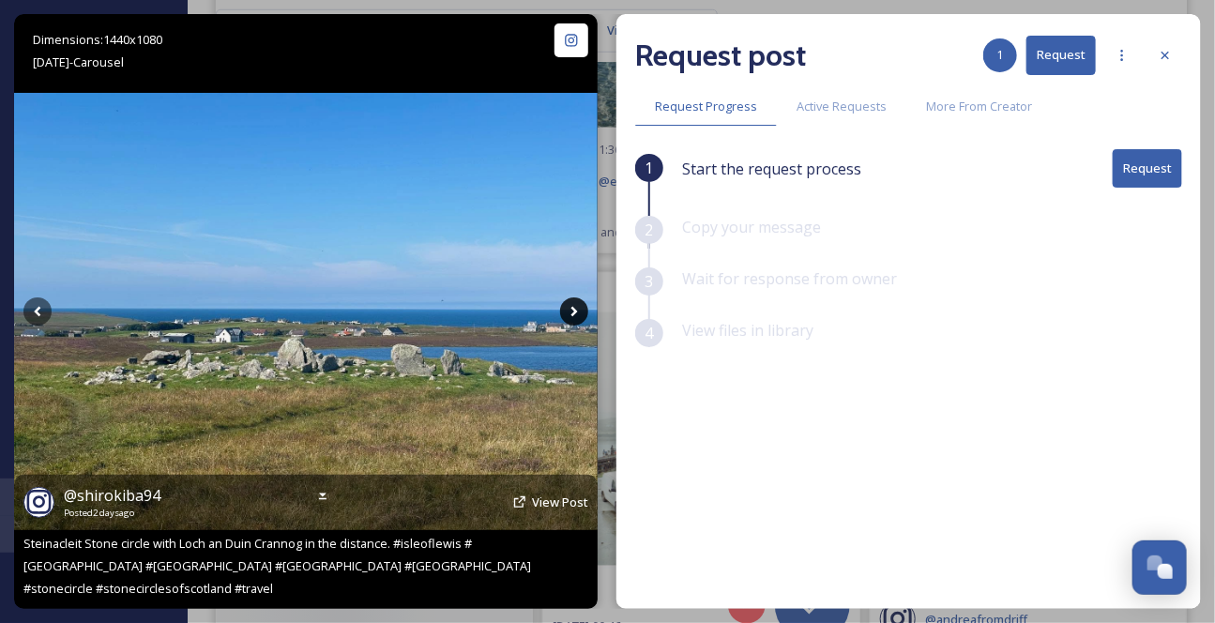
click at [570, 311] on icon at bounding box center [574, 311] width 28 height 28
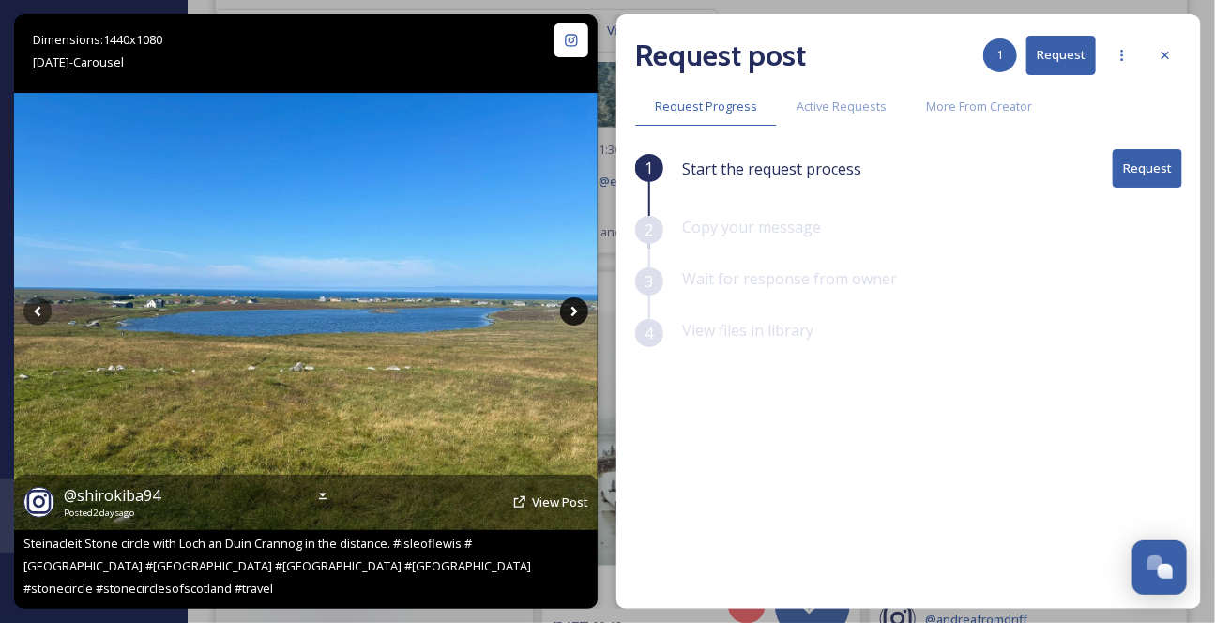
click at [570, 311] on icon at bounding box center [574, 311] width 28 height 28
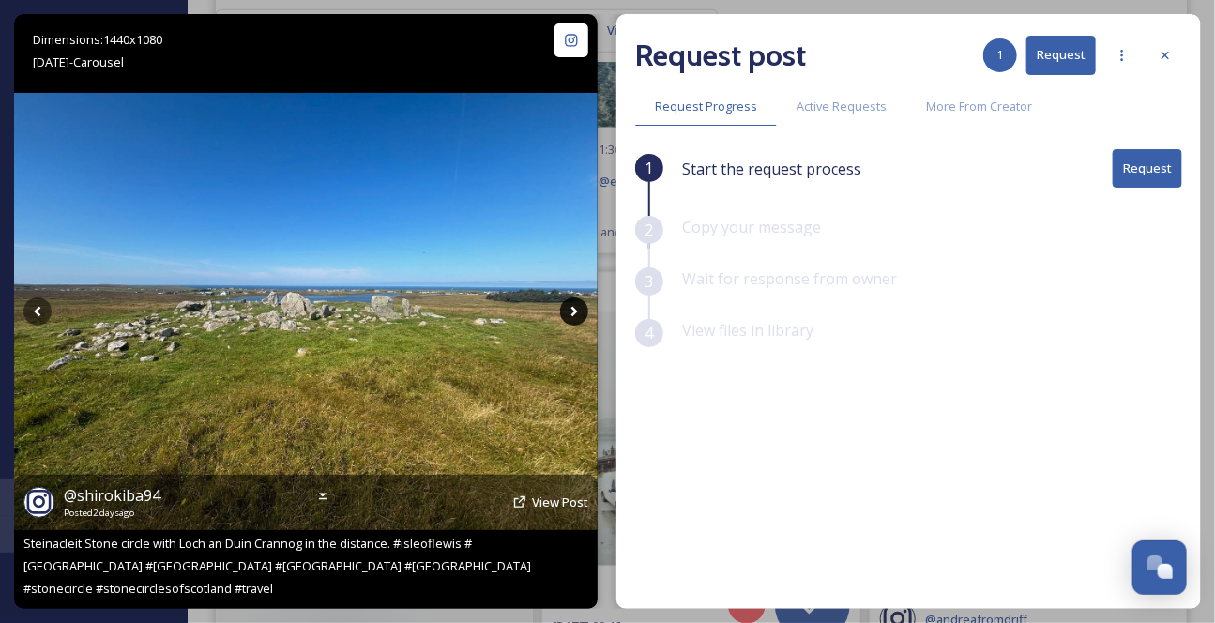
click at [570, 311] on icon at bounding box center [574, 311] width 28 height 28
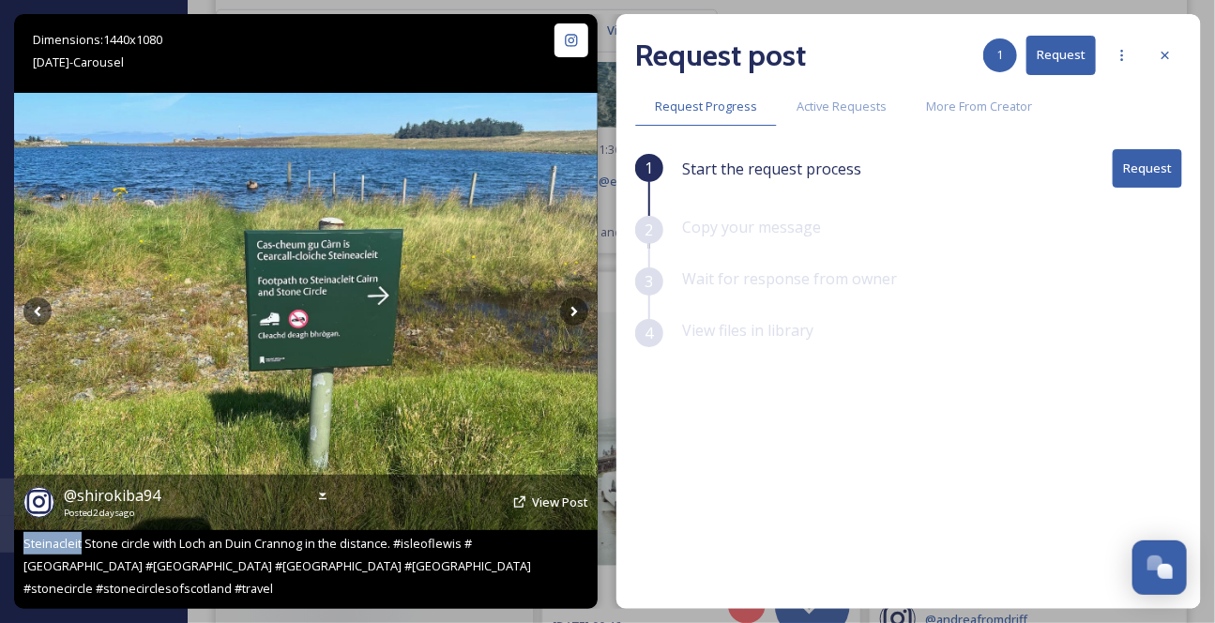
drag, startPoint x: 93, startPoint y: 532, endPoint x: 20, endPoint y: 532, distance: 73.2
click at [20, 532] on div "@ shirokiba94 Posted 2 days ago View Post Steinacleit Stone circle with Loch an…" at bounding box center [305, 542] width 583 height 134
copy span "Steinacleit"
click at [568, 315] on icon at bounding box center [574, 311] width 28 height 28
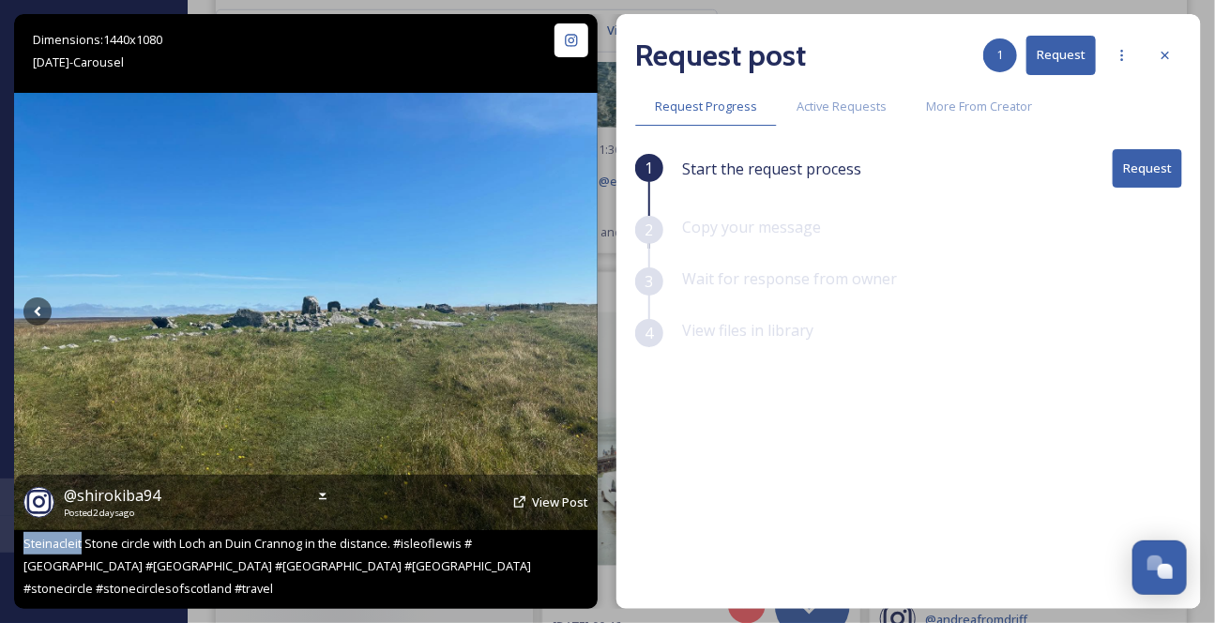
click at [569, 313] on icon at bounding box center [574, 311] width 28 height 28
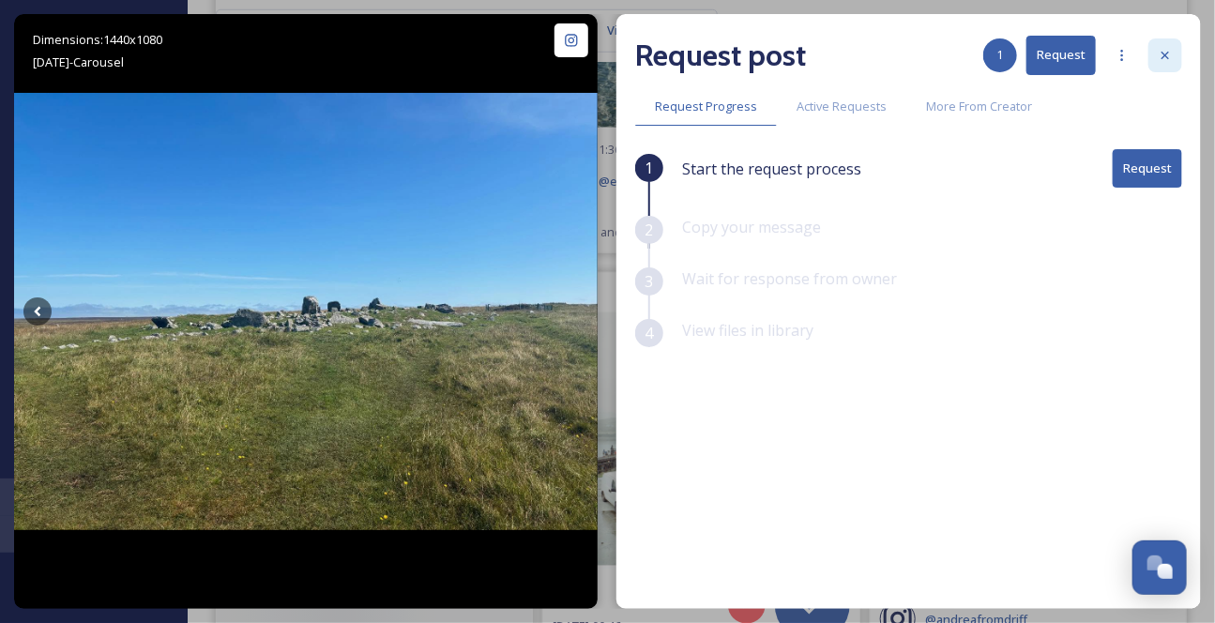
click at [1169, 55] on icon at bounding box center [1165, 55] width 15 height 15
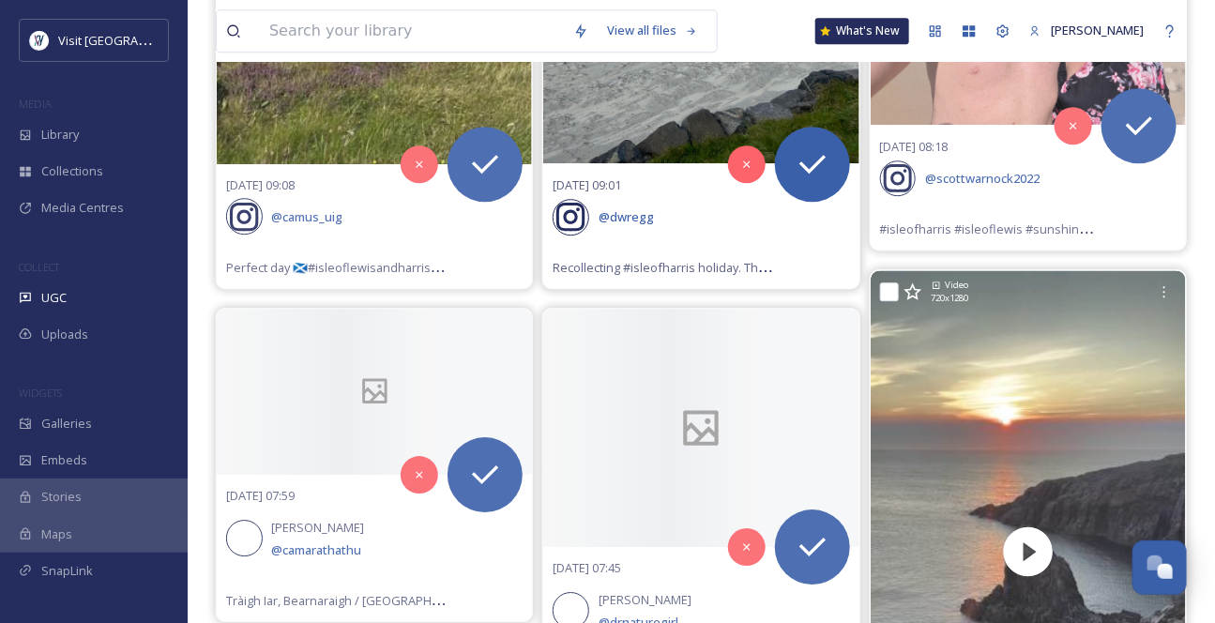
scroll to position [12706, 0]
